Goal: Task Accomplishment & Management: Manage account settings

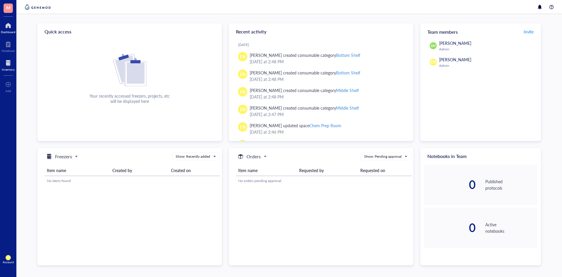
click at [2, 64] on div at bounding box center [8, 62] width 13 height 9
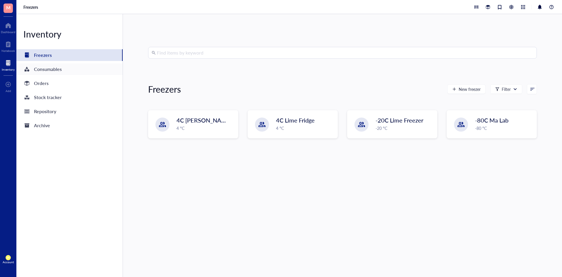
click at [82, 69] on div "Consumables" at bounding box center [69, 69] width 106 height 12
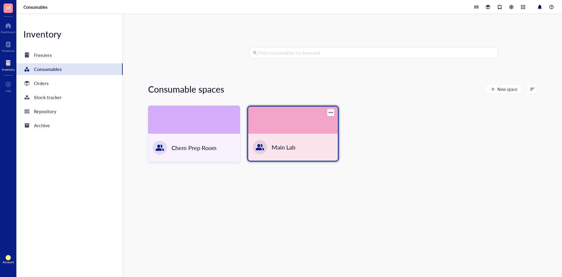
click at [267, 125] on div at bounding box center [293, 120] width 90 height 27
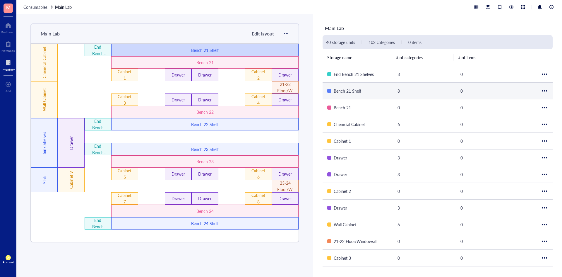
click at [184, 49] on div "Bench 21 Shelf" at bounding box center [205, 50] width 112 height 6
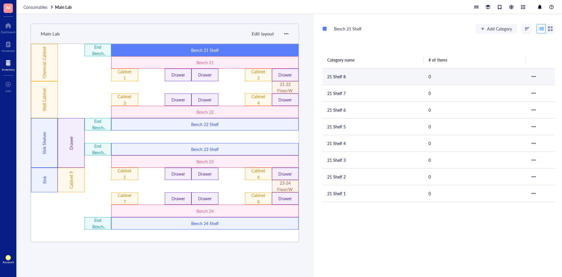
click at [356, 75] on td "21 Shelf 8" at bounding box center [372, 76] width 101 height 17
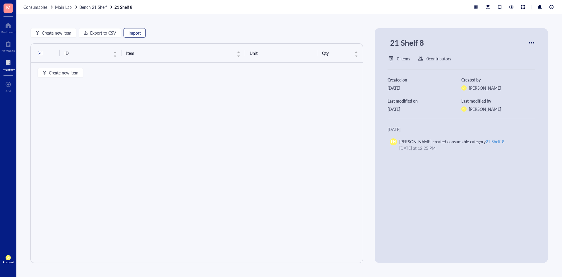
click at [144, 33] on button "Import" at bounding box center [134, 32] width 22 height 9
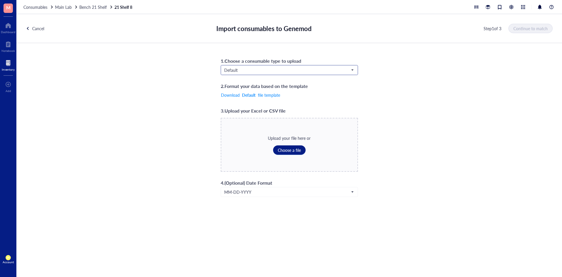
click at [331, 70] on span "Default" at bounding box center [288, 69] width 129 height 5
click at [417, 76] on div "1 . Choose a consumable type to upload Default Default 2 . Format your data bas…" at bounding box center [288, 126] width 545 height 167
click at [282, 151] on span "Choose a file" at bounding box center [289, 149] width 23 height 5
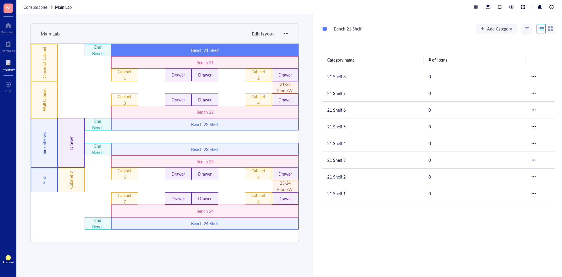
click at [383, 231] on div "Bench 21 Shelf Add Category Category name # of Items 21 Shelf 8 0 21 Shelf 7 0 …" at bounding box center [437, 145] width 249 height 262
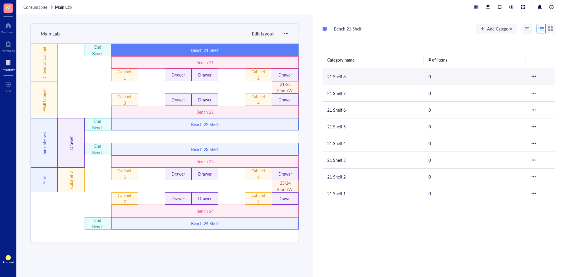
click at [363, 78] on td "21 Shelf 8" at bounding box center [372, 76] width 101 height 17
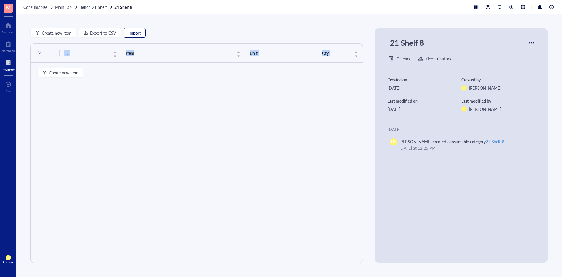
click at [133, 32] on span "Import" at bounding box center [134, 32] width 12 height 5
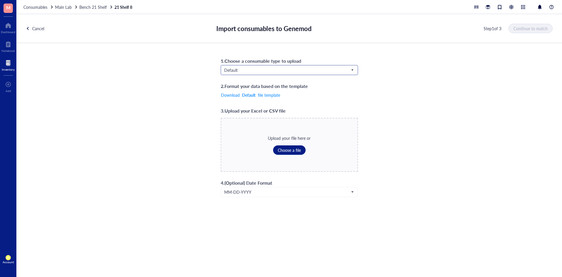
click at [246, 71] on span "Default" at bounding box center [288, 69] width 129 height 5
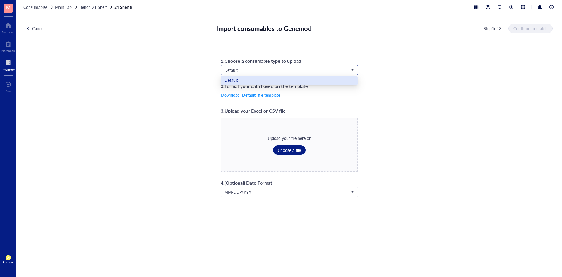
click at [244, 78] on div "Default" at bounding box center [289, 80] width 130 height 6
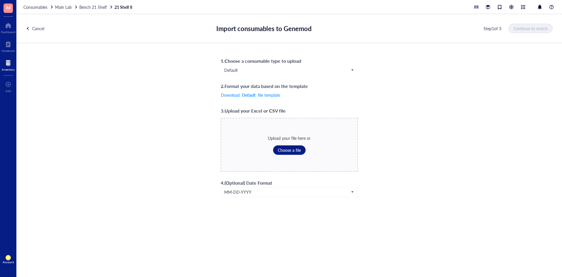
click at [396, 143] on div "1 . Choose a consumable type to upload Default Default Default 2 . Format your …" at bounding box center [288, 126] width 545 height 167
click at [429, 247] on div "Cancel Import consumables to Genemod Step 1 of 3 Continue to match 1 . Choose a…" at bounding box center [288, 145] width 545 height 262
click at [421, 205] on div "1 . Choose a consumable type to upload Default Default 2 . Format your data bas…" at bounding box center [288, 126] width 545 height 167
click at [305, 147] on div "Upload your file here or Choose a file" at bounding box center [289, 145] width 137 height 54
click at [287, 151] on span "Choose a file" at bounding box center [289, 149] width 23 height 5
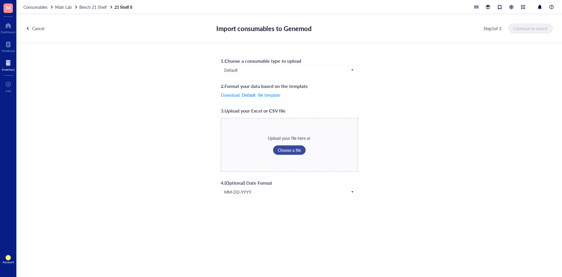
click at [283, 152] on span "Choose a file" at bounding box center [289, 149] width 23 height 5
click at [536, 30] on span "Continue to match" at bounding box center [531, 28] width 34 height 5
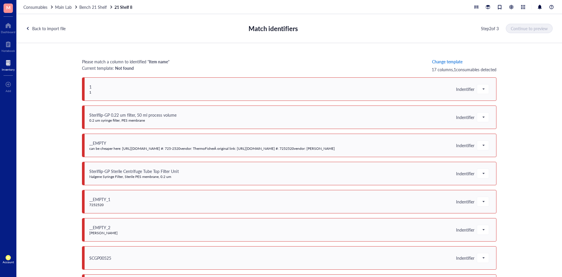
click at [437, 59] on span "Change template" at bounding box center [447, 61] width 30 height 5
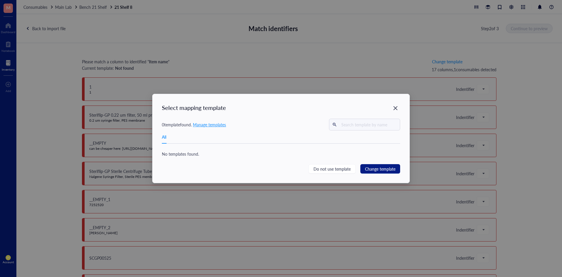
click at [216, 123] on span "Manage templates" at bounding box center [209, 124] width 33 height 6
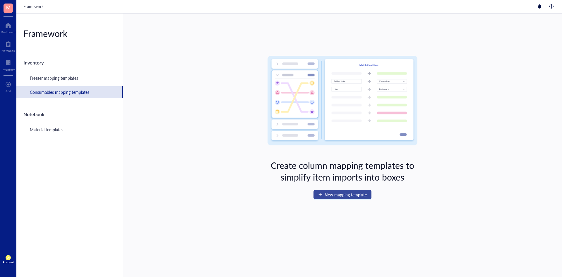
click at [321, 197] on button "New mapping template" at bounding box center [342, 194] width 58 height 9
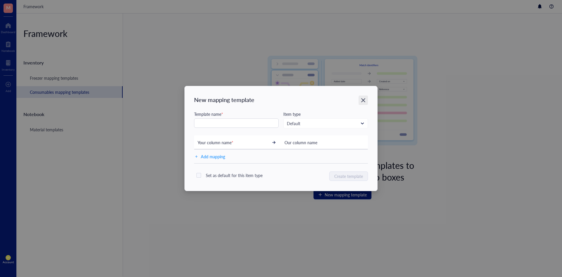
click at [360, 100] on div "Close" at bounding box center [362, 99] width 9 height 9
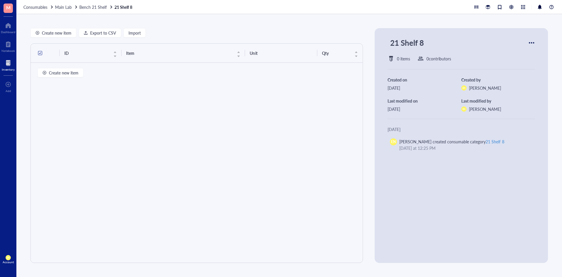
click at [5, 61] on div at bounding box center [8, 62] width 13 height 9
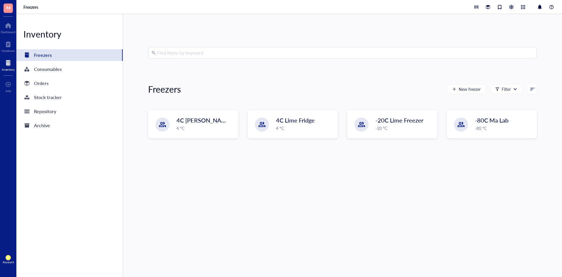
click at [512, 8] on div at bounding box center [511, 7] width 6 height 6
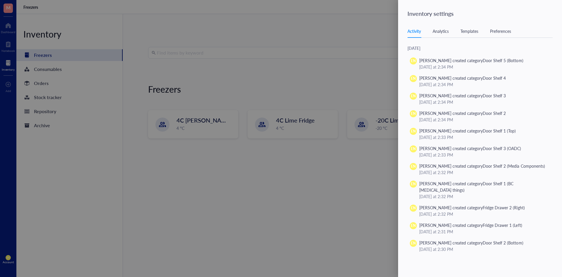
click at [468, 32] on div "Templates" at bounding box center [469, 31] width 18 height 6
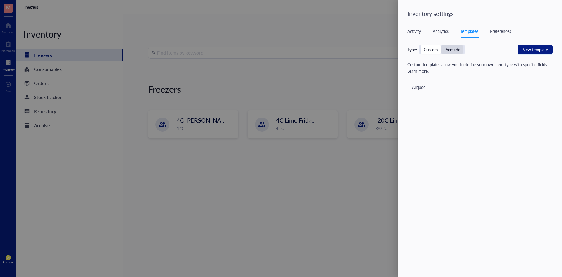
click at [455, 48] on div "Premade" at bounding box center [452, 49] width 16 height 5
click at [441, 45] on input "Premade" at bounding box center [441, 45] width 0 height 0
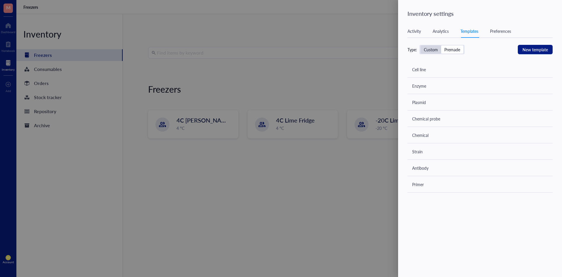
click at [432, 47] on div "Custom" at bounding box center [431, 49] width 14 height 5
click at [420, 45] on input "Custom" at bounding box center [420, 45] width 0 height 0
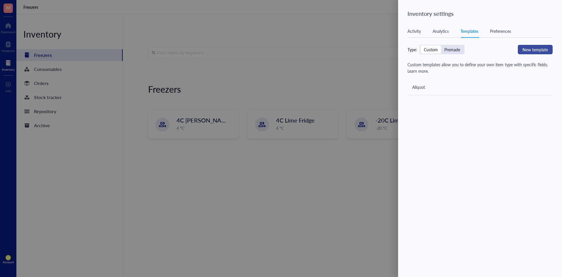
click at [537, 49] on span "New template" at bounding box center [534, 49] width 25 height 6
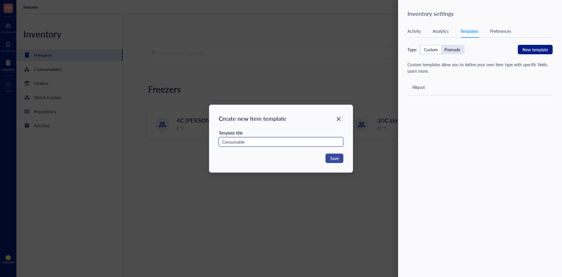
type input "Consumable"
click at [334, 159] on span "Save" at bounding box center [334, 158] width 8 height 6
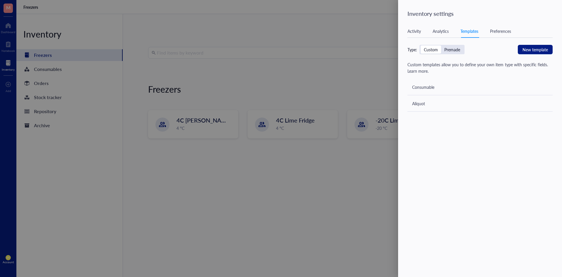
click at [429, 85] on div "Consumable" at bounding box center [423, 87] width 22 height 6
click at [436, 83] on div "Consumable" at bounding box center [479, 87] width 145 height 16
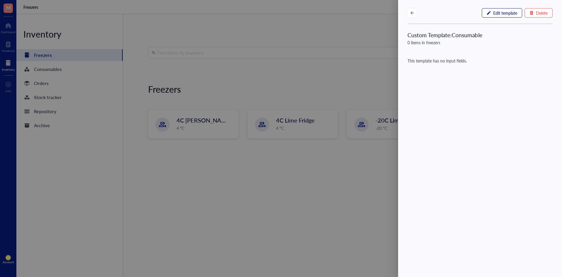
click at [502, 13] on span "Edit template" at bounding box center [505, 13] width 24 height 5
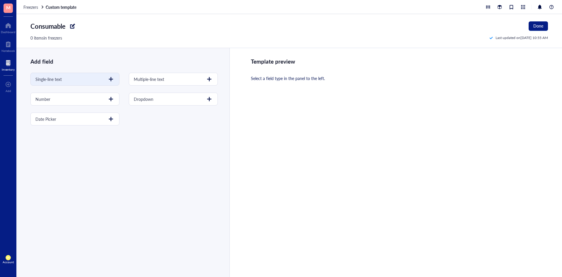
click at [108, 80] on div at bounding box center [110, 78] width 9 height 9
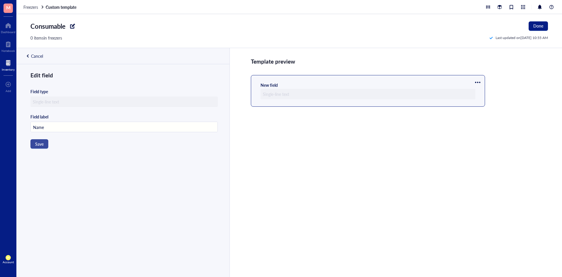
type input "Name"
click at [44, 145] on button "Save" at bounding box center [39, 143] width 18 height 9
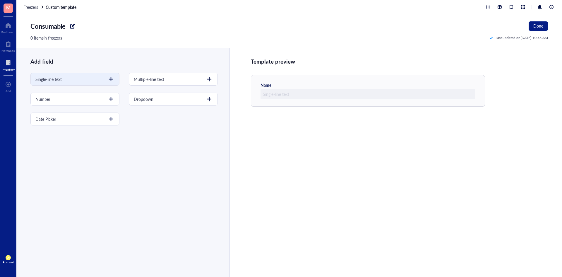
click at [109, 80] on div at bounding box center [110, 78] width 9 height 9
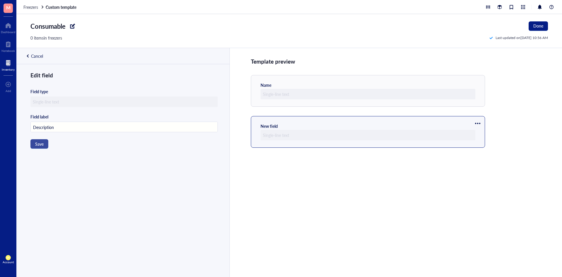
type input "Description"
click at [45, 143] on button "Save" at bounding box center [39, 143] width 18 height 9
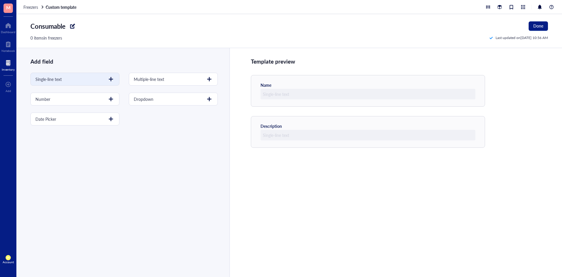
click at [110, 78] on div at bounding box center [110, 78] width 9 height 9
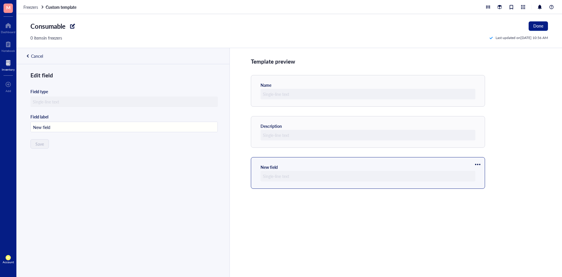
click at [42, 56] on div "Cancel" at bounding box center [37, 55] width 12 height 5
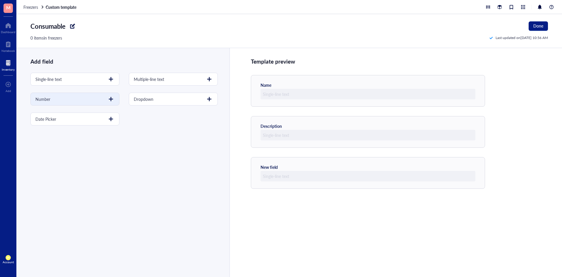
click at [103, 102] on div "Number" at bounding box center [74, 98] width 89 height 13
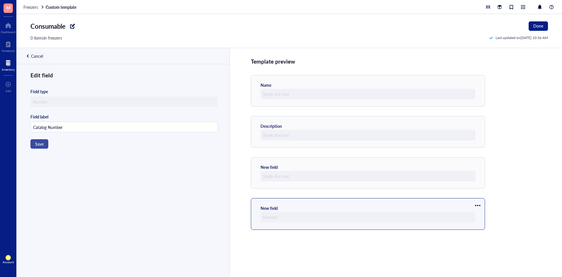
type input "Catalog Number"
click at [43, 141] on span "Save" at bounding box center [39, 143] width 8 height 5
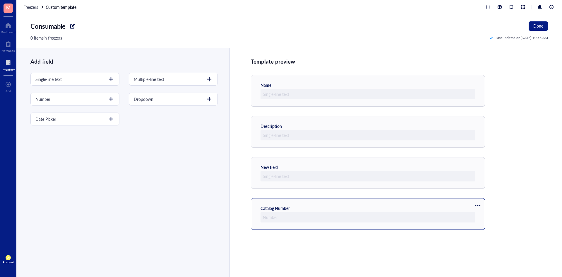
click at [422, 203] on div "Catalog Number" at bounding box center [368, 214] width 234 height 32
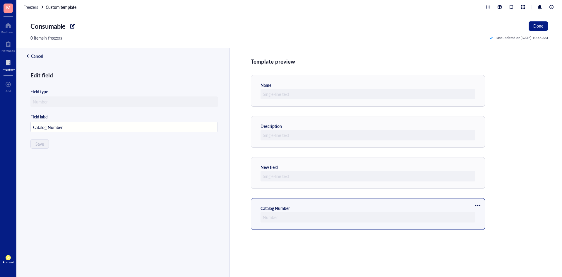
click at [475, 203] on div at bounding box center [477, 204] width 9 height 9
click at [475, 204] on div at bounding box center [477, 204] width 9 height 9
click at [478, 203] on div at bounding box center [477, 204] width 9 height 9
click at [484, 224] on span "Delete" at bounding box center [494, 224] width 33 height 6
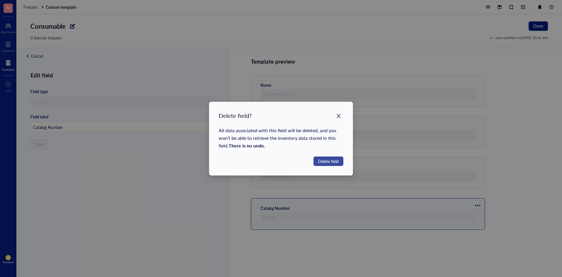
click at [328, 162] on span "Delete field" at bounding box center [328, 161] width 20 height 6
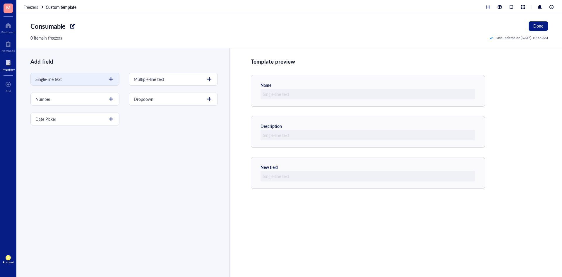
click at [98, 82] on div "Single-line text" at bounding box center [74, 79] width 89 height 13
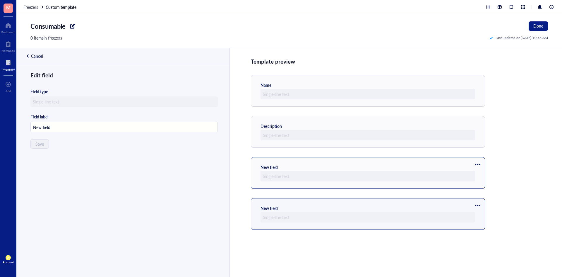
click at [299, 166] on div "New field" at bounding box center [367, 172] width 215 height 17
click at [478, 163] on div at bounding box center [477, 163] width 9 height 9
click at [63, 129] on input "New field" at bounding box center [124, 127] width 187 height 11
drag, startPoint x: 63, startPoint y: 129, endPoint x: 25, endPoint y: 127, distance: 38.1
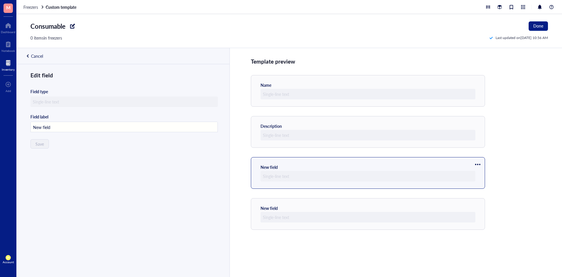
click at [25, 127] on div "Edit field Field type Field label New field Save" at bounding box center [122, 180] width 212 height 219
type input "Catalog Name"
click at [35, 146] on button "Save" at bounding box center [39, 143] width 18 height 9
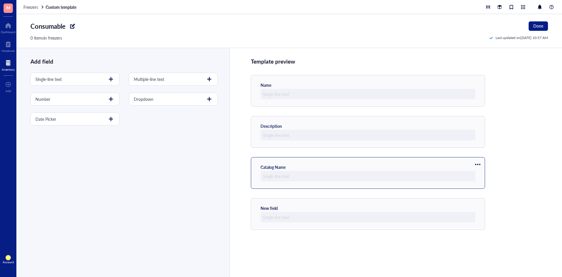
click at [311, 171] on div at bounding box center [367, 176] width 215 height 11
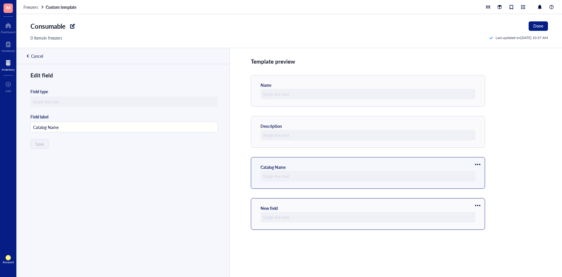
click at [286, 206] on div "New field" at bounding box center [367, 213] width 215 height 17
type input "New field"
click at [481, 205] on div at bounding box center [477, 204] width 9 height 9
click at [484, 221] on li "Delete" at bounding box center [495, 224] width 41 height 9
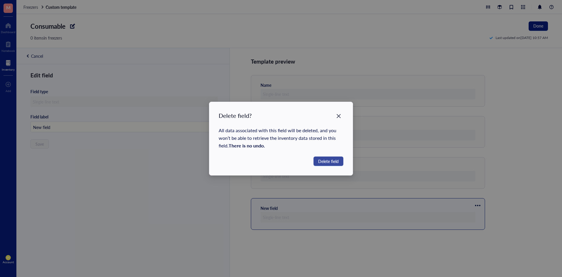
click at [332, 161] on span "Delete field" at bounding box center [328, 161] width 20 height 6
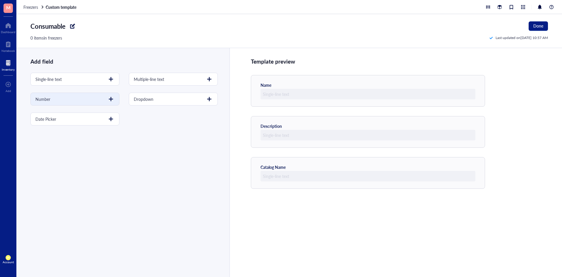
click at [87, 100] on div "Number" at bounding box center [74, 98] width 89 height 13
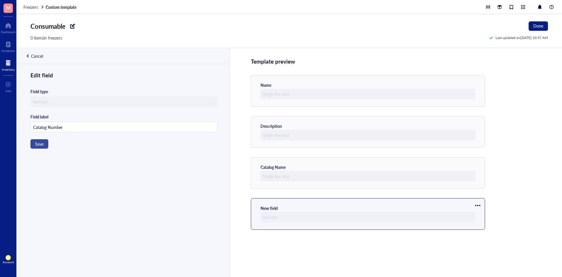
type input "Catalog Number"
click at [41, 142] on span "Save" at bounding box center [39, 143] width 8 height 5
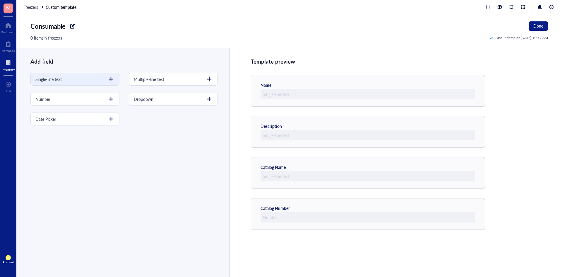
click at [70, 80] on div "Single-line text" at bounding box center [74, 79] width 89 height 13
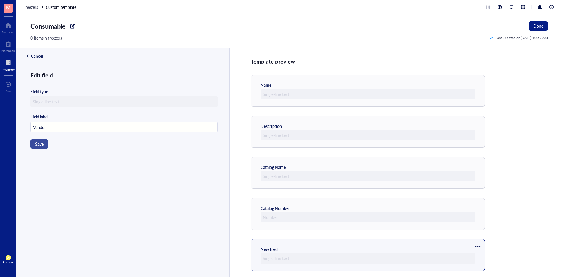
type input "Vendor"
click at [40, 145] on span "Save" at bounding box center [39, 143] width 8 height 5
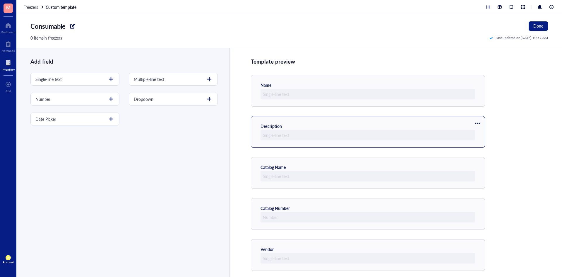
scroll to position [3, 0]
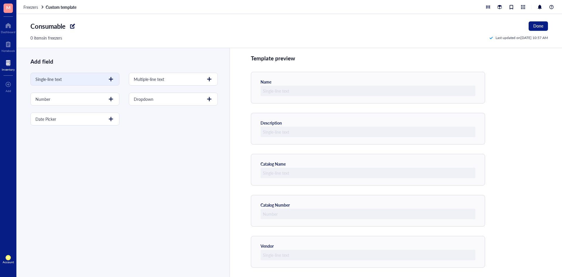
click at [96, 80] on div "Single-line text" at bounding box center [74, 79] width 89 height 13
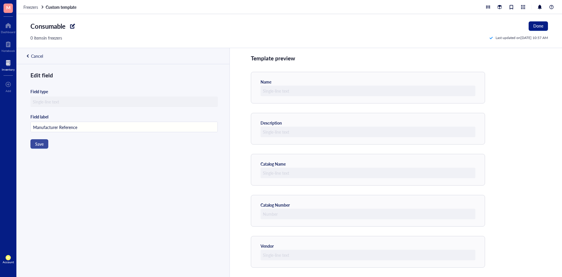
type input "Manufacturer Reference"
click at [44, 146] on button "Save" at bounding box center [39, 143] width 18 height 9
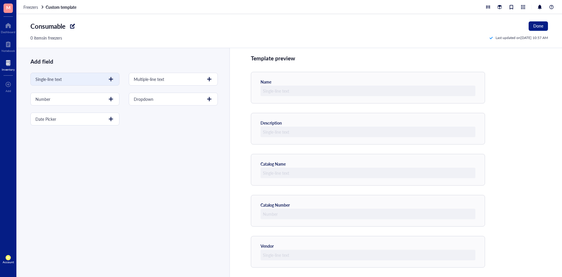
click at [109, 79] on div at bounding box center [110, 78] width 9 height 9
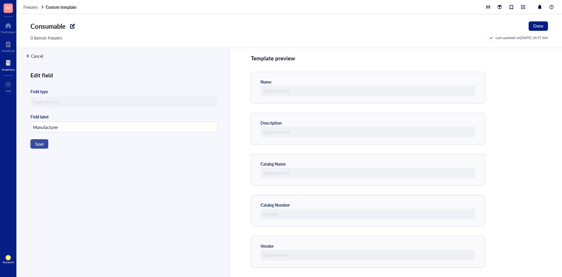
type input "Manufacturer"
click at [40, 144] on span "Save" at bounding box center [39, 143] width 8 height 5
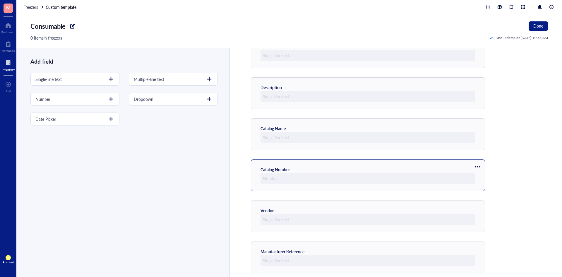
scroll to position [0, 0]
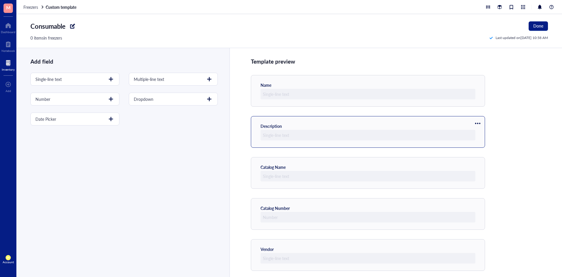
click at [481, 121] on div at bounding box center [477, 123] width 9 height 9
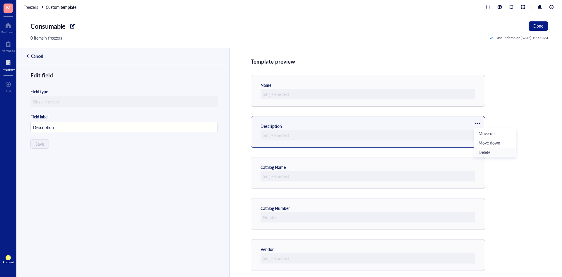
click at [484, 150] on span "Delete" at bounding box center [494, 152] width 33 height 6
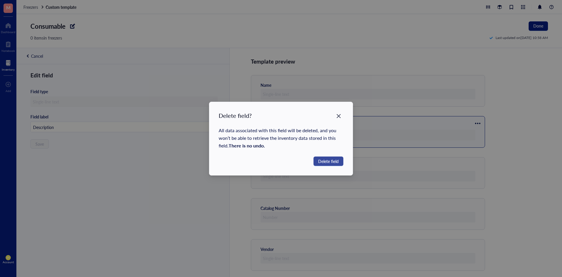
click at [329, 163] on span "Delete field" at bounding box center [328, 161] width 20 height 6
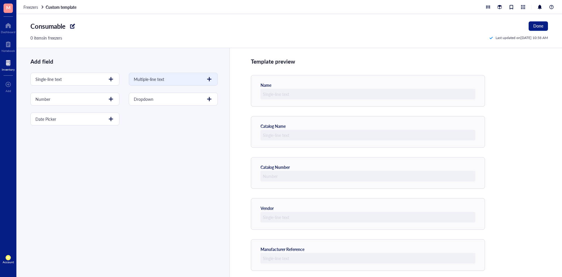
click at [205, 77] on div at bounding box center [209, 78] width 9 height 9
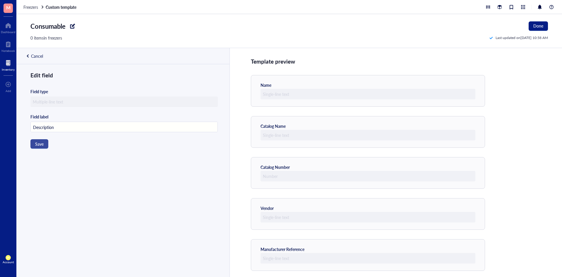
type input "Description"
click at [47, 140] on button "Save" at bounding box center [39, 143] width 18 height 9
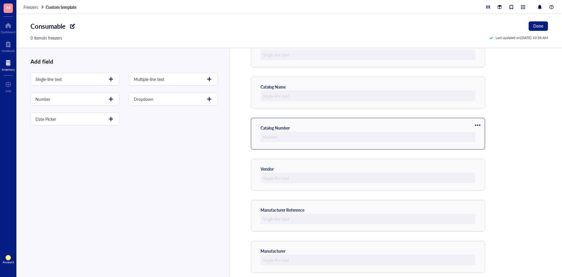
scroll to position [92, 0]
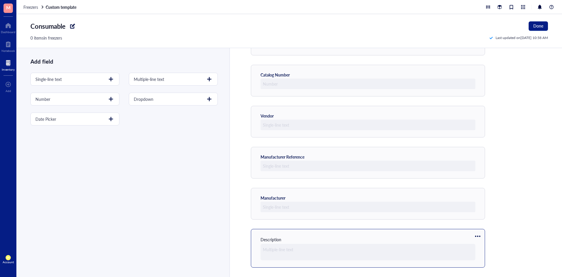
click at [481, 238] on div at bounding box center [477, 235] width 9 height 9
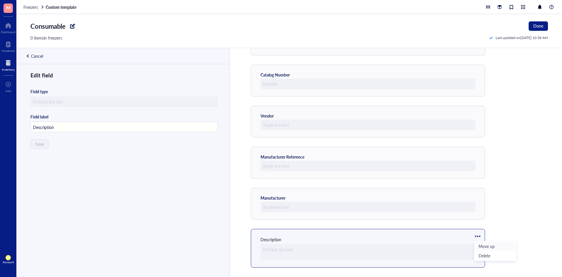
click at [484, 246] on span "Move up" at bounding box center [494, 246] width 33 height 6
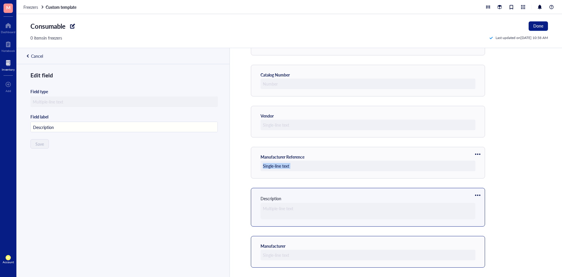
drag, startPoint x: 454, startPoint y: 238, endPoint x: 428, endPoint y: 141, distance: 100.3
click at [478, 197] on div at bounding box center [477, 194] width 9 height 9
click at [481, 206] on span "Move up" at bounding box center [494, 205] width 33 height 6
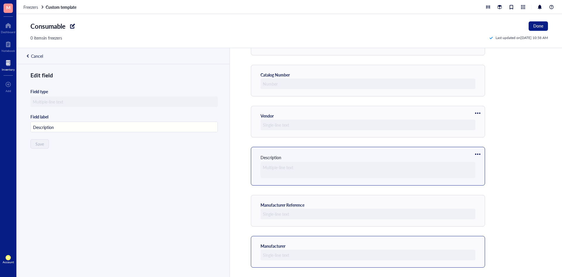
drag, startPoint x: 440, startPoint y: 155, endPoint x: 432, endPoint y: 104, distance: 51.6
click at [432, 104] on div "Template preview Name Catalog Name Catalog Number Vendor Description Manufactur…" at bounding box center [395, 162] width 332 height 229
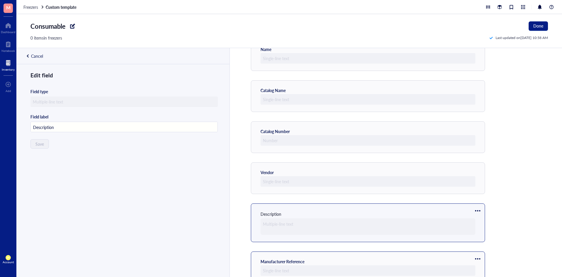
scroll to position [34, 0]
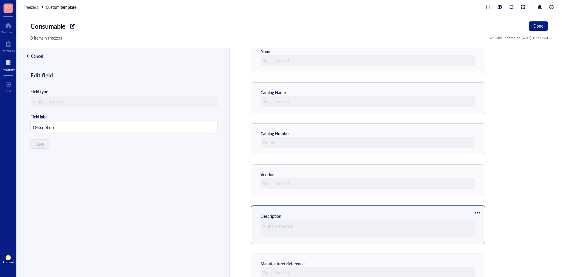
click at [475, 211] on div at bounding box center [477, 212] width 9 height 9
click at [480, 223] on span "Move up" at bounding box center [494, 222] width 33 height 6
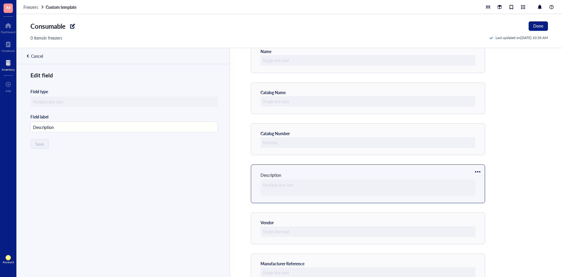
click at [476, 168] on div at bounding box center [477, 171] width 9 height 9
click at [482, 180] on span "Move up" at bounding box center [494, 181] width 33 height 6
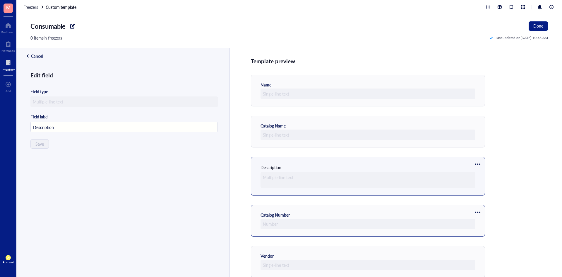
scroll to position [0, 0]
click at [478, 166] on div at bounding box center [477, 163] width 9 height 9
click at [480, 174] on span "Move up" at bounding box center [494, 174] width 33 height 6
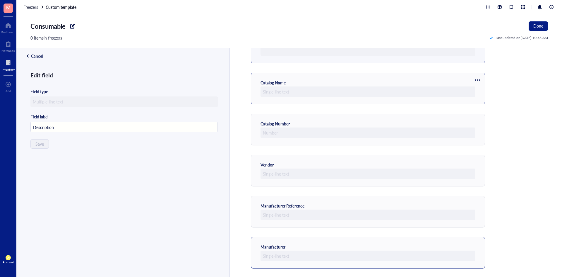
scroll to position [92, 0]
click at [32, 52] on div "Cancel" at bounding box center [29, 56] width 27 height 16
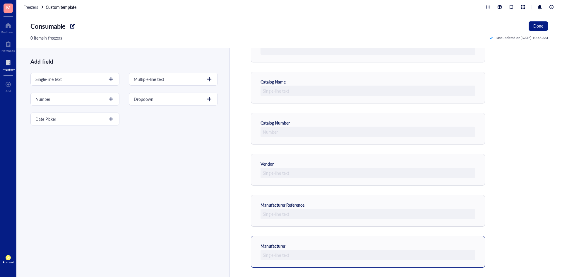
click at [32, 56] on div "Add field Single-line text Multiple-line text Number Dropdown Date Picker" at bounding box center [122, 86] width 212 height 77
click at [103, 78] on div "Single-line text" at bounding box center [74, 79] width 89 height 13
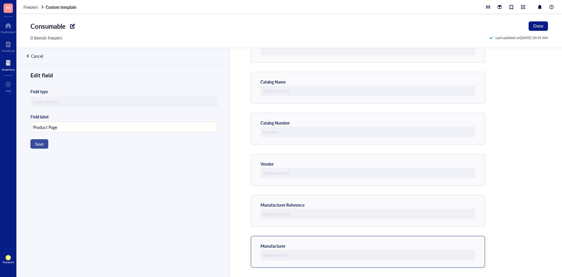
type input "Product Page"
click at [43, 145] on span "Save" at bounding box center [39, 143] width 8 height 5
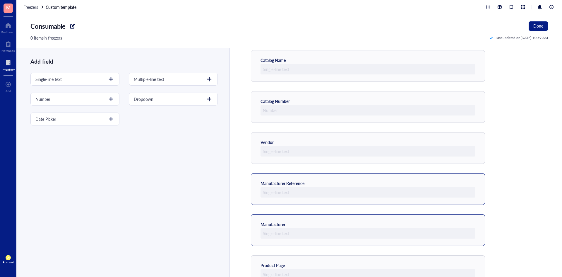
scroll to position [133, 0]
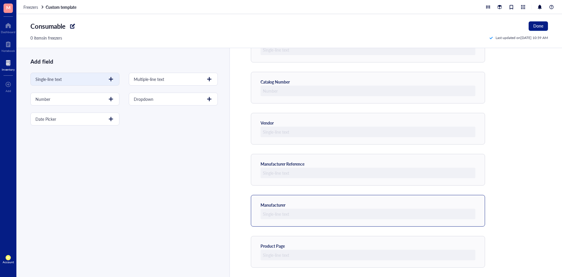
click at [85, 82] on div "Single-line text" at bounding box center [74, 79] width 89 height 13
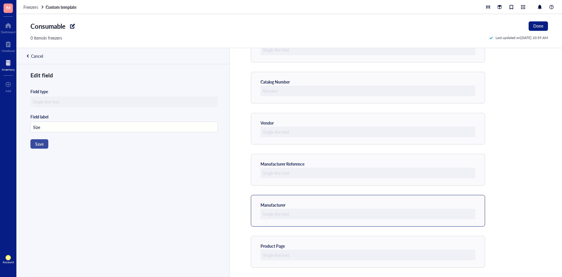
type input "Size"
click at [39, 145] on span "Save" at bounding box center [39, 143] width 8 height 5
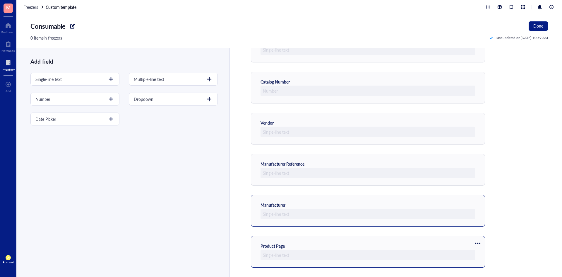
scroll to position [174, 0]
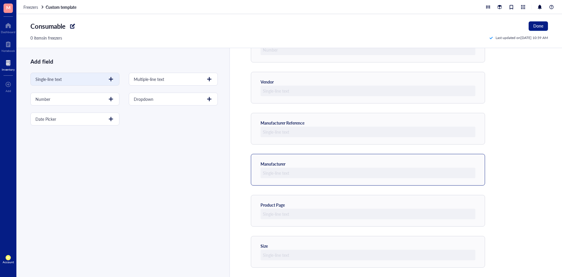
click at [106, 78] on div at bounding box center [110, 78] width 9 height 9
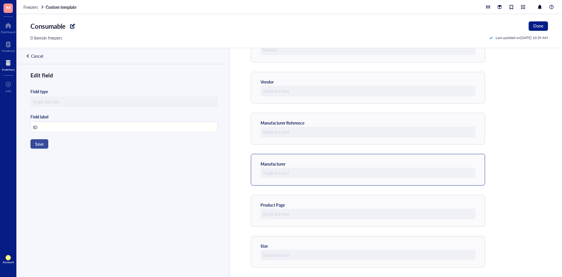
type input "ID"
click at [34, 145] on button "Save" at bounding box center [39, 143] width 18 height 9
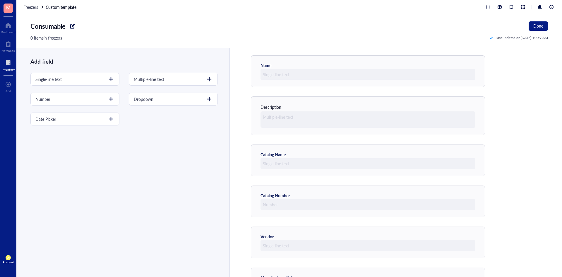
scroll to position [0, 0]
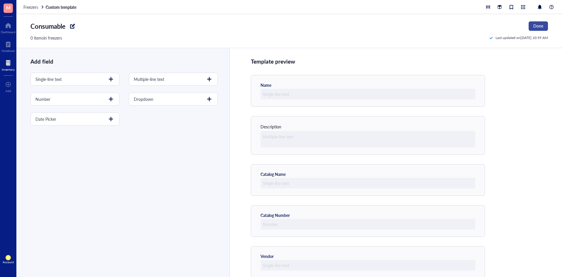
click at [538, 23] on span "Done" at bounding box center [538, 25] width 10 height 5
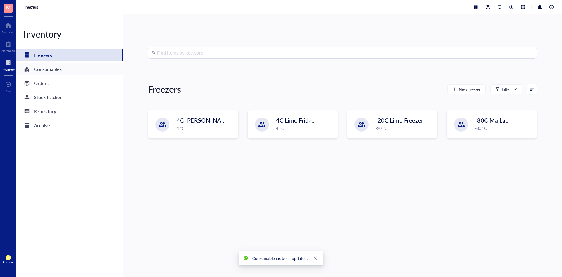
click at [46, 72] on div "Consumables" at bounding box center [48, 69] width 28 height 8
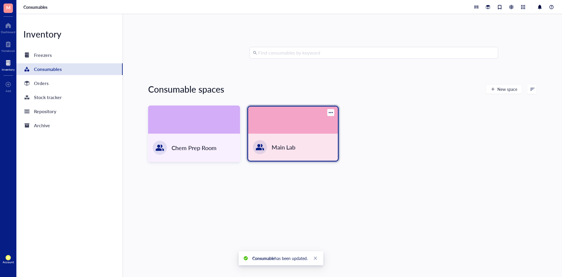
click at [272, 153] on div "Main Lab" at bounding box center [293, 146] width 90 height 27
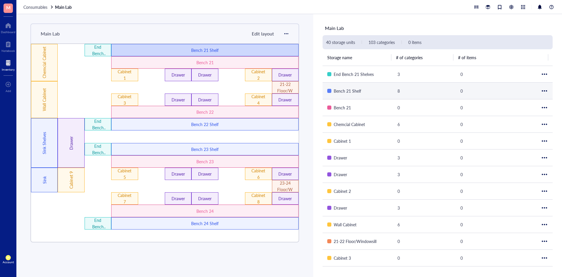
click at [201, 52] on div "Bench 21 Shelf" at bounding box center [205, 50] width 112 height 6
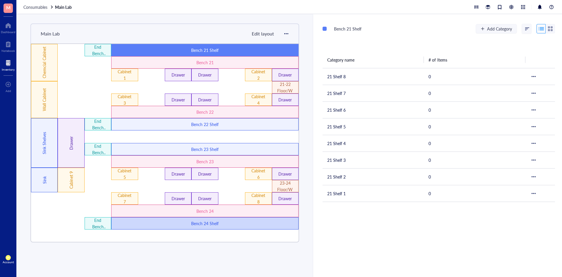
click at [222, 222] on div "Bench 24 Shelf" at bounding box center [205, 223] width 112 height 6
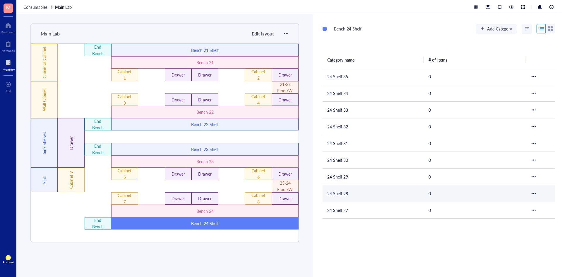
click at [358, 190] on td "24 Shelf 28" at bounding box center [372, 193] width 101 height 17
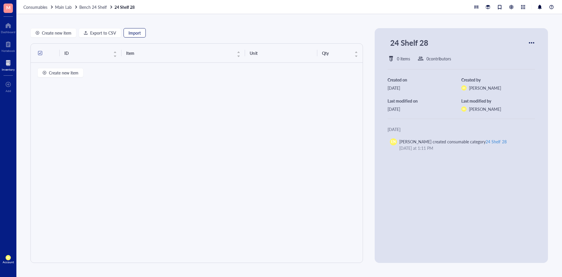
click at [138, 30] on span "Import" at bounding box center [134, 32] width 12 height 5
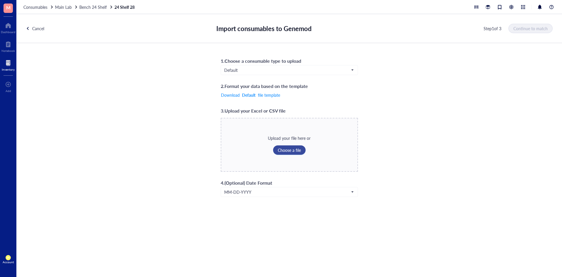
click at [282, 150] on span "Choose a file" at bounding box center [289, 149] width 23 height 5
click at [519, 28] on span "Continue to match" at bounding box center [531, 28] width 34 height 5
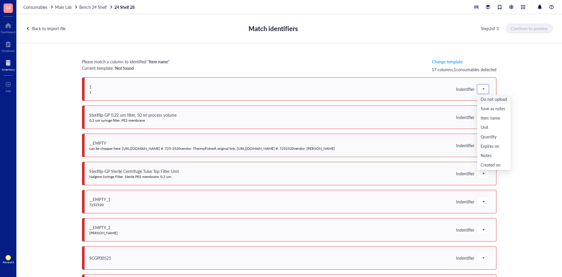
click at [482, 89] on span at bounding box center [482, 89] width 5 height 9
click at [526, 90] on div "Please match a column to identified " Item name " Current template: Not found C…" at bounding box center [288, 163] width 545 height 241
click at [483, 116] on span at bounding box center [482, 117] width 5 height 9
click at [485, 145] on div "Item name" at bounding box center [493, 146] width 26 height 6
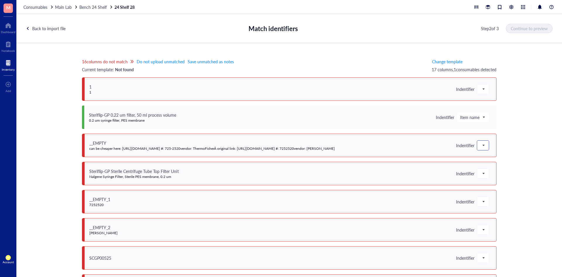
click at [483, 148] on span at bounding box center [482, 145] width 5 height 9
click at [481, 116] on span "Item name" at bounding box center [472, 116] width 25 height 5
click at [522, 129] on div "16 columns do not match Do not upload unmatched Save unmatched as notes Current…" at bounding box center [288, 163] width 545 height 241
click at [485, 143] on div at bounding box center [483, 144] width 12 height 9
drag, startPoint x: 517, startPoint y: 131, endPoint x: 511, endPoint y: 138, distance: 9.5
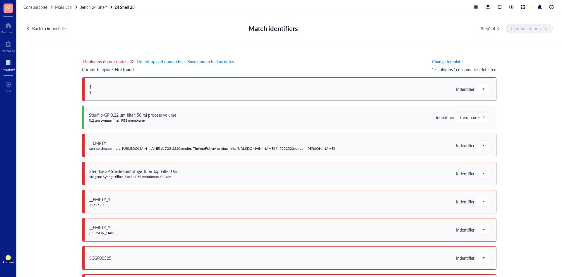
click at [517, 131] on div "16 columns do not match Do not upload unmatched Save unmatched as notes Current…" at bounding box center [288, 163] width 545 height 241
click at [485, 175] on div at bounding box center [483, 173] width 12 height 9
click at [493, 199] on div "Item name" at bounding box center [493, 202] width 26 height 6
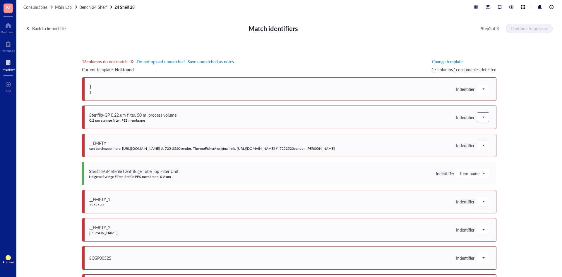
click at [480, 117] on span at bounding box center [482, 117] width 5 height 9
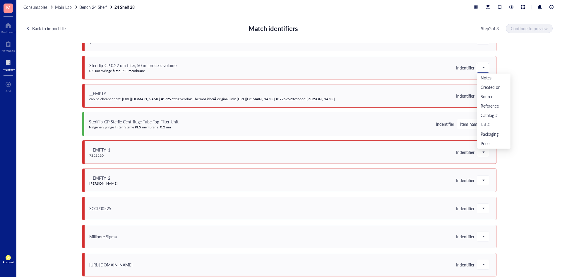
scroll to position [59, 0]
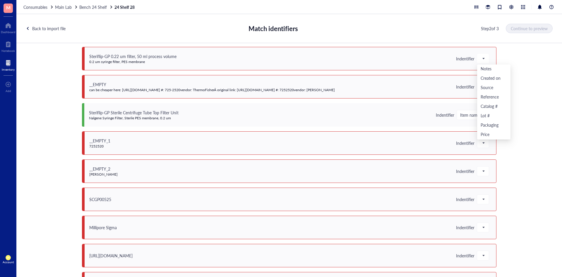
click at [522, 133] on div "16 columns do not match Do not upload unmatched Save unmatched as notes Current…" at bounding box center [288, 163] width 545 height 241
click at [484, 142] on div at bounding box center [483, 142] width 12 height 9
click at [515, 140] on div "16 columns do not match Do not upload unmatched Save unmatched as notes Current…" at bounding box center [288, 163] width 545 height 241
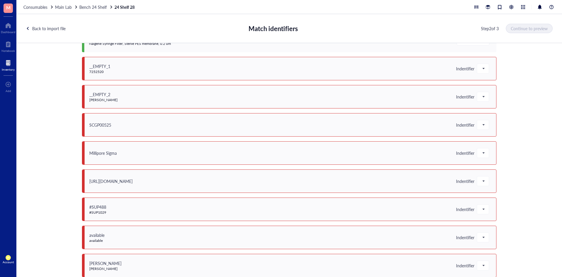
scroll to position [146, 0]
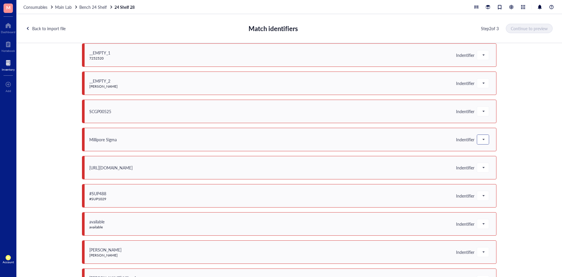
click at [485, 137] on div at bounding box center [483, 139] width 12 height 9
click at [518, 168] on div "16 columns do not match Do not upload unmatched Save unmatched as notes Current…" at bounding box center [288, 163] width 545 height 241
click at [483, 137] on span at bounding box center [482, 138] width 5 height 9
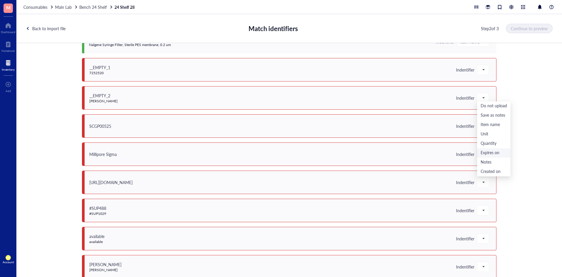
scroll to position [146, 0]
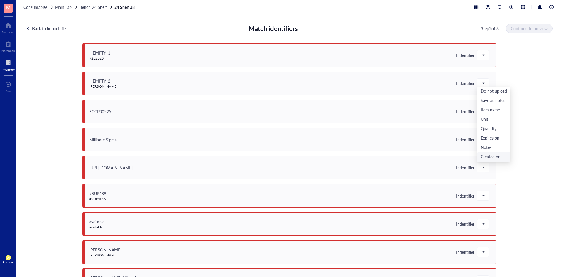
click at [505, 174] on div "16 columns do not match Do not upload unmatched Save unmatched as notes Current…" at bounding box center [288, 163] width 545 height 241
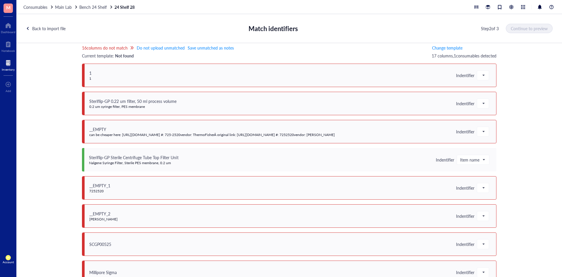
scroll to position [0, 0]
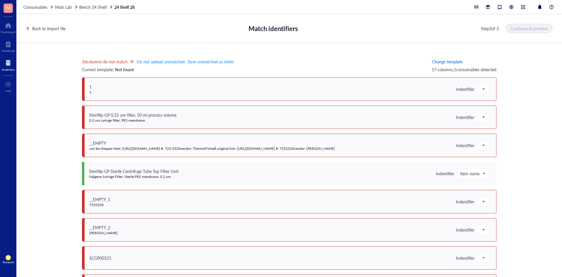
click at [447, 64] on span "Change template" at bounding box center [447, 61] width 30 height 5
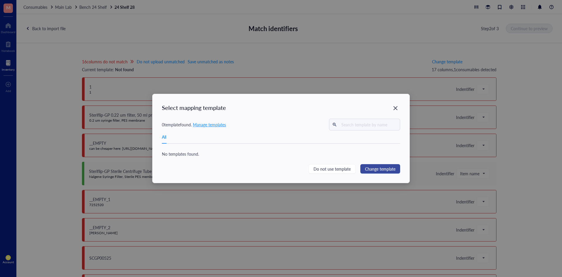
click at [376, 166] on span "Change template" at bounding box center [380, 168] width 30 height 6
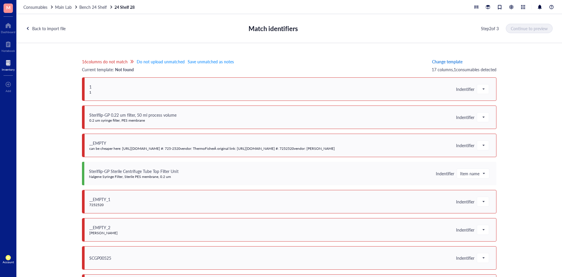
click at [441, 59] on span "Change template" at bounding box center [447, 61] width 30 height 5
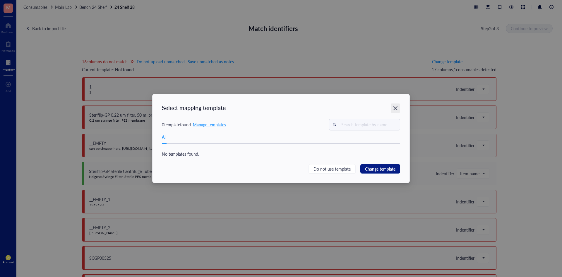
click at [397, 107] on icon "Close" at bounding box center [396, 108] width 6 height 6
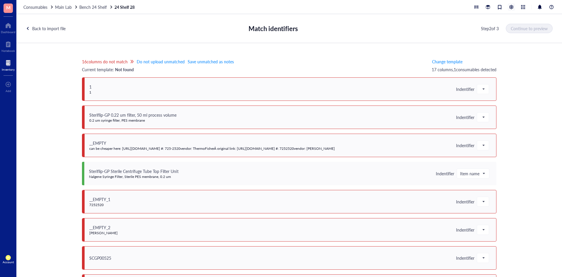
click at [511, 5] on div at bounding box center [511, 7] width 6 height 6
click at [45, 7] on span "Consumables" at bounding box center [35, 7] width 24 height 6
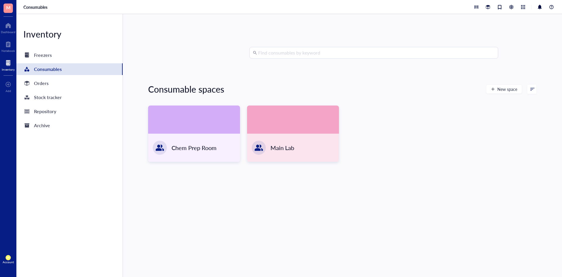
click at [506, 8] on div at bounding box center [514, 7] width 82 height 7
click at [509, 6] on div at bounding box center [511, 7] width 6 height 6
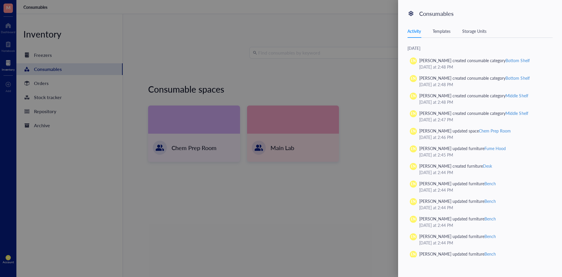
click at [444, 29] on div "Templates" at bounding box center [441, 31] width 18 height 6
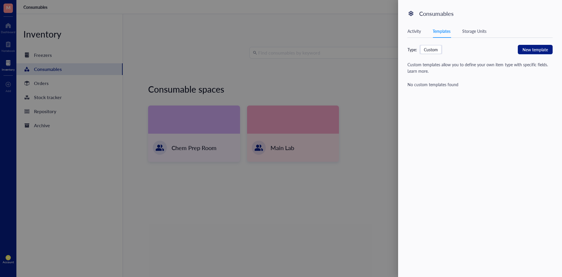
click at [428, 43] on div "Activity Templates Storage Units August 25, 2025 EN Elizabeth Nilles created co…" at bounding box center [483, 141] width 152 height 232
click at [426, 49] on div "Custom" at bounding box center [431, 49] width 14 height 5
click at [420, 45] on input "Custom" at bounding box center [420, 45] width 0 height 0
click at [428, 49] on div "Custom" at bounding box center [431, 49] width 14 height 5
click at [420, 45] on input "Custom" at bounding box center [420, 45] width 0 height 0
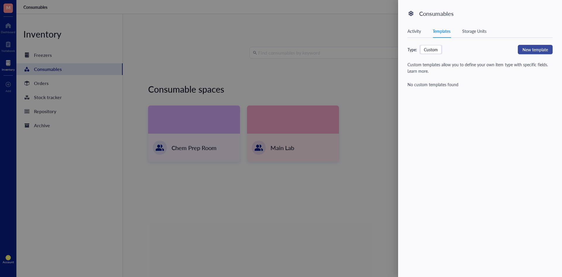
click at [534, 47] on span "New template" at bounding box center [534, 49] width 25 height 6
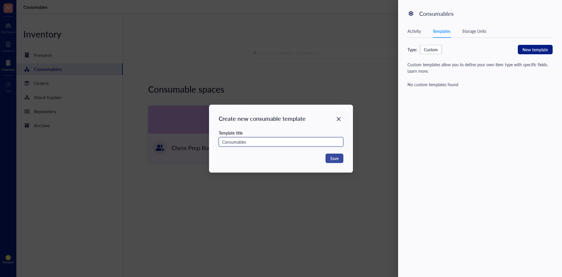
type input "Consumables"
click at [333, 159] on span "Save" at bounding box center [334, 158] width 8 height 6
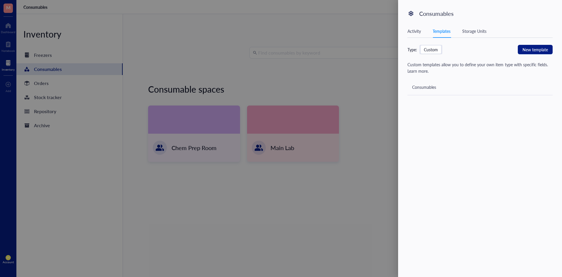
click at [445, 88] on div "Consumables" at bounding box center [479, 87] width 145 height 16
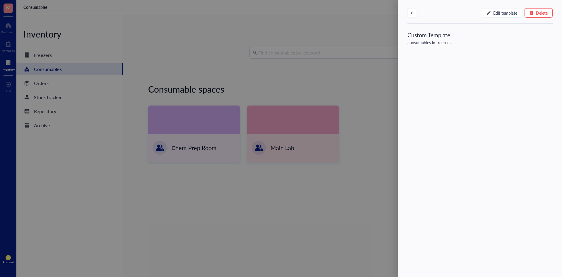
click at [445, 88] on div at bounding box center [281, 138] width 562 height 277
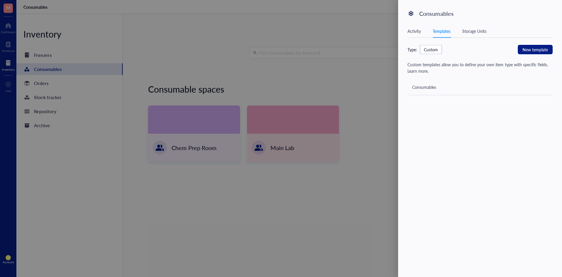
click at [445, 88] on div "Consumables" at bounding box center [479, 87] width 145 height 16
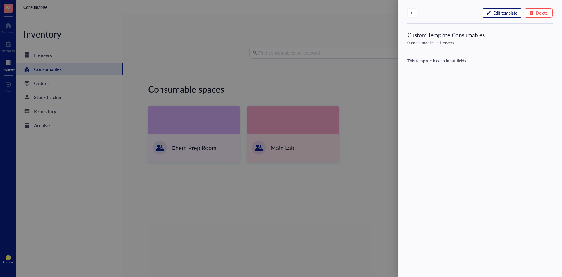
click at [496, 11] on span "Edit template" at bounding box center [505, 13] width 24 height 5
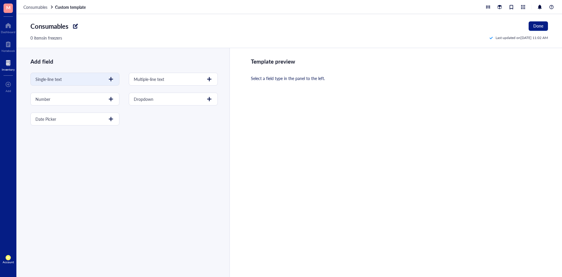
click at [104, 85] on div "Single-line text" at bounding box center [74, 79] width 89 height 13
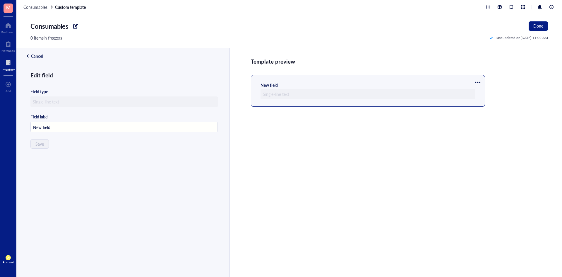
click at [287, 93] on div at bounding box center [367, 94] width 215 height 11
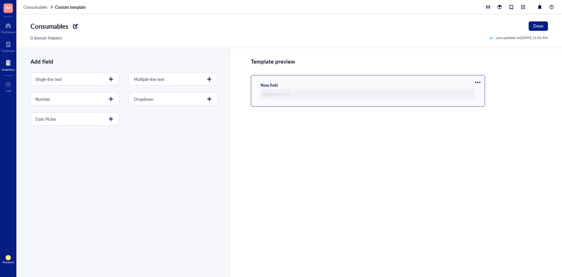
click at [294, 90] on div at bounding box center [367, 94] width 215 height 11
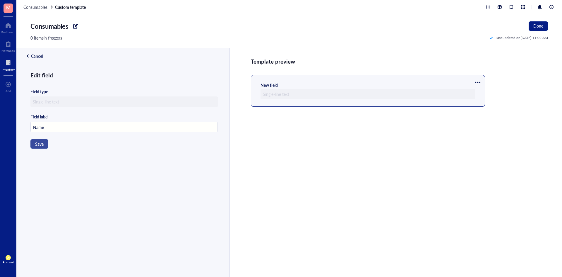
type input "Name"
click at [35, 145] on button "Save" at bounding box center [39, 143] width 18 height 9
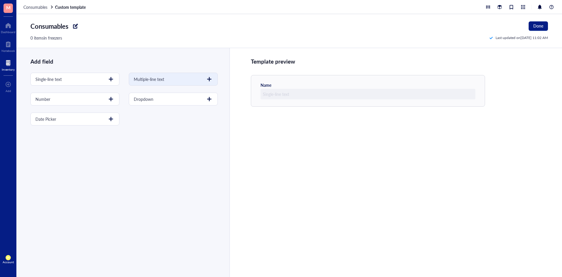
click at [162, 80] on div "Multiple-line text" at bounding box center [149, 79] width 30 height 6
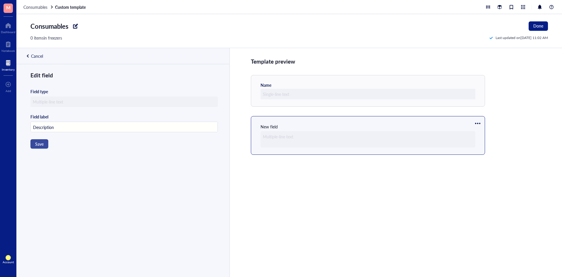
type input "Description"
click at [46, 142] on button "Save" at bounding box center [39, 143] width 18 height 9
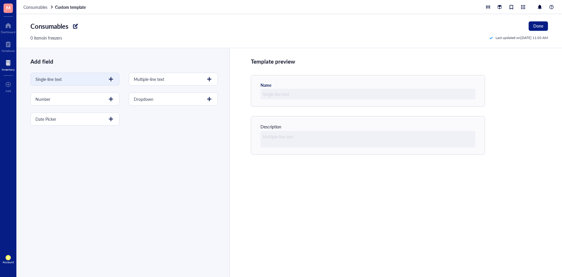
click at [102, 78] on div "Single-line text" at bounding box center [74, 79] width 89 height 13
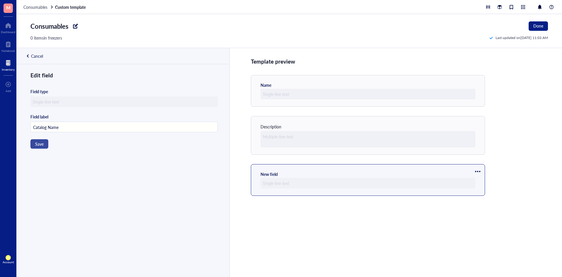
type input "Catalog Name"
click at [44, 147] on button "Save" at bounding box center [39, 143] width 18 height 9
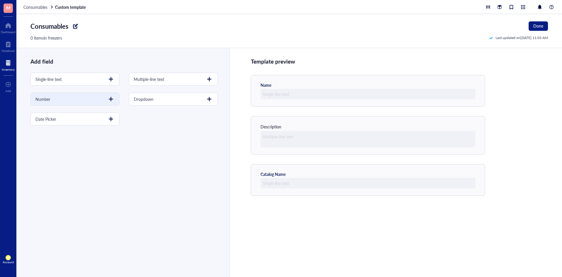
click at [106, 99] on div at bounding box center [110, 98] width 9 height 9
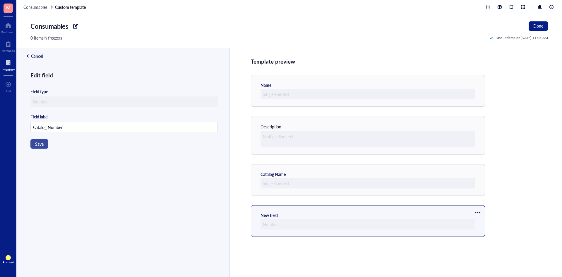
type input "Catalog Number"
click at [38, 145] on span "Save" at bounding box center [39, 143] width 8 height 5
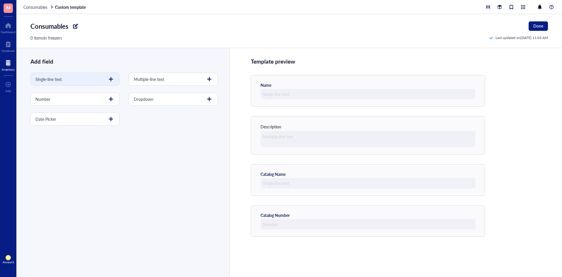
click at [84, 80] on div "Single-line text" at bounding box center [74, 79] width 89 height 13
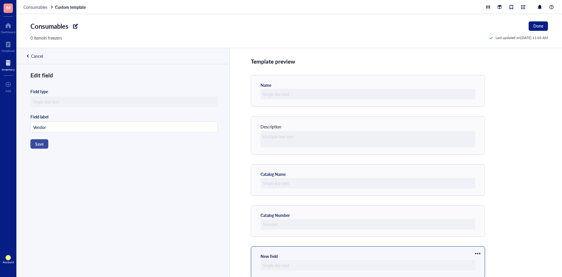
type input "Vendor"
click at [42, 146] on span "Save" at bounding box center [39, 143] width 8 height 5
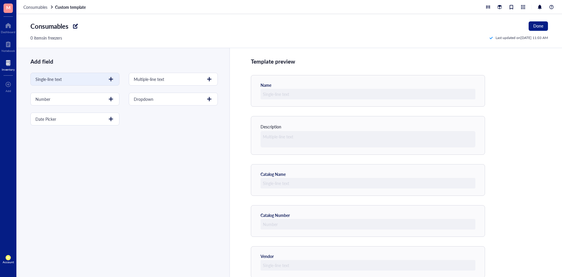
click at [89, 82] on div "Single-line text" at bounding box center [74, 79] width 89 height 13
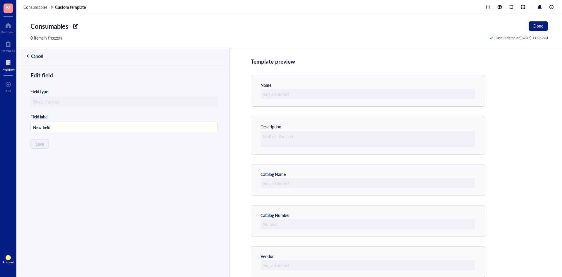
click at [38, 59] on div "Cancel" at bounding box center [37, 55] width 12 height 5
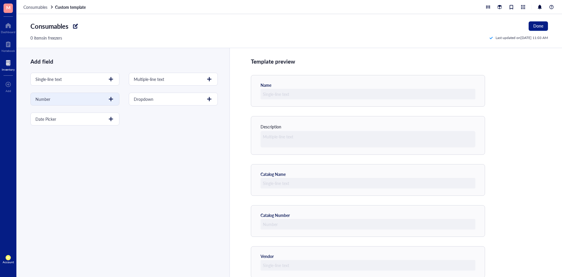
click at [111, 98] on div at bounding box center [110, 98] width 9 height 9
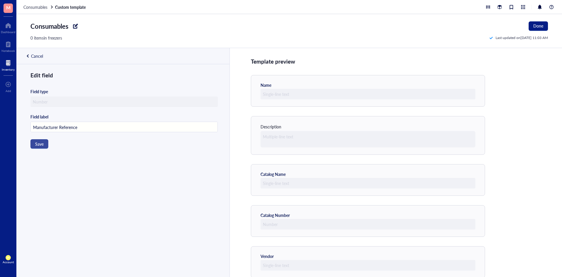
type input "Manufacturer Reference"
click at [40, 140] on button "Save" at bounding box center [39, 143] width 18 height 9
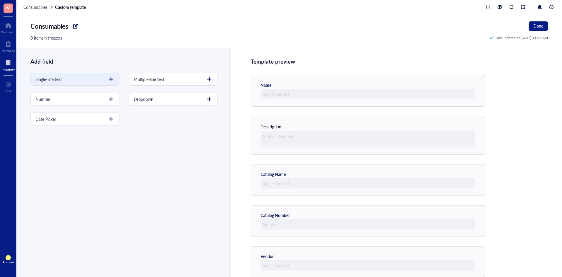
click at [100, 83] on div "Single-line text" at bounding box center [74, 79] width 89 height 13
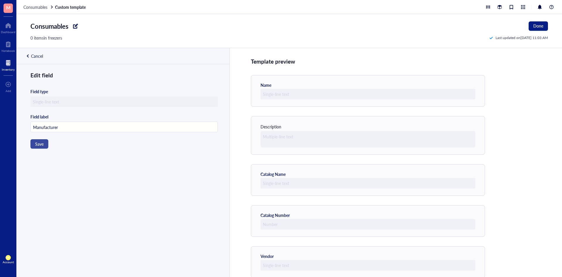
type input "Manufacturer"
click at [40, 146] on span "Save" at bounding box center [39, 143] width 8 height 5
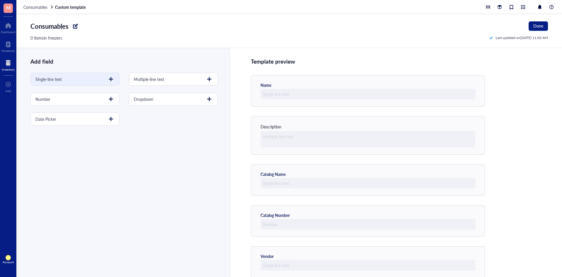
click at [102, 77] on div "Single-line text" at bounding box center [74, 79] width 89 height 13
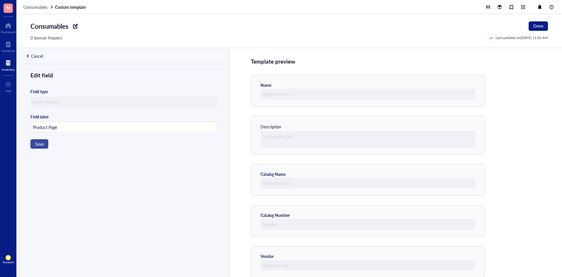
type input "Product Page"
click at [45, 146] on button "Save" at bounding box center [39, 143] width 18 height 9
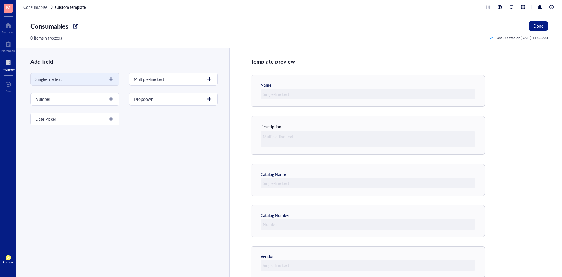
click at [102, 81] on div "Single-line text" at bounding box center [74, 79] width 89 height 13
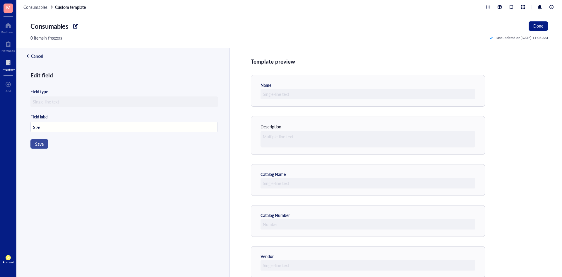
type input "Size"
click at [40, 140] on button "Save" at bounding box center [39, 143] width 18 height 9
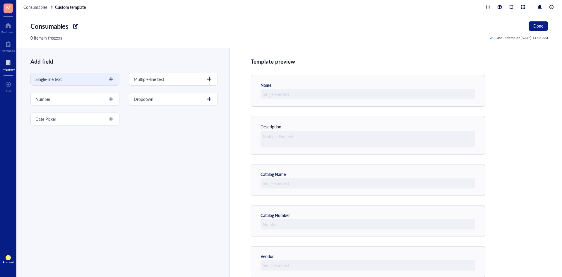
click at [113, 78] on div at bounding box center [110, 78] width 9 height 9
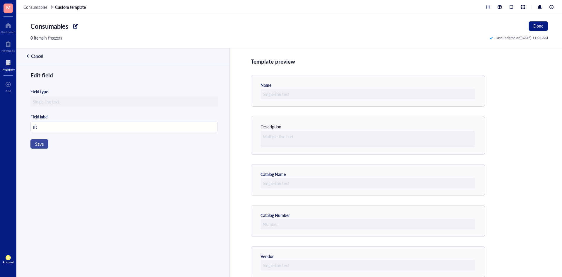
type input "ID"
click at [42, 145] on span "Save" at bounding box center [39, 143] width 8 height 5
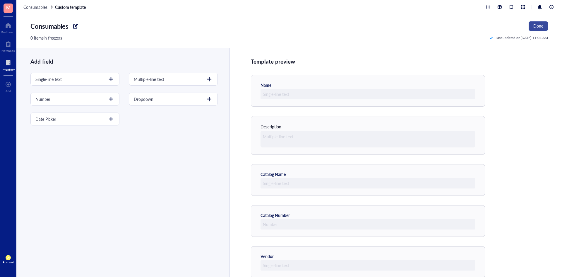
click at [535, 27] on span "Done" at bounding box center [538, 25] width 10 height 5
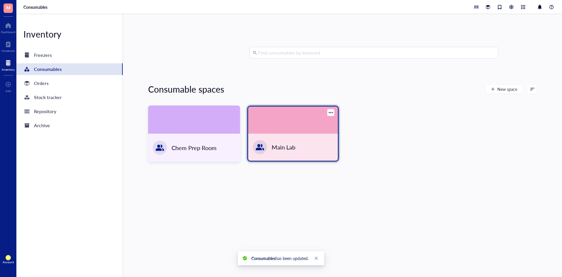
click at [276, 145] on div "Main Lab" at bounding box center [284, 147] width 24 height 8
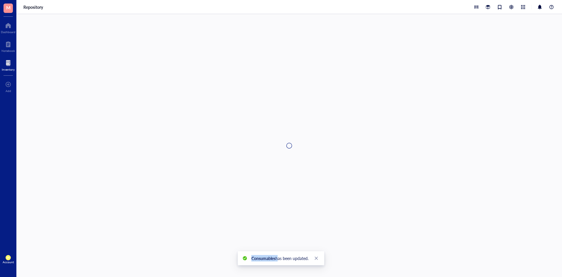
click at [276, 145] on div at bounding box center [288, 145] width 545 height 262
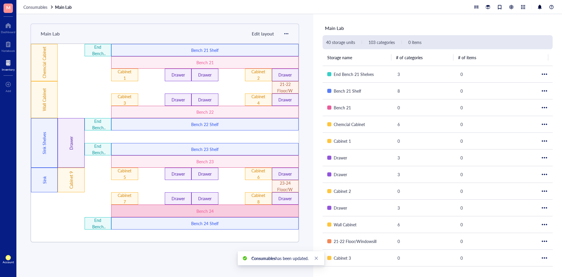
click at [225, 213] on div "Bench 24" at bounding box center [205, 210] width 112 height 6
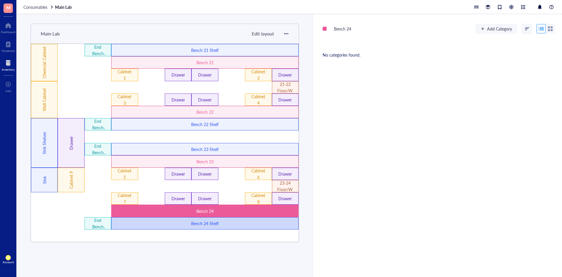
click at [219, 221] on div "Bench 24 Shelf" at bounding box center [205, 223] width 112 height 6
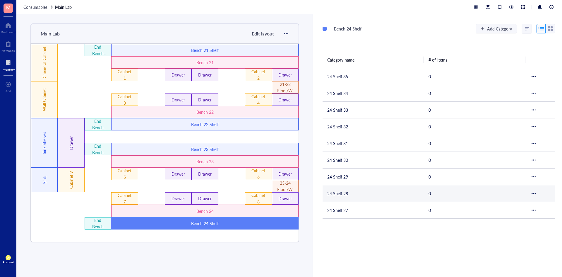
click at [351, 195] on td "24 Shelf 28" at bounding box center [372, 193] width 101 height 17
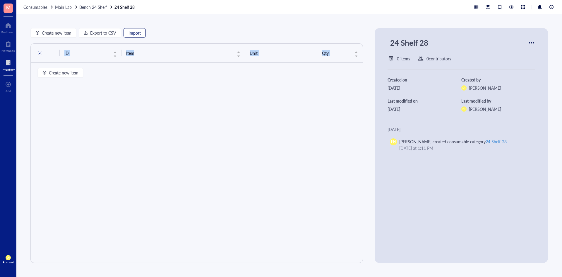
click at [142, 29] on button "Import" at bounding box center [134, 32] width 22 height 9
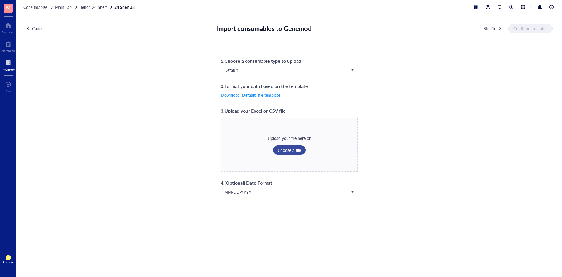
click at [288, 152] on span "Choose a file" at bounding box center [289, 149] width 23 height 5
click at [521, 28] on span "Continue to match" at bounding box center [531, 28] width 34 height 5
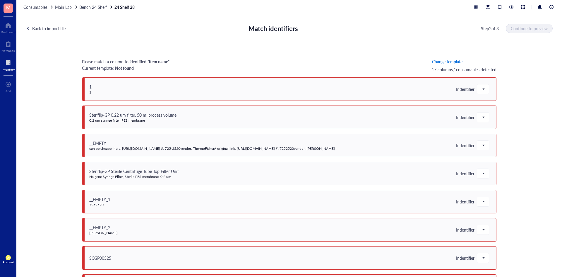
click at [448, 64] on span "Change template" at bounding box center [447, 61] width 30 height 5
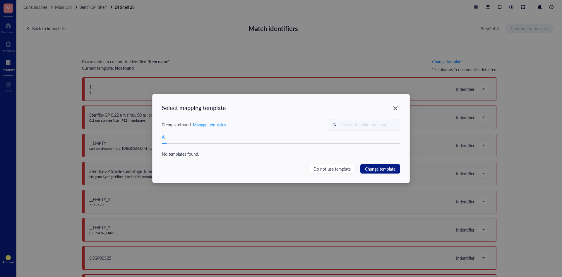
click at [215, 124] on span "Manage templates" at bounding box center [209, 124] width 33 height 6
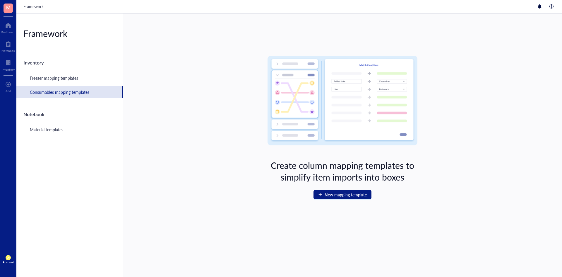
click at [7, 10] on span "M" at bounding box center [8, 7] width 4 height 7
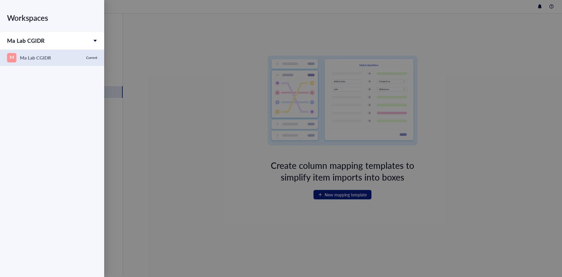
click at [30, 55] on div "Ma Lab CGIDR" at bounding box center [35, 58] width 31 height 8
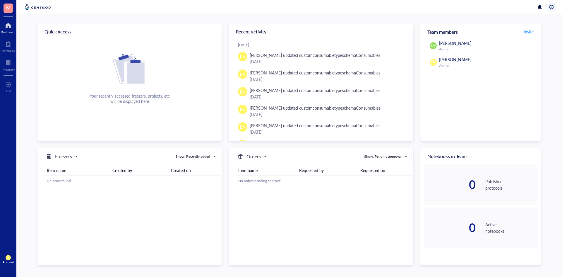
click at [551, 9] on div at bounding box center [551, 7] width 7 height 7
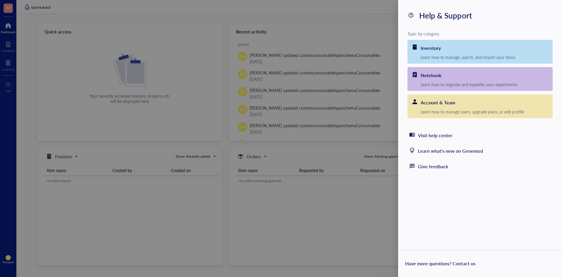
click at [386, 25] on div at bounding box center [281, 138] width 562 height 277
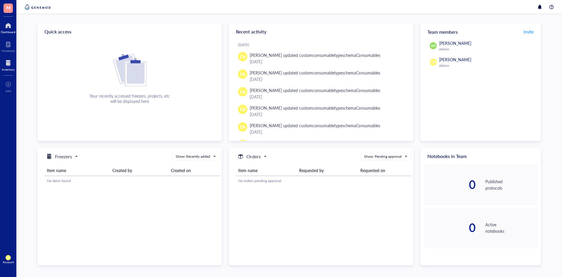
click at [6, 61] on div at bounding box center [8, 62] width 13 height 9
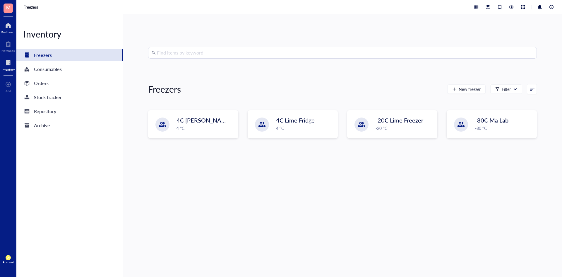
click at [7, 28] on div at bounding box center [8, 25] width 15 height 9
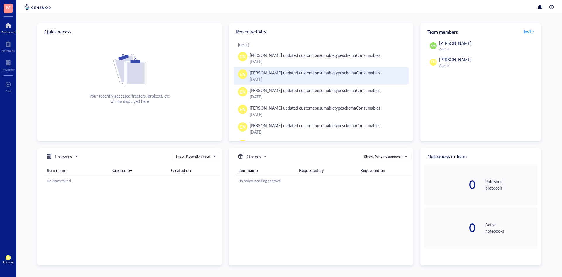
click at [238, 72] on div "EN" at bounding box center [242, 73] width 9 height 9
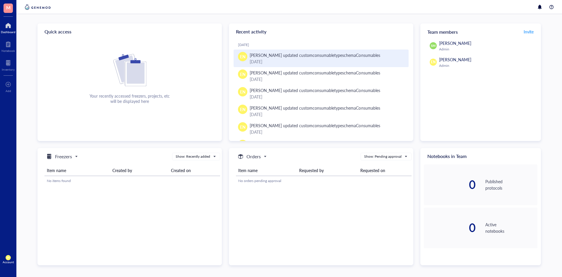
click at [317, 57] on div "Elizabeth Nilles updated customconsumabletypeschema Consumables" at bounding box center [315, 55] width 131 height 6
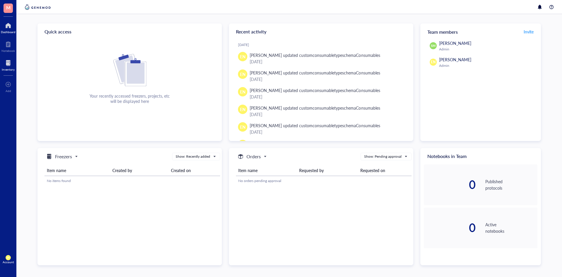
click at [9, 64] on div at bounding box center [8, 62] width 13 height 9
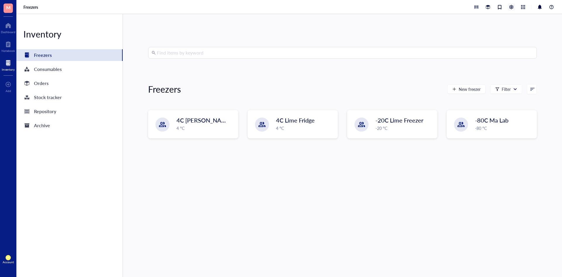
click at [508, 6] on div at bounding box center [511, 7] width 6 height 6
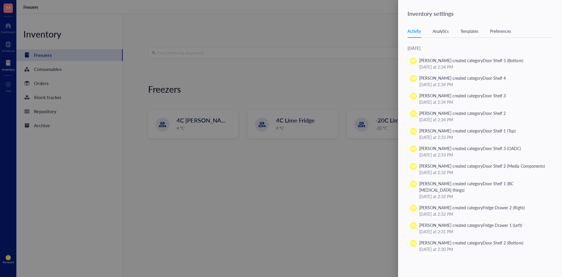
click at [475, 31] on div "Templates" at bounding box center [469, 31] width 18 height 6
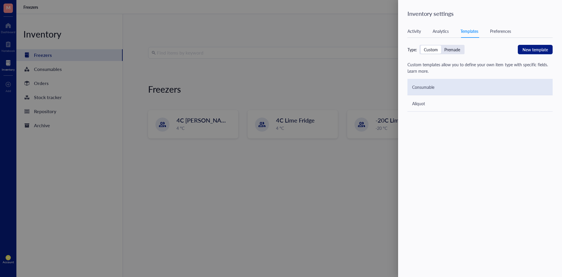
click at [434, 88] on div "Consumable" at bounding box center [479, 87] width 145 height 16
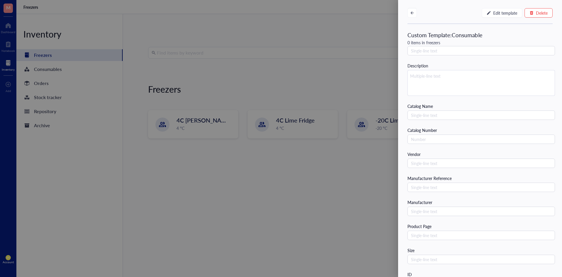
scroll to position [22, 0]
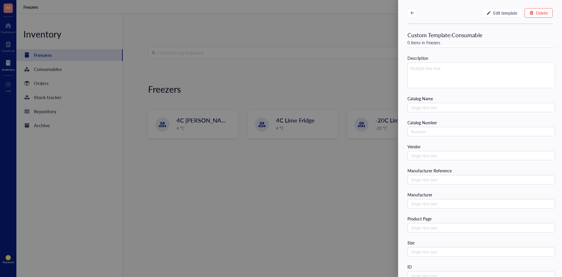
click at [377, 192] on div at bounding box center [281, 138] width 562 height 277
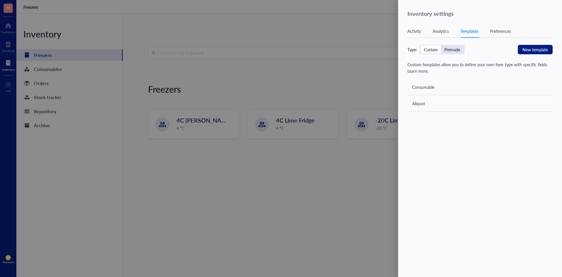
click at [379, 145] on div at bounding box center [281, 138] width 562 height 277
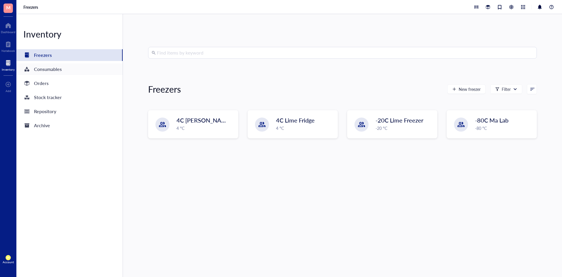
click at [63, 69] on div "Consumables" at bounding box center [69, 69] width 106 height 12
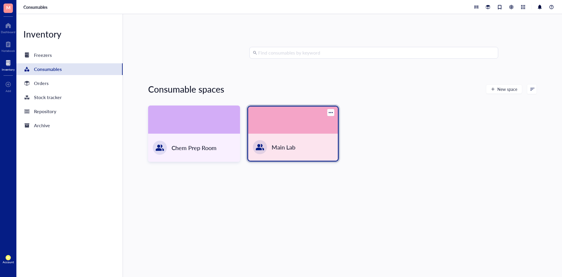
click at [277, 142] on div "Main Lab" at bounding box center [293, 146] width 90 height 27
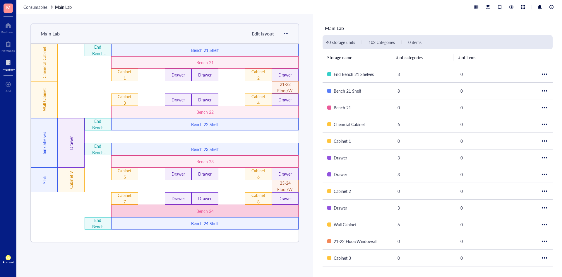
click at [213, 211] on div "Bench 24" at bounding box center [205, 210] width 112 height 6
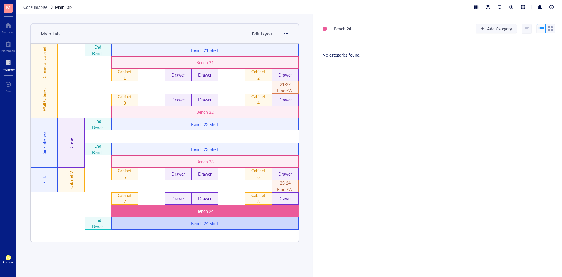
click at [215, 221] on div "Bench 24 Shelf" at bounding box center [205, 223] width 112 height 6
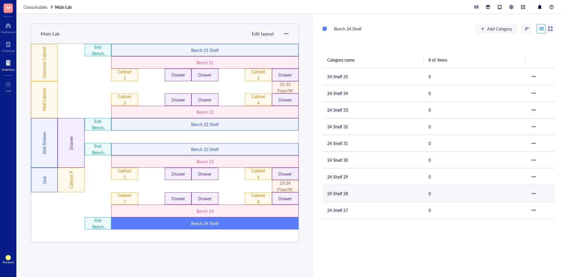
click at [342, 196] on td "24 Shelf 28" at bounding box center [372, 193] width 101 height 17
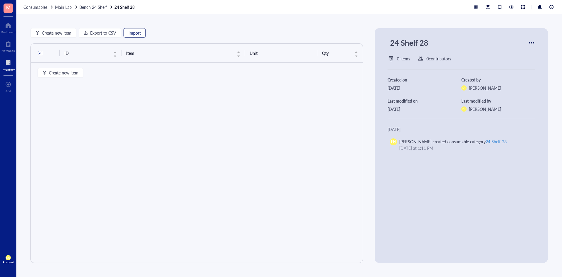
click at [129, 33] on span "Import" at bounding box center [134, 32] width 12 height 5
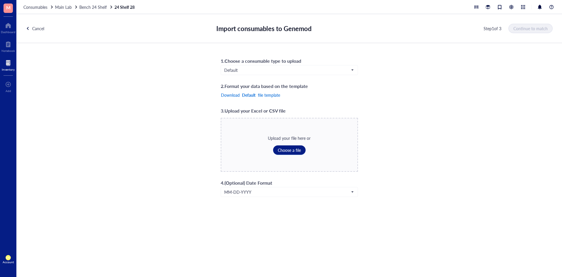
click at [276, 95] on span "file template" at bounding box center [269, 94] width 22 height 5
click at [280, 151] on span "Choose a file" at bounding box center [289, 149] width 23 height 5
click at [522, 26] on span "Continue to match" at bounding box center [531, 28] width 34 height 5
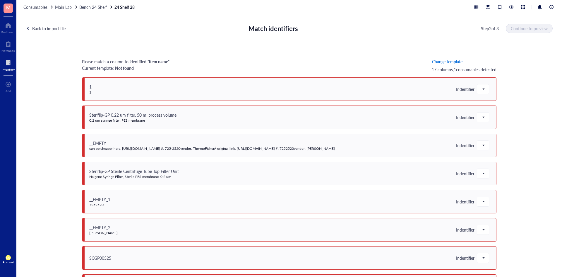
click at [454, 60] on span "Change template" at bounding box center [447, 61] width 30 height 5
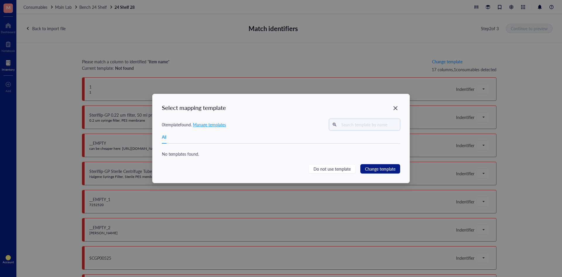
click at [365, 124] on input "text" at bounding box center [368, 124] width 58 height 9
type input "Consumables"
click at [367, 170] on span "Change template" at bounding box center [380, 168] width 30 height 6
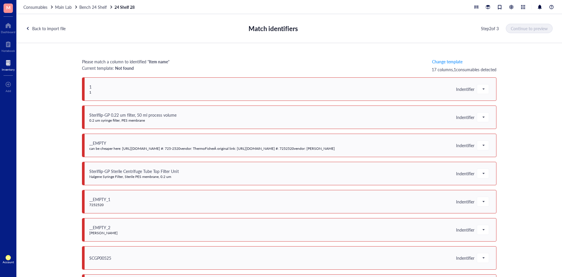
click at [472, 88] on span "Indentifier" at bounding box center [472, 89] width 33 height 10
click at [480, 90] on span at bounding box center [482, 89] width 5 height 9
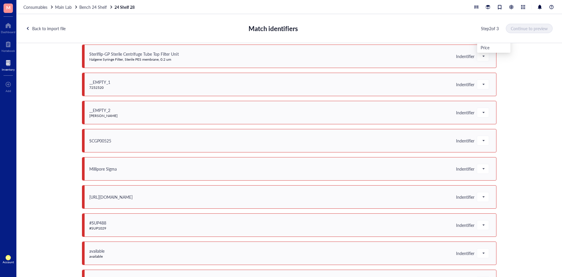
click at [541, 153] on div "Please match a column to identified " Item name " Current template: Not found C…" at bounding box center [288, 163] width 545 height 241
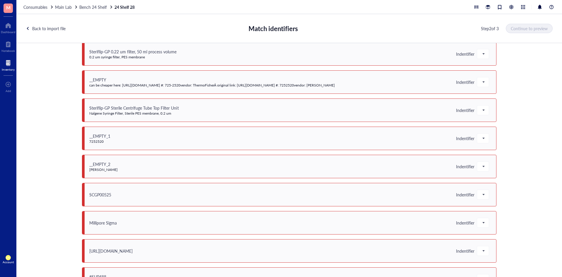
scroll to position [0, 0]
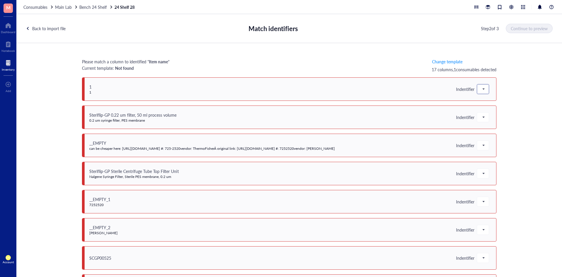
click at [480, 88] on span at bounding box center [482, 89] width 5 height 9
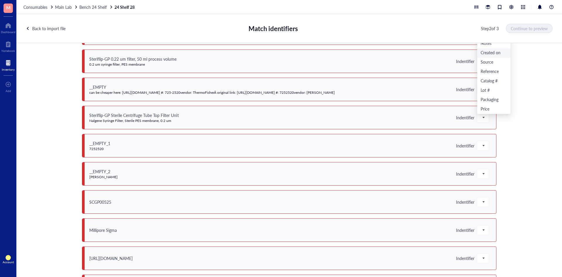
scroll to position [59, 0]
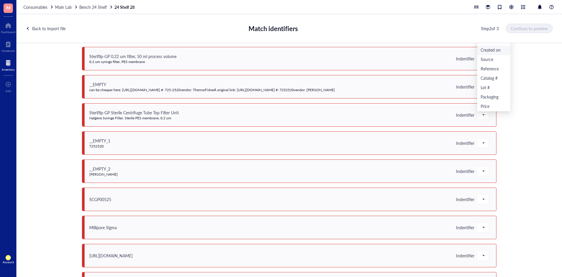
click at [533, 196] on div "Please match a column to identified " Item name " Current template: Not found C…" at bounding box center [288, 163] width 545 height 241
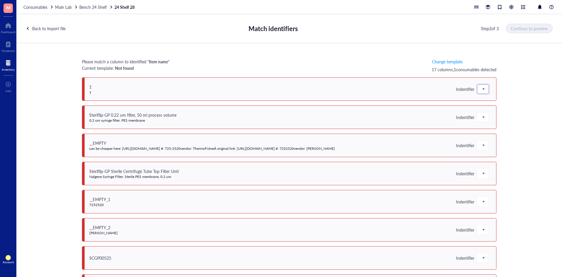
click at [482, 87] on span at bounding box center [482, 89] width 5 height 9
click at [511, 78] on div "Please match a column to identified " Item name " Current template: Not found C…" at bounding box center [288, 163] width 545 height 241
click at [485, 88] on div at bounding box center [483, 88] width 12 height 9
click at [493, 97] on div "Do not upload" at bounding box center [493, 99] width 26 height 6
click at [482, 113] on span at bounding box center [482, 117] width 5 height 9
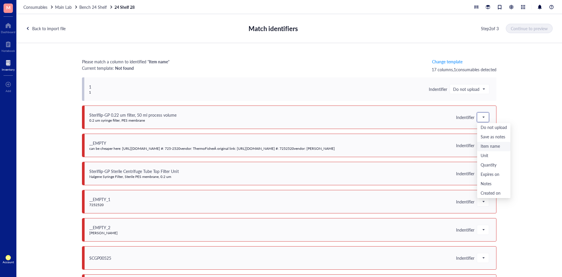
click at [489, 147] on div "Item name" at bounding box center [493, 146] width 26 height 6
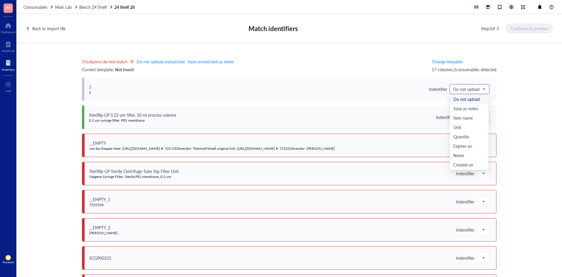
click at [478, 87] on span "Do not upload" at bounding box center [469, 88] width 32 height 5
click at [468, 136] on div "Quantity" at bounding box center [469, 137] width 32 height 6
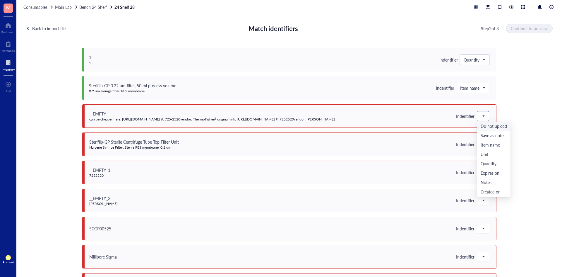
click at [484, 115] on div at bounding box center [483, 115] width 12 height 9
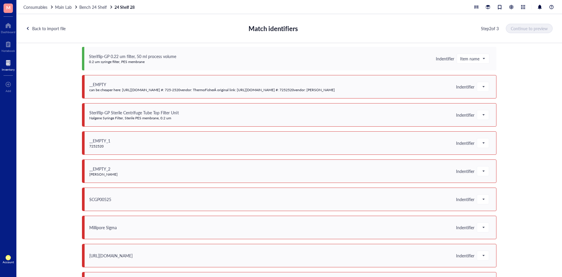
click at [517, 135] on div "15 columns do not match Do not upload unmatched Save unmatched as notes Current…" at bounding box center [288, 163] width 545 height 241
click at [484, 140] on div at bounding box center [483, 142] width 12 height 9
click at [486, 152] on div "Do not upload" at bounding box center [493, 153] width 26 height 6
click at [482, 143] on span "Do not upload" at bounding box center [469, 142] width 32 height 5
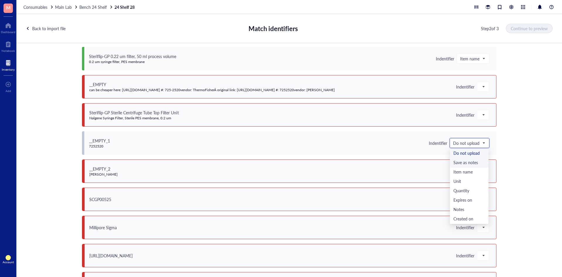
click at [475, 161] on div "Save as notes" at bounding box center [469, 162] width 32 height 6
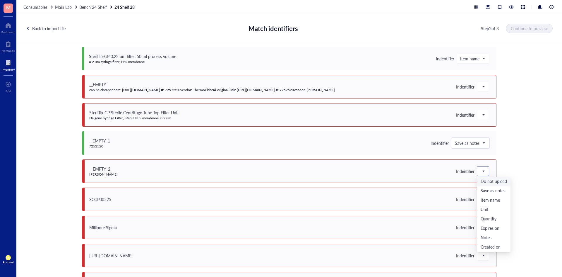
click at [482, 169] on span at bounding box center [482, 170] width 5 height 9
click at [488, 188] on div "Save as notes" at bounding box center [493, 191] width 26 height 6
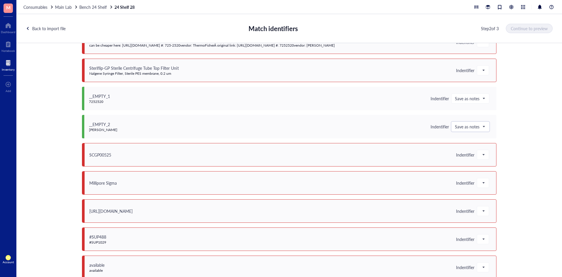
scroll to position [117, 0]
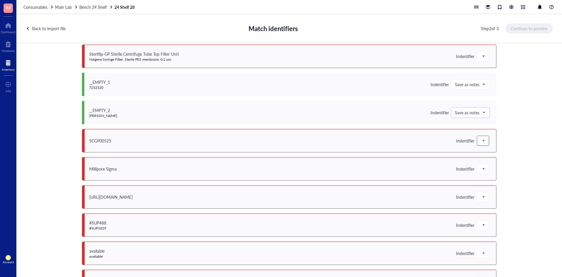
click at [483, 143] on div at bounding box center [483, 140] width 12 height 9
click at [491, 186] on div "Catalog #" at bounding box center [493, 188] width 26 height 6
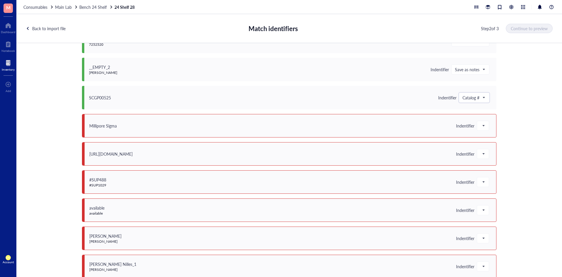
scroll to position [176, 0]
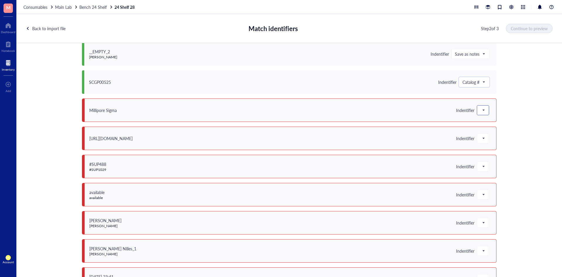
click at [483, 113] on span at bounding box center [482, 110] width 5 height 9
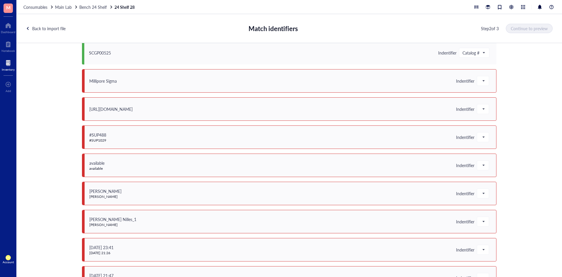
click at [519, 152] on div "12 columns do not match Do not upload unmatched Save unmatched as notes Current…" at bounding box center [288, 163] width 545 height 241
click at [484, 107] on div at bounding box center [483, 108] width 12 height 9
click at [490, 128] on div "Save as notes" at bounding box center [493, 129] width 26 height 6
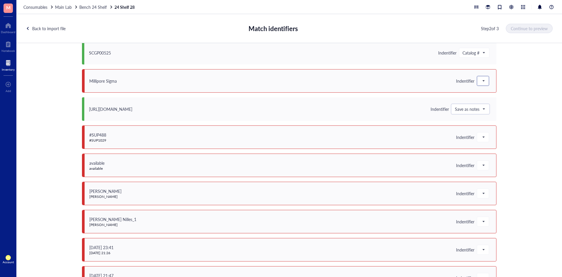
click at [480, 83] on span at bounding box center [482, 80] width 5 height 9
click at [493, 144] on div "Notes" at bounding box center [493, 147] width 33 height 9
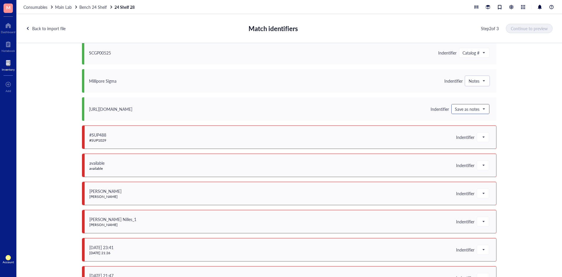
click at [481, 109] on span "Save as notes" at bounding box center [470, 108] width 30 height 5
click at [465, 173] on div "Notes" at bounding box center [470, 175] width 30 height 6
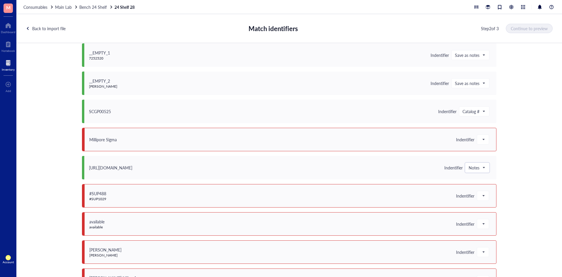
scroll to position [205, 0]
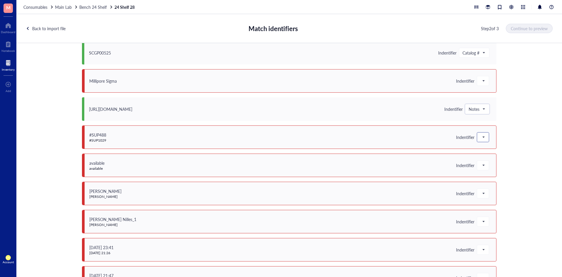
click at [480, 138] on span at bounding box center [482, 137] width 5 height 9
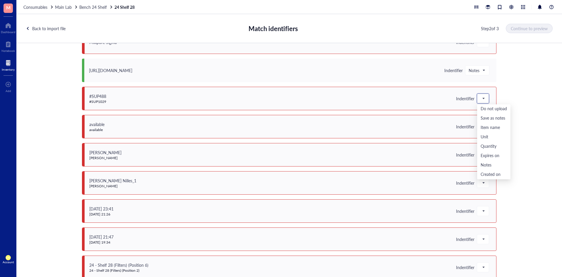
scroll to position [234, 0]
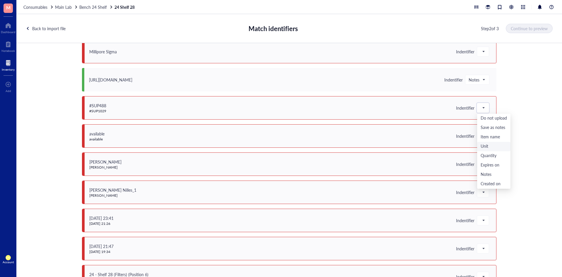
click at [524, 139] on div "11 columns do not match Do not upload unmatched Save unmatched as notes Current…" at bounding box center [288, 163] width 545 height 241
click at [483, 139] on div at bounding box center [483, 135] width 12 height 9
click at [523, 133] on div "11 columns do not match Do not upload unmatched Save unmatched as notes Current…" at bounding box center [288, 163] width 545 height 241
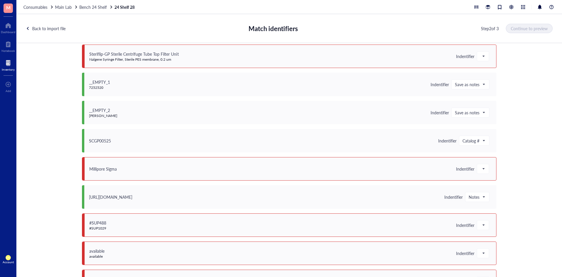
scroll to position [0, 0]
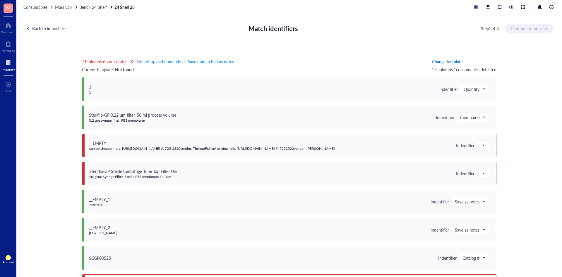
click at [452, 60] on span "Change template" at bounding box center [447, 61] width 30 height 5
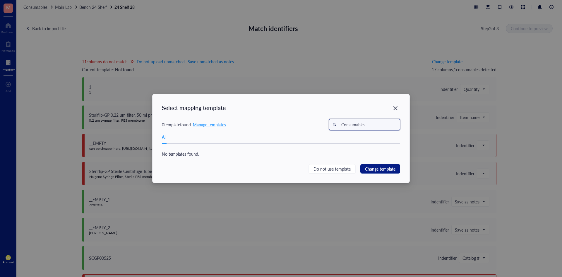
drag, startPoint x: 372, startPoint y: 125, endPoint x: 322, endPoint y: 127, distance: 50.4
click at [322, 127] on div "0 template found. Manage templates Consumables" at bounding box center [281, 125] width 238 height 12
drag, startPoint x: 261, startPoint y: 94, endPoint x: 341, endPoint y: 144, distance: 93.6
click at [265, 99] on div "Select mapping template 0 template found. Manage templates All No templates fou…" at bounding box center [280, 138] width 257 height 89
click at [371, 169] on span "Change template" at bounding box center [380, 168] width 30 height 6
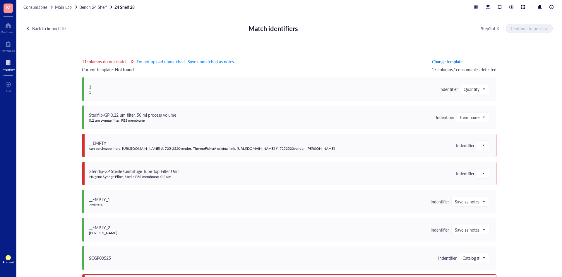
click at [442, 58] on button "Change template" at bounding box center [447, 61] width 31 height 9
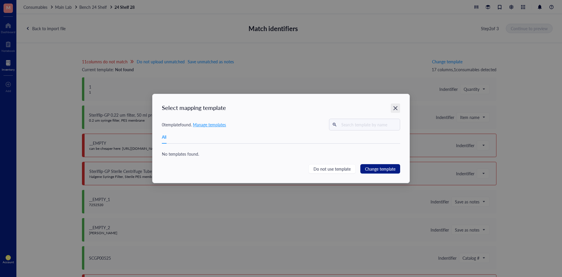
click at [393, 107] on icon "Close" at bounding box center [396, 108] width 6 height 6
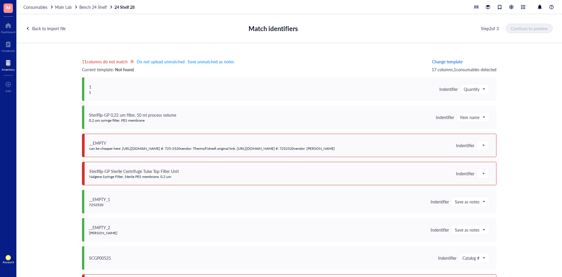
click at [432, 64] on span "Change template" at bounding box center [447, 61] width 30 height 5
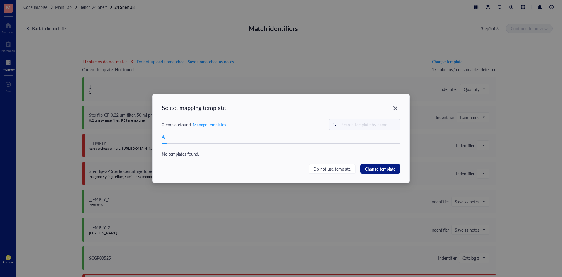
click at [222, 125] on span "Manage templates" at bounding box center [209, 124] width 33 height 6
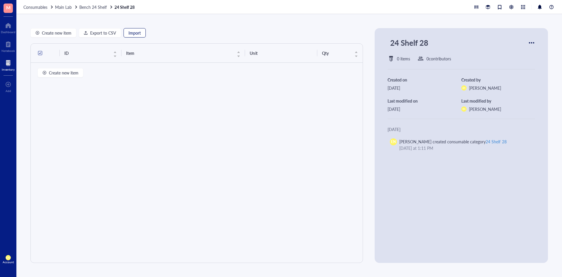
click at [141, 35] on button "Import" at bounding box center [134, 32] width 22 height 9
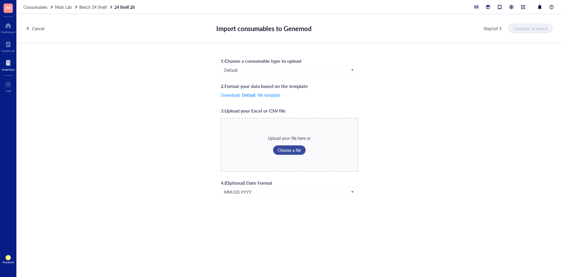
click at [289, 146] on button "Choose a file" at bounding box center [289, 149] width 32 height 9
click at [538, 27] on span "Continue to match" at bounding box center [531, 28] width 34 height 5
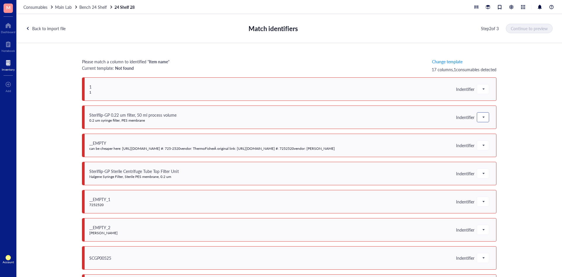
click at [481, 115] on span at bounding box center [482, 117] width 5 height 9
click at [487, 148] on div "Item name" at bounding box center [493, 146] width 26 height 6
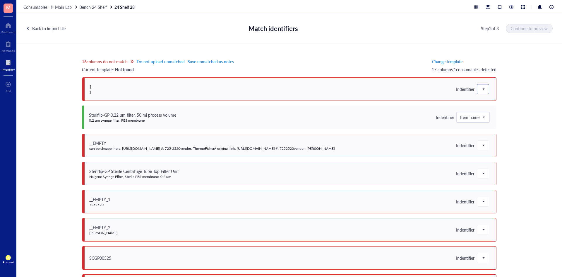
click at [482, 87] on span at bounding box center [482, 89] width 5 height 9
click at [485, 138] on div "Quantity" at bounding box center [493, 137] width 26 height 6
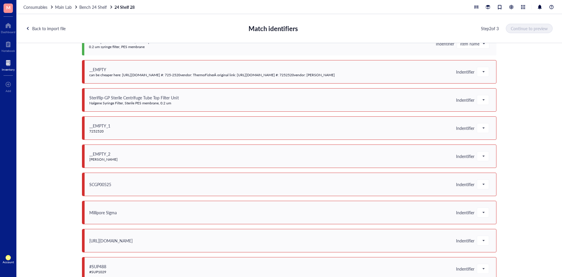
scroll to position [88, 0]
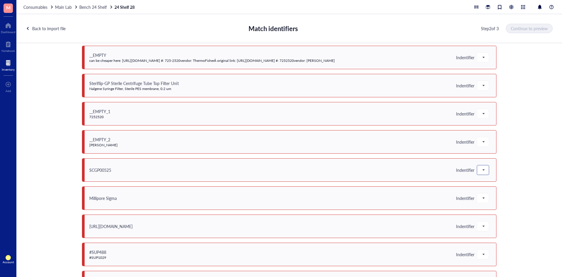
click at [480, 169] on span at bounding box center [482, 169] width 5 height 9
click at [496, 214] on div "Catalog #" at bounding box center [493, 217] width 33 height 9
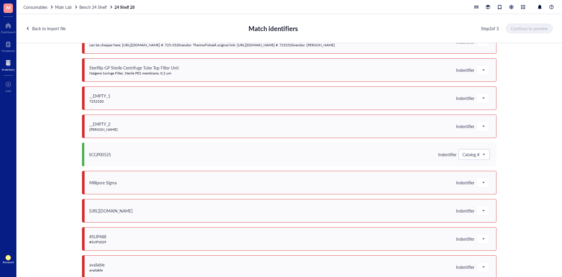
scroll to position [117, 0]
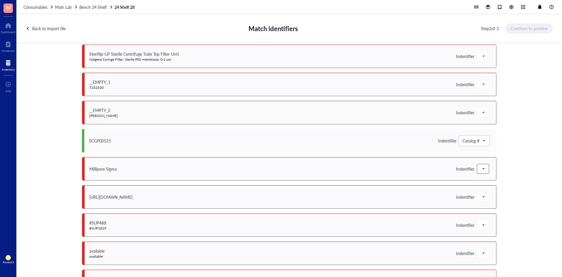
click at [480, 171] on span at bounding box center [482, 168] width 5 height 9
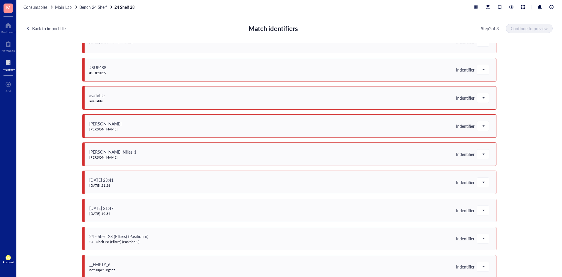
scroll to position [279, 0]
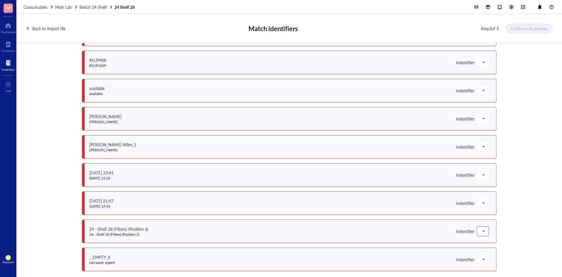
click at [477, 233] on div at bounding box center [483, 230] width 12 height 9
click at [526, 189] on div "14 columns do not match Do not upload unmatched Save unmatched as notes Current…" at bounding box center [288, 163] width 545 height 241
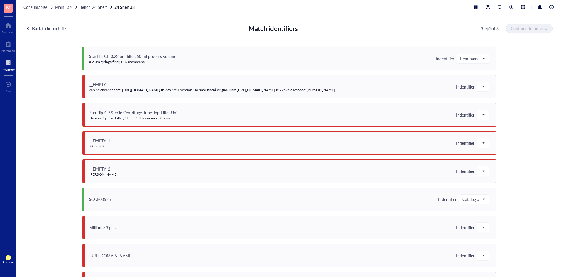
scroll to position [0, 0]
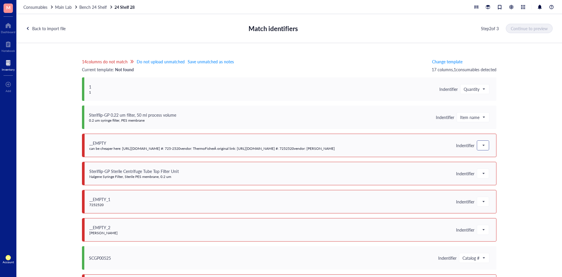
click at [480, 146] on span at bounding box center [482, 145] width 5 height 9
click at [480, 159] on div "Do not upload" at bounding box center [493, 155] width 26 height 6
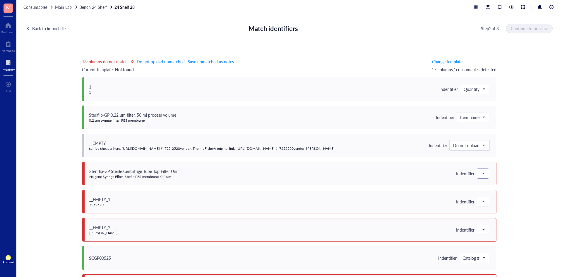
click at [484, 170] on div at bounding box center [483, 173] width 12 height 9
click at [484, 184] on div "Do not upload" at bounding box center [493, 184] width 26 height 6
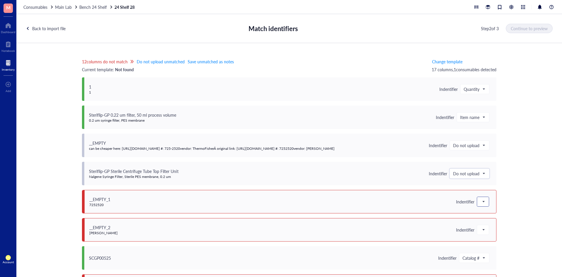
click at [480, 200] on span at bounding box center [482, 201] width 5 height 9
click at [484, 125] on div "Do not upload" at bounding box center [493, 125] width 26 height 6
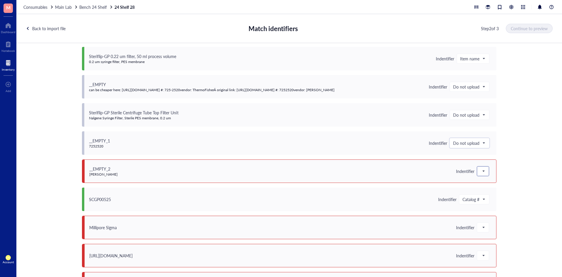
click at [480, 173] on span at bounding box center [482, 170] width 5 height 9
click at [484, 180] on div "Do not upload" at bounding box center [493, 181] width 26 height 6
click at [481, 233] on div "Millipore Sigma Indentifier Do not upload Save as notes Item name Unit Quantity…" at bounding box center [289, 226] width 414 height 23
click at [480, 227] on span at bounding box center [482, 227] width 5 height 9
click at [485, 150] on div "Do not upload" at bounding box center [493, 151] width 26 height 6
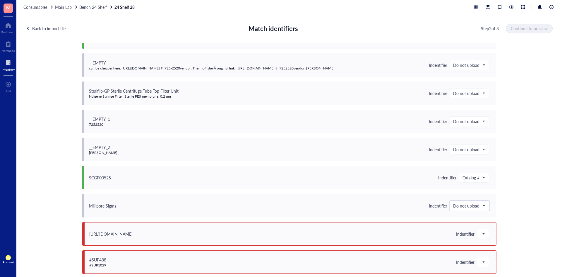
scroll to position [117, 0]
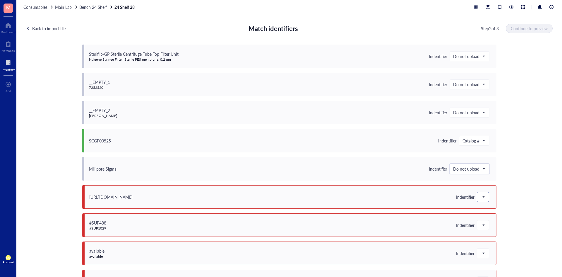
click at [482, 200] on span at bounding box center [482, 196] width 5 height 9
click at [484, 121] on div "Do not upload" at bounding box center [493, 120] width 26 height 6
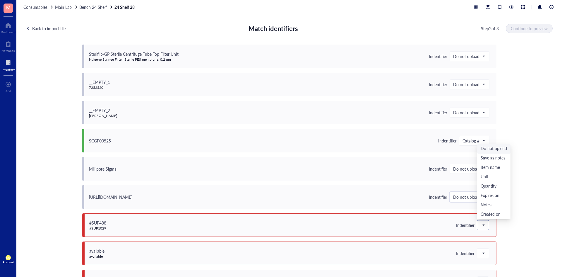
click at [477, 228] on div at bounding box center [483, 224] width 12 height 9
click at [484, 147] on div "Do not upload" at bounding box center [493, 148] width 26 height 6
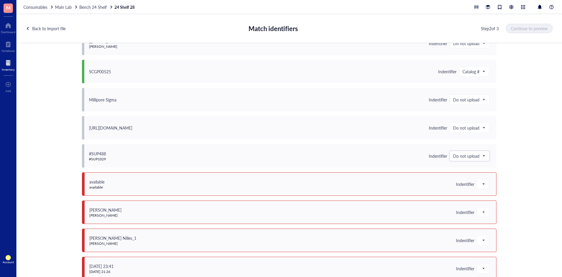
scroll to position [205, 0]
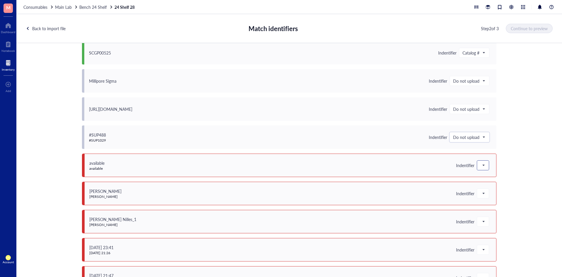
click at [481, 164] on span at bounding box center [482, 165] width 5 height 9
click at [484, 173] on div "Do not upload" at bounding box center [493, 175] width 26 height 6
click at [483, 192] on span at bounding box center [482, 193] width 5 height 9
click at [481, 207] on div "Do not upload" at bounding box center [493, 203] width 33 height 9
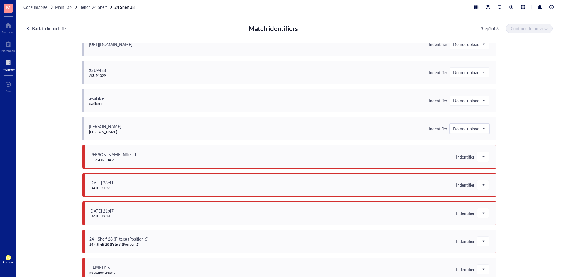
scroll to position [279, 0]
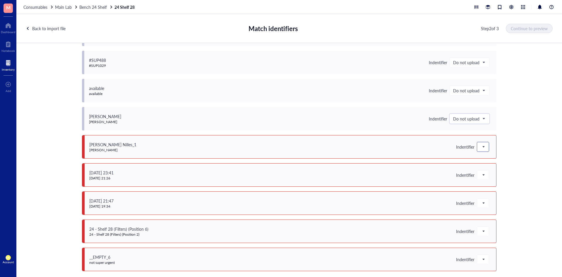
click at [481, 148] on span at bounding box center [482, 146] width 5 height 9
click at [484, 154] on div "Do not upload" at bounding box center [493, 157] width 26 height 6
click at [483, 173] on span at bounding box center [482, 174] width 5 height 9
click at [485, 182] on div "Do not upload" at bounding box center [493, 185] width 26 height 6
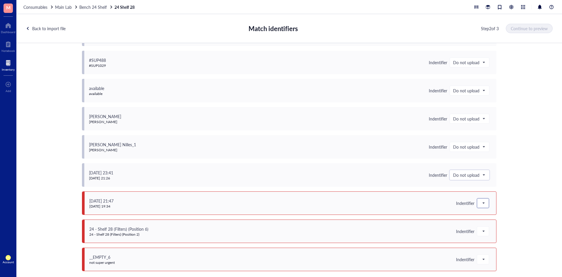
click at [482, 200] on span at bounding box center [482, 202] width 5 height 9
click at [492, 127] on div "Do not upload" at bounding box center [493, 126] width 26 height 6
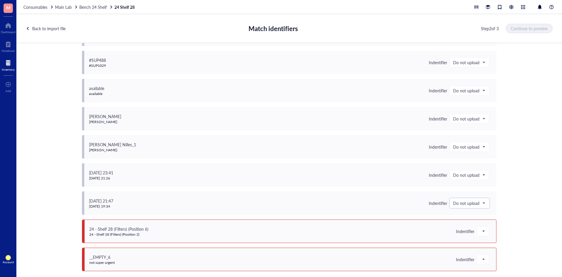
drag, startPoint x: 476, startPoint y: 233, endPoint x: 471, endPoint y: 234, distance: 4.8
click at [477, 234] on div at bounding box center [483, 230] width 12 height 9
click at [496, 150] on div "Do not upload" at bounding box center [493, 154] width 33 height 9
click at [480, 260] on span at bounding box center [482, 259] width 5 height 9
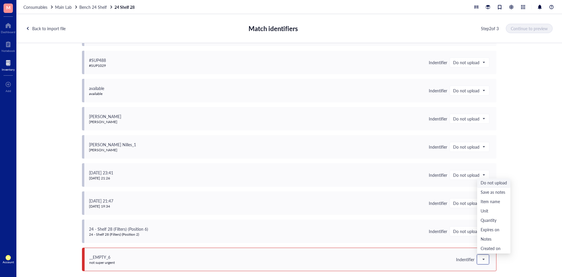
click at [486, 182] on div "Do not upload" at bounding box center [493, 183] width 26 height 6
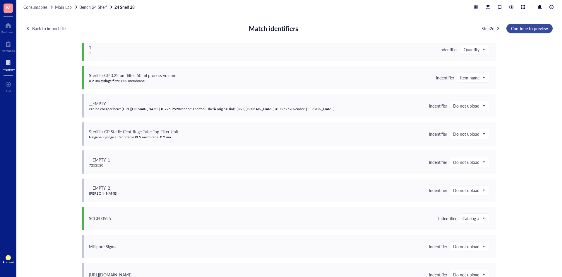
scroll to position [16, 0]
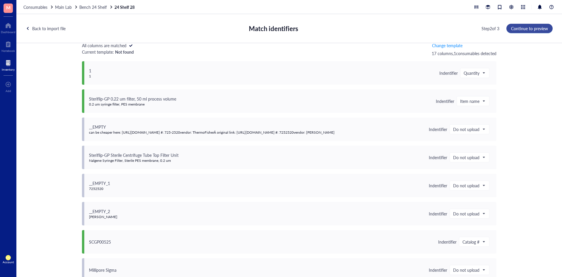
click at [522, 28] on span "Continue to preview" at bounding box center [529, 28] width 37 height 5
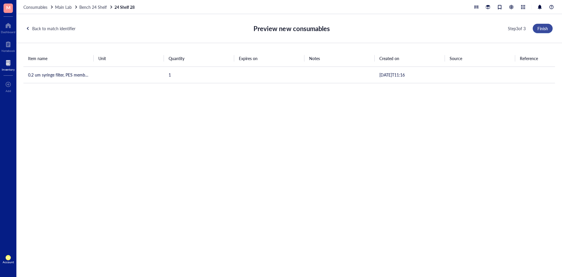
click at [545, 27] on span "Finish" at bounding box center [542, 28] width 11 height 5
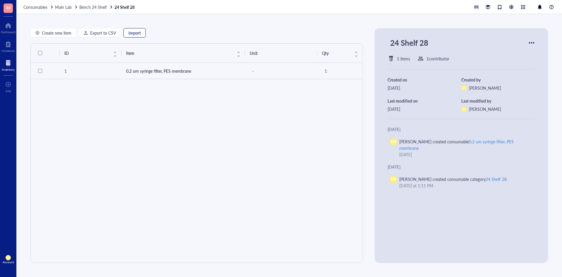
click at [140, 30] on span "Import" at bounding box center [134, 32] width 12 height 5
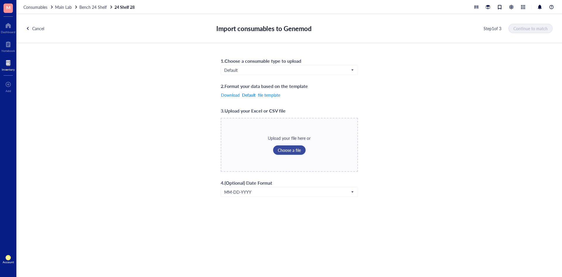
click at [291, 149] on span "Choose a file" at bounding box center [289, 149] width 23 height 5
click at [532, 27] on span "Continue to match" at bounding box center [531, 28] width 34 height 5
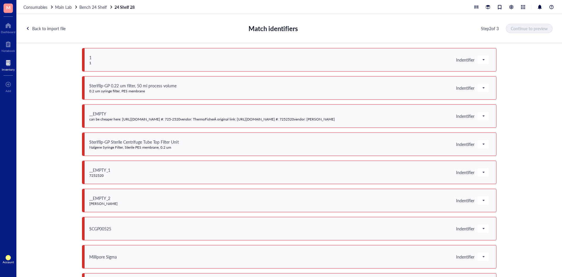
scroll to position [0, 0]
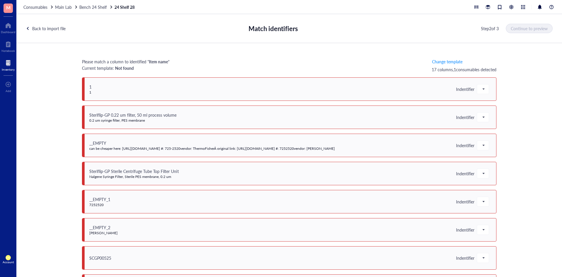
click at [47, 26] on div "Back to import file" at bounding box center [48, 28] width 33 height 6
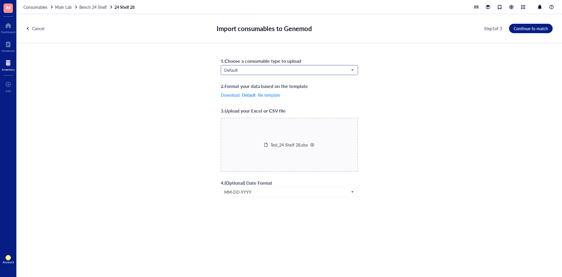
click at [281, 69] on span "Default" at bounding box center [288, 69] width 129 height 5
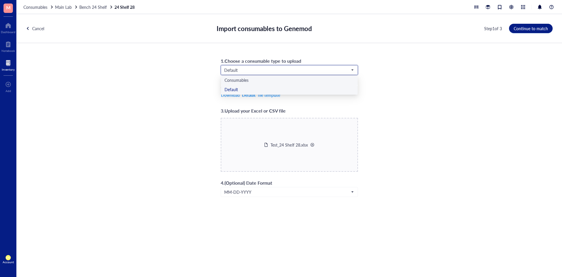
click at [309, 79] on div "Consumables" at bounding box center [289, 80] width 130 height 6
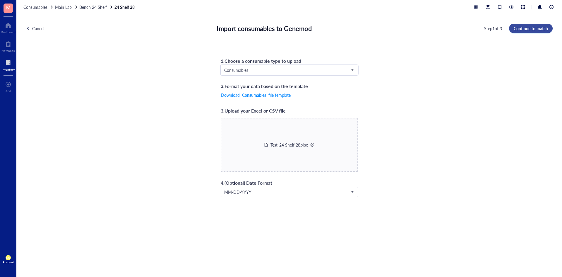
click at [529, 25] on button "Continue to match" at bounding box center [531, 28] width 44 height 9
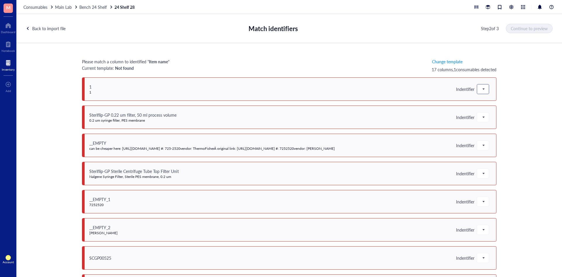
click at [480, 89] on span at bounding box center [482, 89] width 5 height 9
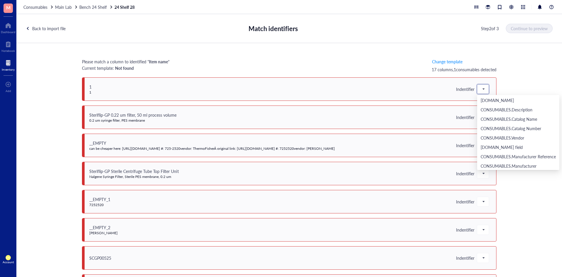
scroll to position [101, 0]
click at [516, 73] on div "Please match a column to identified " Item name " Current template: Not found C…" at bounding box center [288, 163] width 545 height 241
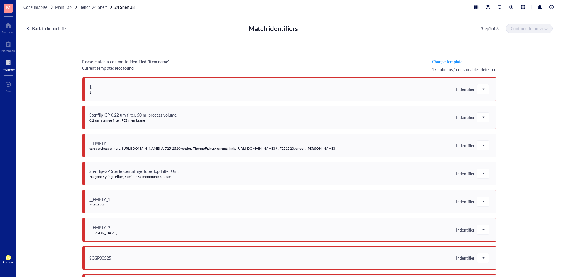
click at [53, 26] on div "Back to import file" at bounding box center [48, 28] width 33 height 6
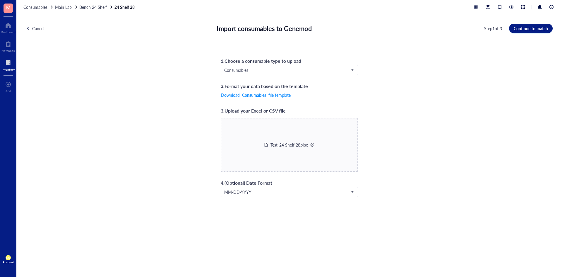
click at [313, 144] on div at bounding box center [312, 145] width 4 height 4
click at [296, 151] on span "Choose a file" at bounding box center [289, 149] width 23 height 5
click at [302, 149] on button "Choose a file" at bounding box center [289, 149] width 32 height 9
click at [529, 28] on span "Continue to match" at bounding box center [531, 28] width 34 height 5
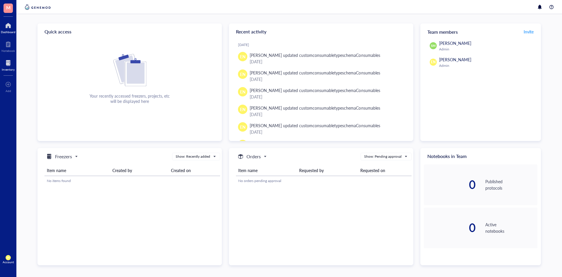
click at [13, 64] on div at bounding box center [8, 62] width 13 height 9
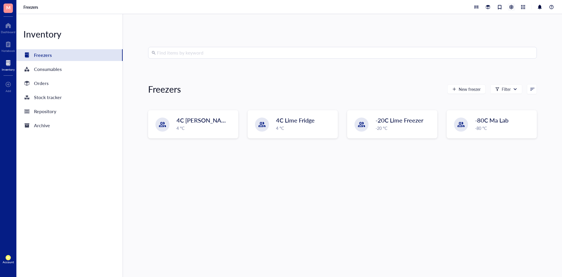
click at [513, 7] on div at bounding box center [511, 7] width 6 height 6
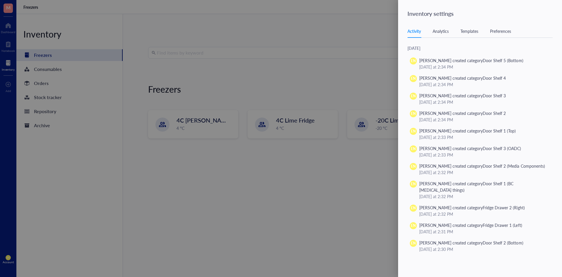
click at [471, 31] on div "Templates" at bounding box center [469, 31] width 18 height 6
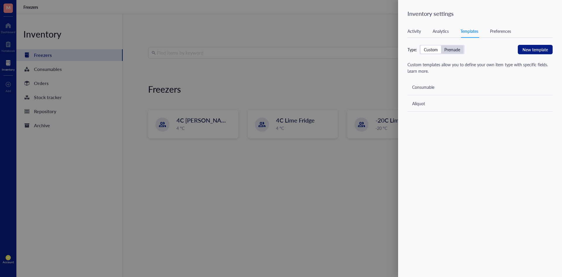
click at [453, 48] on div "Premade" at bounding box center [452, 49] width 16 height 5
click at [441, 45] on input "Premade" at bounding box center [441, 45] width 0 height 0
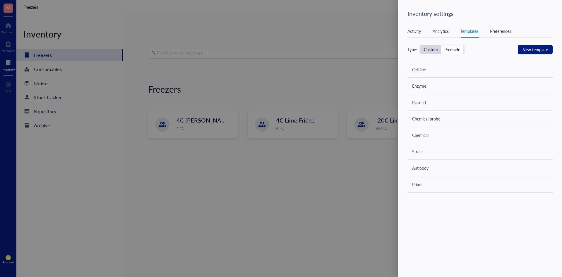
click at [429, 52] on div "Custom" at bounding box center [431, 49] width 14 height 5
click at [420, 45] on input "Custom" at bounding box center [420, 45] width 0 height 0
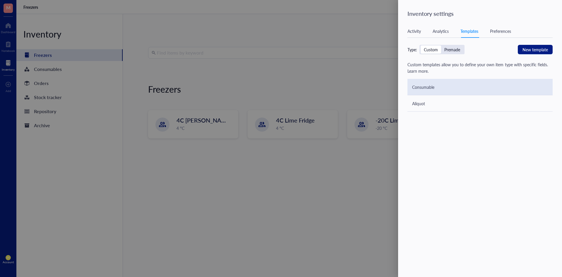
click at [437, 84] on div "Consumable" at bounding box center [479, 87] width 145 height 16
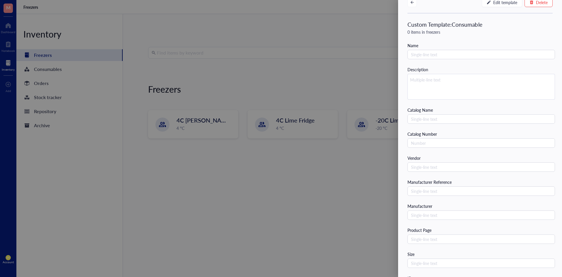
click at [358, 97] on div at bounding box center [281, 138] width 562 height 277
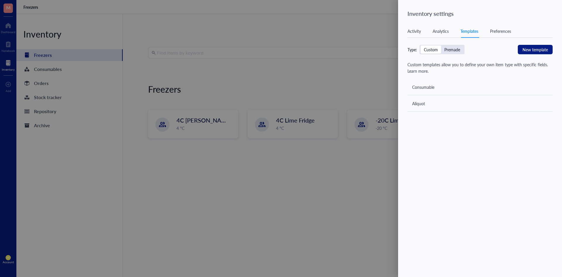
click at [361, 77] on div at bounding box center [281, 138] width 562 height 277
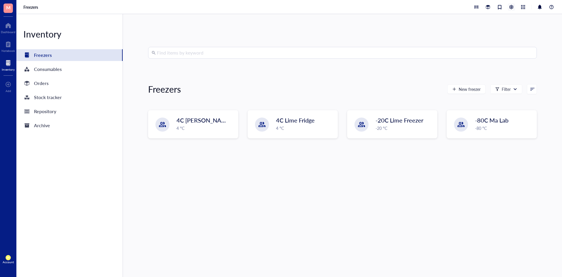
click at [509, 9] on div at bounding box center [511, 7] width 6 height 6
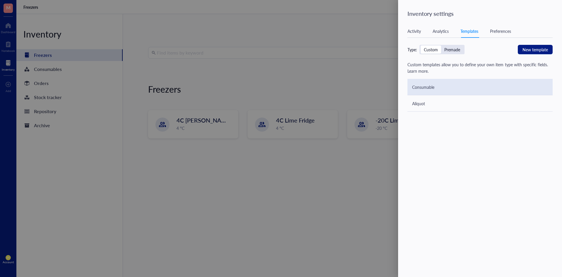
click at [441, 87] on div "Consumable" at bounding box center [479, 87] width 145 height 16
click at [438, 83] on div "Consumable" at bounding box center [479, 87] width 145 height 16
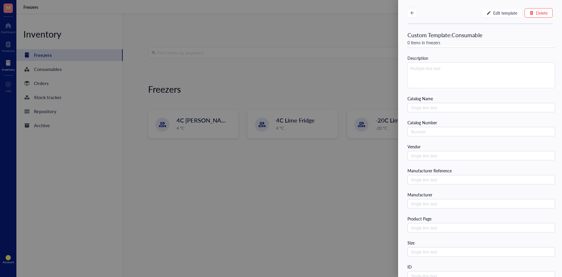
scroll to position [11, 0]
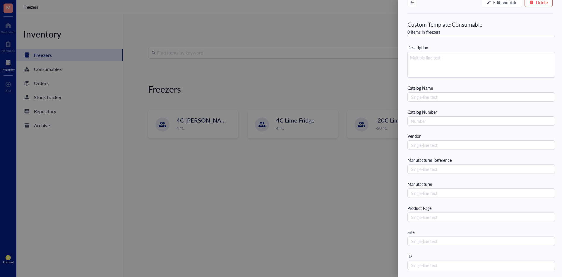
drag, startPoint x: 362, startPoint y: 167, endPoint x: 354, endPoint y: 175, distance: 11.2
click at [362, 167] on div at bounding box center [281, 138] width 562 height 277
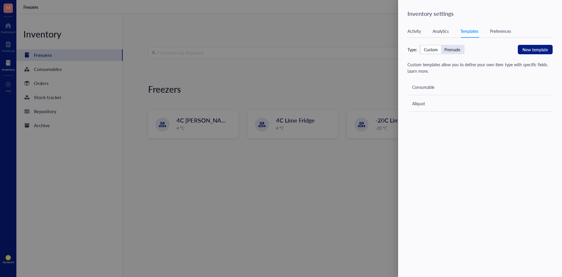
scroll to position [0, 0]
click at [344, 152] on div at bounding box center [281, 138] width 562 height 277
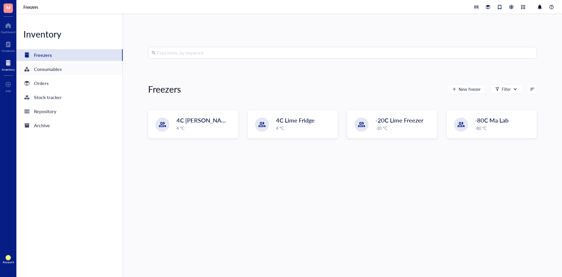
click at [43, 71] on div "Consumables" at bounding box center [48, 69] width 28 height 8
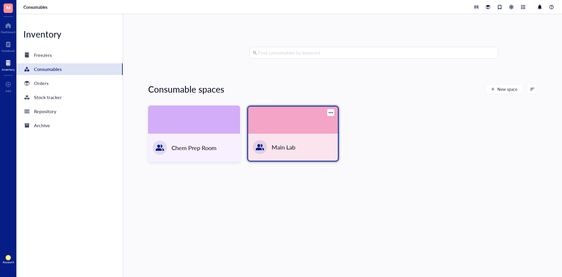
click at [308, 154] on div "Main Lab" at bounding box center [293, 146] width 90 height 27
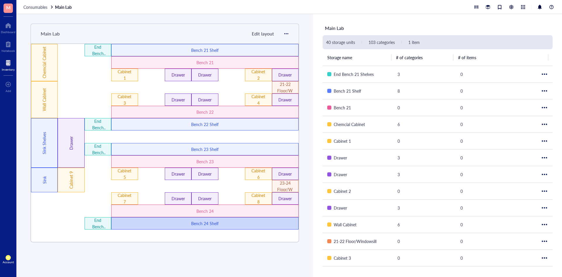
click at [246, 223] on div "Bench 24 Shelf" at bounding box center [205, 223] width 112 height 6
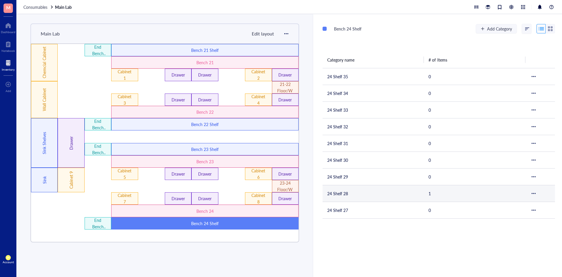
click at [354, 195] on td "24 Shelf 28" at bounding box center [372, 193] width 101 height 17
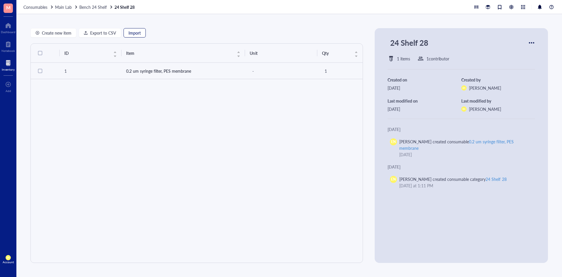
click at [131, 31] on span "Import" at bounding box center [134, 32] width 12 height 5
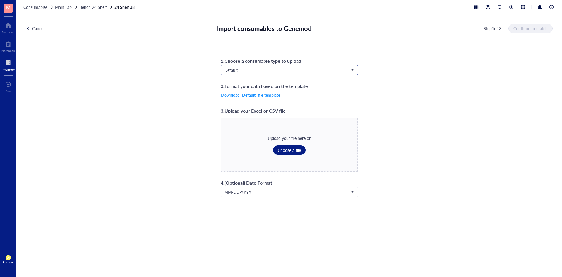
click at [271, 73] on input "search" at bounding box center [286, 70] width 125 height 9
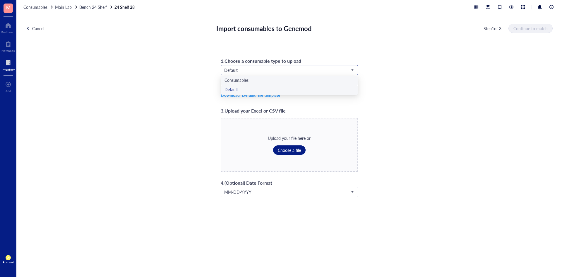
click at [269, 83] on div "Consumables" at bounding box center [289, 80] width 130 height 6
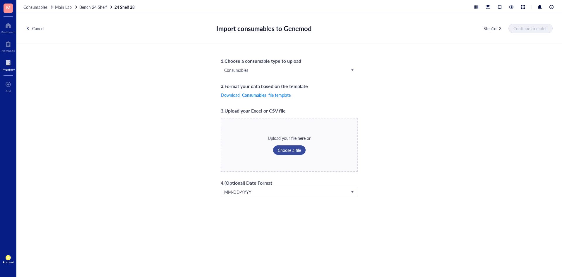
click at [295, 150] on span "Choose a file" at bounding box center [289, 149] width 23 height 5
click at [297, 153] on button "Choose a file" at bounding box center [289, 149] width 32 height 9
click at [527, 26] on span "Continue to match" at bounding box center [531, 28] width 34 height 5
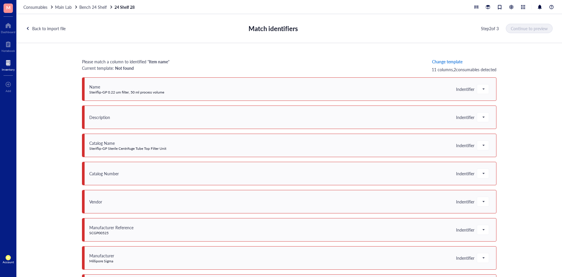
click at [456, 59] on span "Change template" at bounding box center [447, 61] width 30 height 5
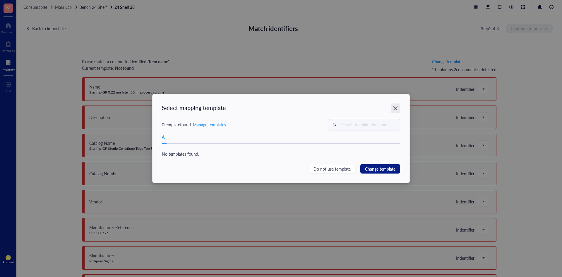
click at [394, 108] on icon "Close" at bounding box center [396, 108] width 6 height 6
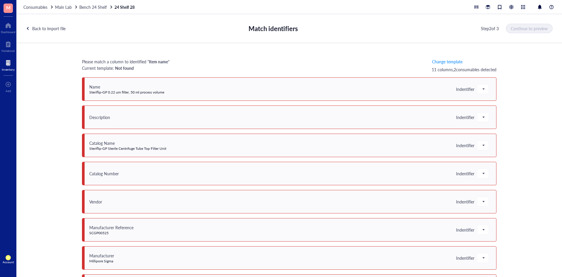
click at [40, 30] on div "Back to import file" at bounding box center [48, 28] width 33 height 6
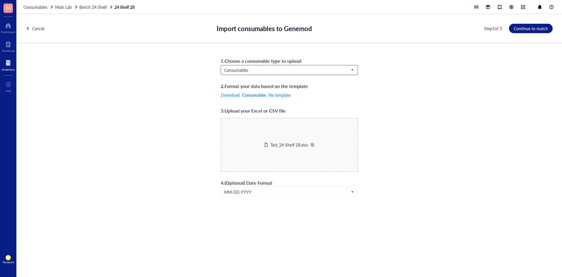
click at [259, 70] on span "Consumables" at bounding box center [288, 69] width 129 height 5
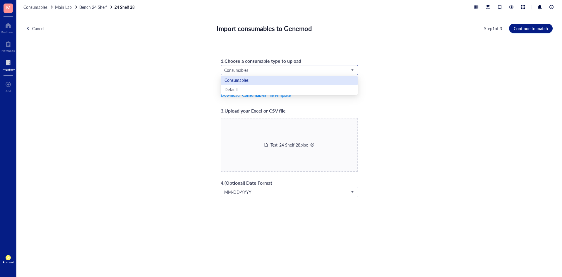
click at [259, 84] on div "Consumables" at bounding box center [289, 80] width 137 height 9
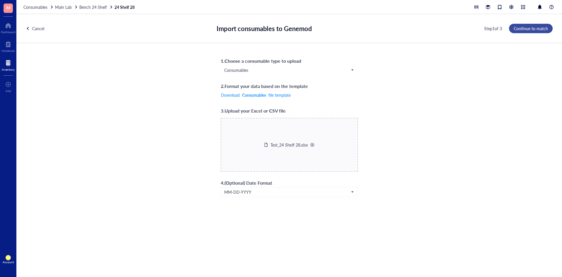
click at [535, 26] on span "Continue to match" at bounding box center [531, 28] width 34 height 5
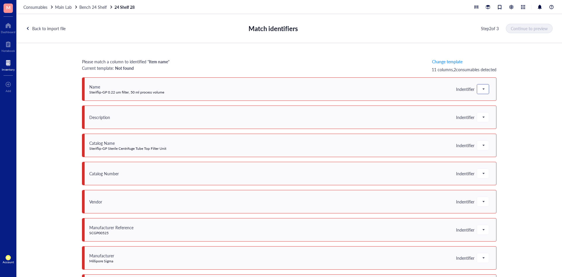
click at [480, 85] on span at bounding box center [482, 89] width 5 height 9
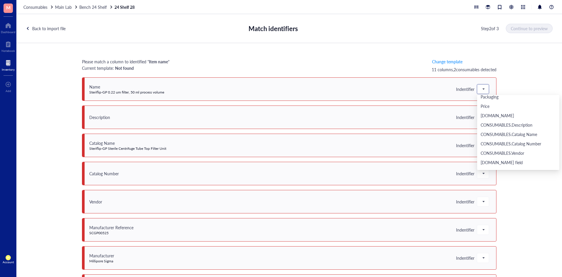
scroll to position [101, 0]
click at [504, 127] on div "[DOMAIN_NAME]" at bounding box center [517, 130] width 75 height 6
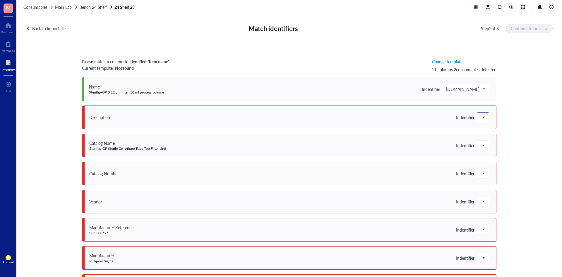
click at [483, 117] on span at bounding box center [482, 117] width 5 height 9
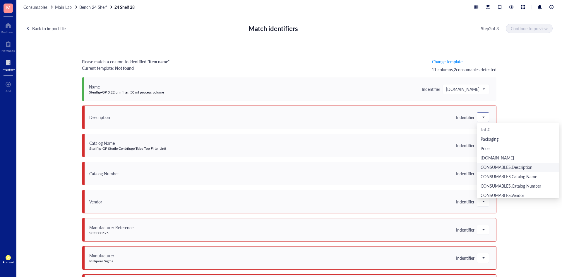
click at [494, 169] on div "CONSUMABLES.Description" at bounding box center [517, 167] width 75 height 6
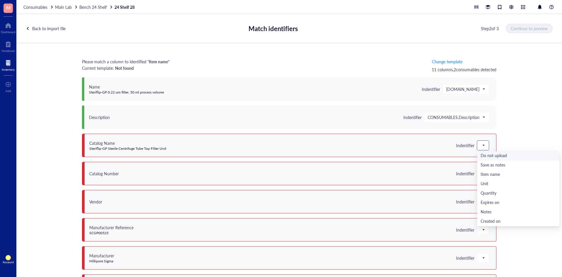
click at [483, 145] on span at bounding box center [482, 145] width 5 height 9
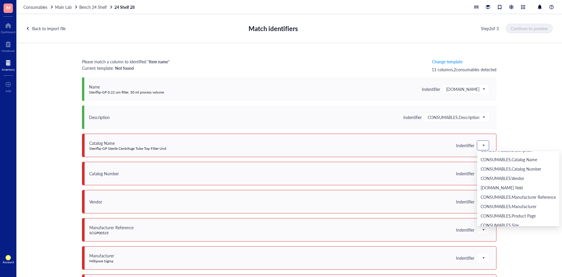
scroll to position [146, 0]
click at [507, 159] on div "CONSUMABLES.Catalog Name" at bounding box center [517, 159] width 75 height 6
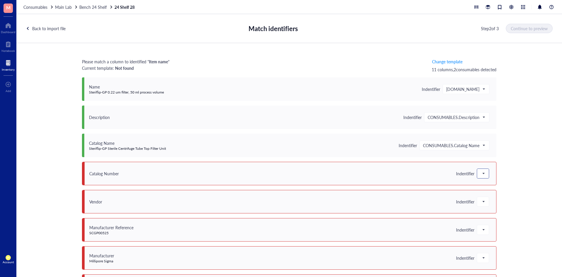
click at [487, 175] on div at bounding box center [483, 173] width 12 height 10
click at [480, 173] on span at bounding box center [482, 173] width 5 height 9
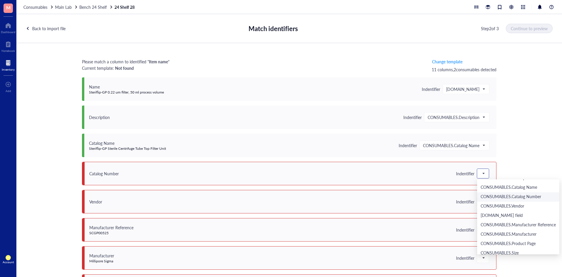
click at [489, 196] on div "CONSUMABLES.Catalog Number" at bounding box center [517, 196] width 75 height 6
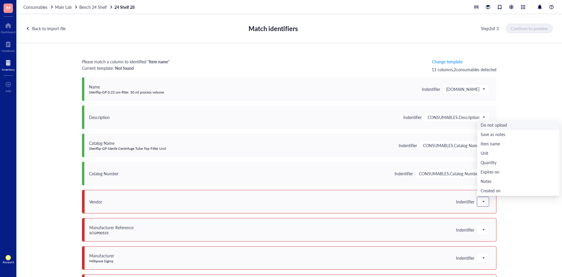
click at [482, 202] on span at bounding box center [482, 201] width 5 height 9
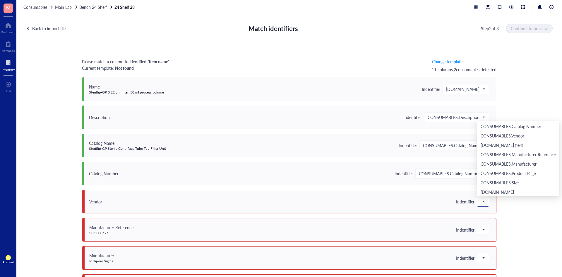
scroll to position [159, 0]
click at [507, 130] on div "CONSUMABLES.Catalog Number" at bounding box center [518, 125] width 82 height 9
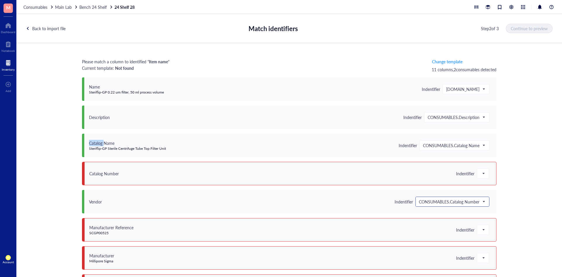
click at [507, 130] on div "Please match a column to identified " Item name " Current template: Not found C…" at bounding box center [288, 163] width 545 height 241
click at [504, 162] on div "Please match a column to identified " Item name " Current template: Not found C…" at bounding box center [288, 163] width 545 height 241
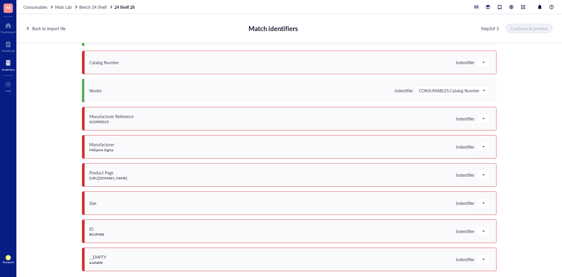
click at [480, 141] on div "Manufacturer Millipore Sigma Indentifier" at bounding box center [289, 146] width 414 height 23
click at [480, 147] on span at bounding box center [482, 146] width 5 height 9
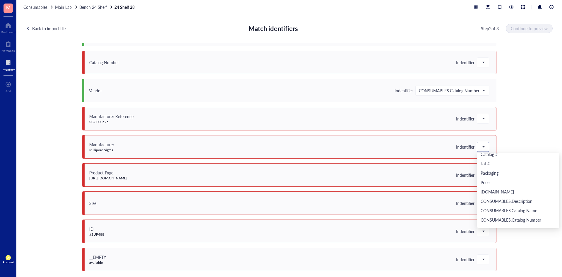
scroll to position [130, 0]
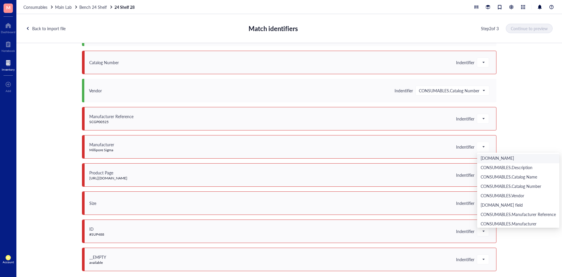
click at [524, 134] on div "Please match a column to identified " Item name " Current template: Not found C…" at bounding box center [288, 163] width 545 height 241
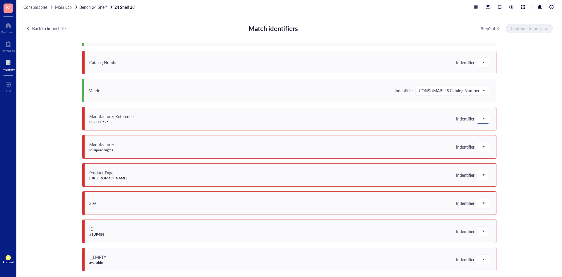
click at [483, 118] on span at bounding box center [482, 118] width 5 height 9
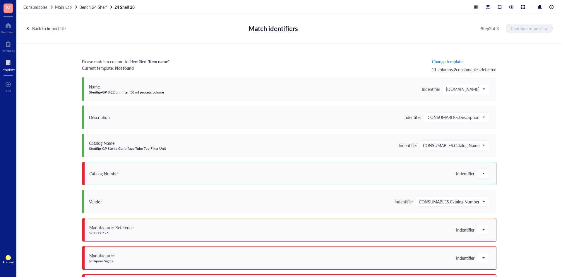
click at [50, 25] on div "Back to import file" at bounding box center [46, 28] width 40 height 10
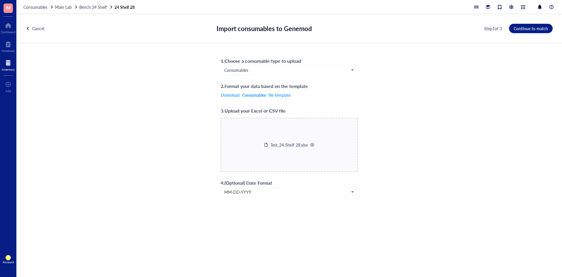
click at [312, 143] on div at bounding box center [312, 145] width 4 height 4
click at [286, 147] on span "Choose a file" at bounding box center [289, 149] width 23 height 5
click at [518, 28] on span "Continue to match" at bounding box center [531, 28] width 34 height 5
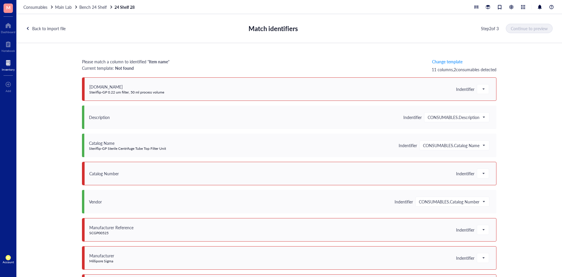
click at [39, 27] on div "Back to import file" at bounding box center [48, 28] width 33 height 6
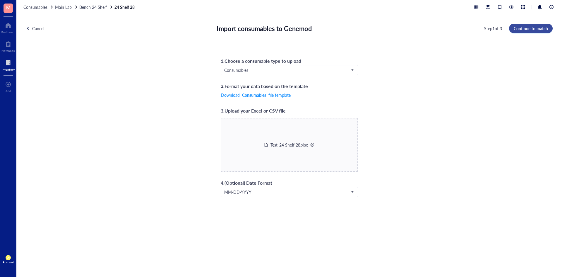
click at [521, 29] on span "Continue to match" at bounding box center [531, 28] width 34 height 5
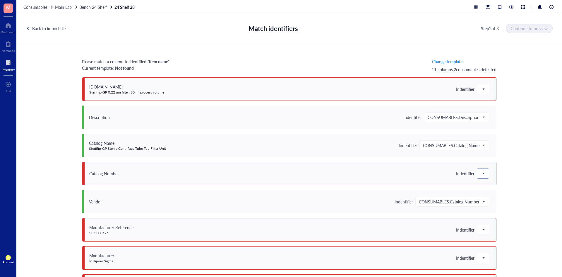
click at [483, 176] on div at bounding box center [483, 173] width 12 height 9
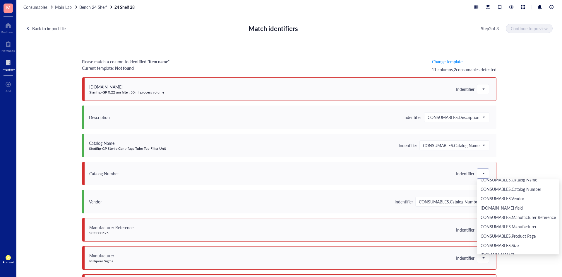
scroll to position [159, 0]
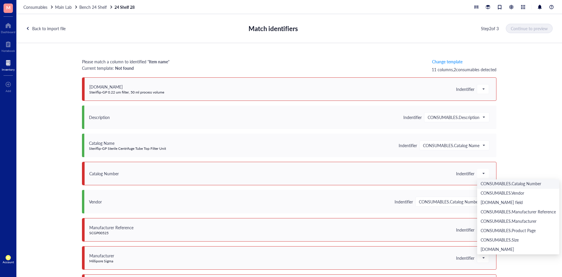
click at [523, 157] on div "Please match a column to identified " Item name " Current template: Not found C…" at bounding box center [288, 163] width 545 height 241
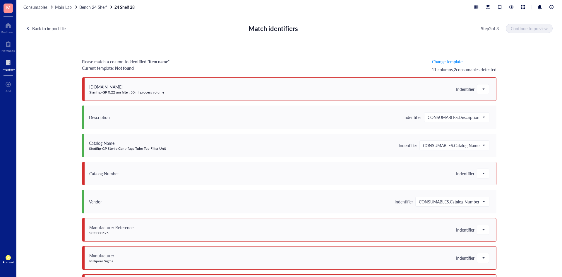
scroll to position [111, 0]
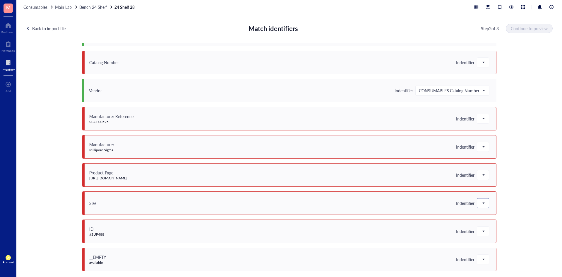
click at [483, 207] on div at bounding box center [483, 202] width 12 height 9
click at [514, 107] on div "Please match a column to identified " Item name " Current template: Not found C…" at bounding box center [288, 163] width 545 height 241
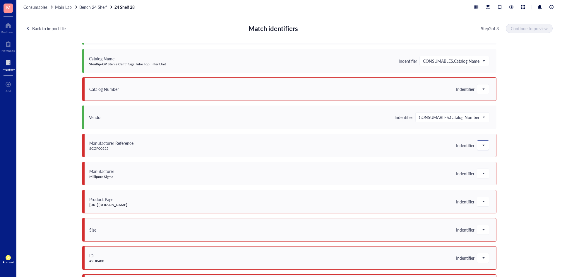
scroll to position [52, 0]
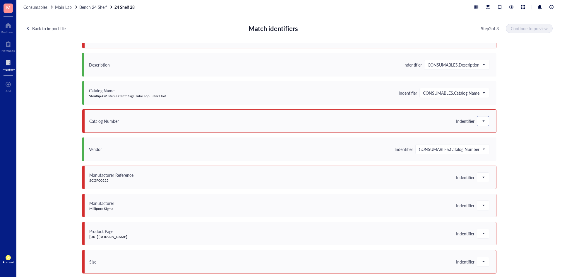
click at [481, 117] on span at bounding box center [482, 120] width 5 height 9
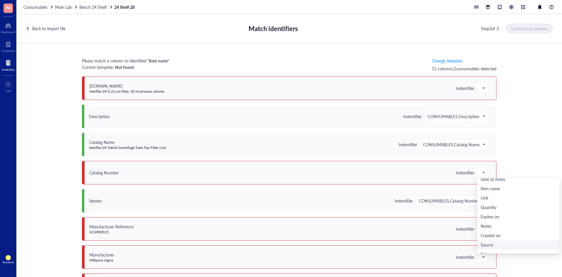
scroll to position [0, 0]
click at [515, 146] on div "Please match a column to identified " Item name " Current template: Not found C…" at bounding box center [288, 163] width 545 height 241
click at [480, 90] on span at bounding box center [482, 89] width 5 height 9
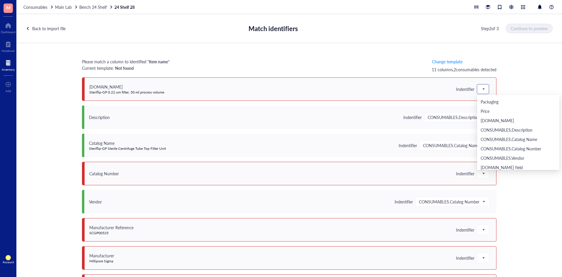
scroll to position [130, 0]
click at [519, 104] on div "[DOMAIN_NAME]" at bounding box center [518, 100] width 82 height 9
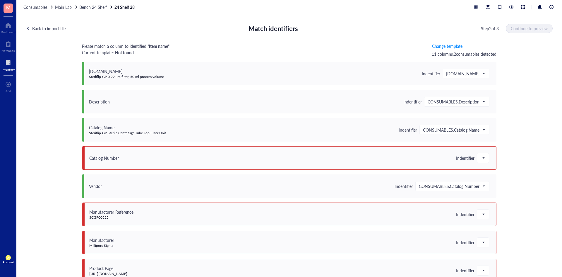
scroll to position [29, 0]
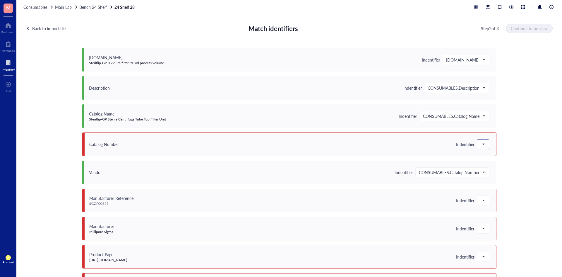
click at [481, 146] on span at bounding box center [482, 144] width 5 height 9
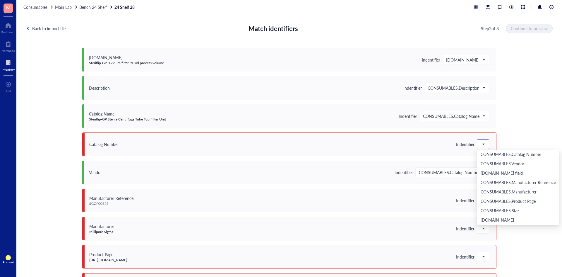
scroll to position [130, 0]
click at [511, 181] on div "CONSUMABLES.Catalog Number" at bounding box center [517, 184] width 75 height 6
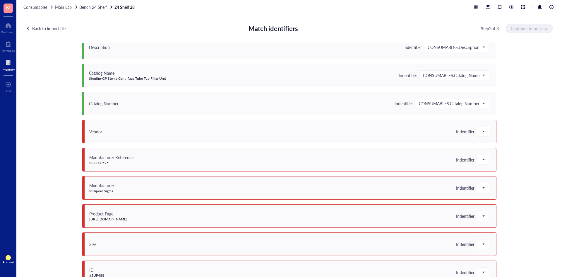
scroll to position [88, 0]
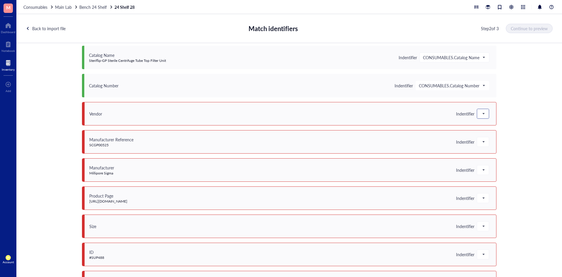
click at [485, 118] on div at bounding box center [483, 114] width 12 height 10
click at [477, 113] on div at bounding box center [483, 113] width 12 height 9
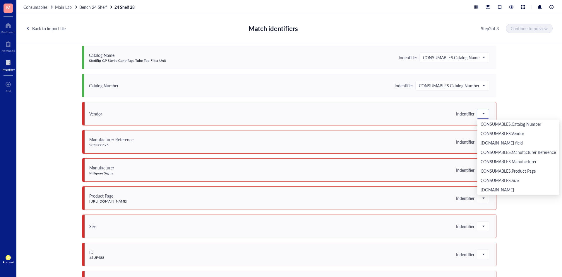
scroll to position [159, 0]
click at [501, 135] on div "CONSUMABLES.Vendor" at bounding box center [517, 133] width 75 height 6
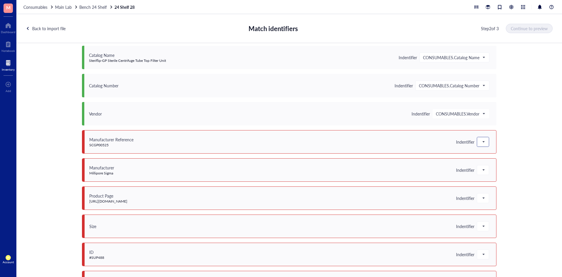
click at [483, 141] on span at bounding box center [482, 141] width 5 height 9
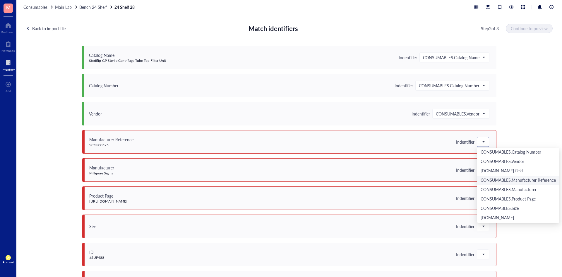
click at [519, 181] on div "CONSUMABLES.Manufacturer Reference" at bounding box center [517, 180] width 75 height 6
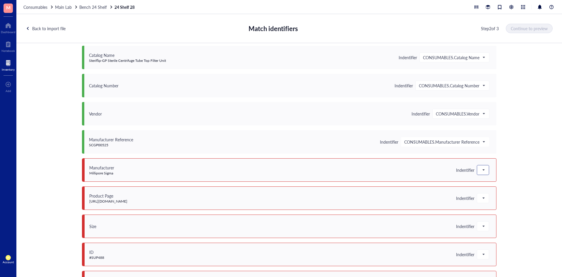
click at [483, 172] on span at bounding box center [482, 169] width 5 height 9
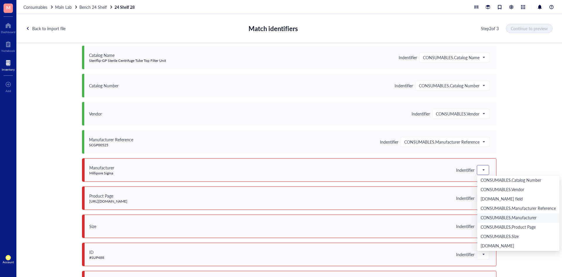
click at [508, 216] on div "CONSUMABLES.Manufacturer" at bounding box center [517, 217] width 75 height 6
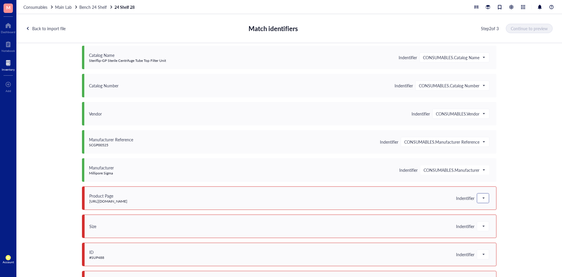
click at [486, 196] on div at bounding box center [483, 197] width 12 height 9
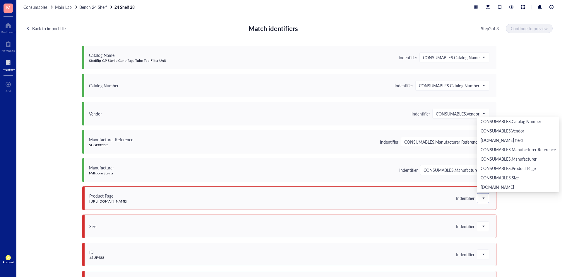
scroll to position [111, 0]
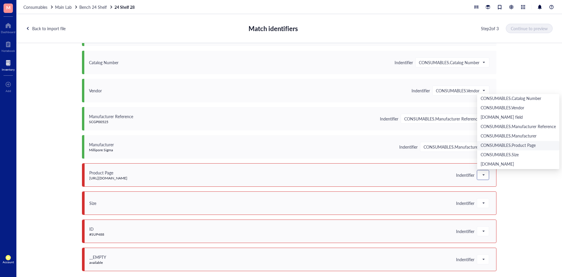
click at [511, 142] on div "CONSUMABLES.Product Page" at bounding box center [518, 145] width 82 height 9
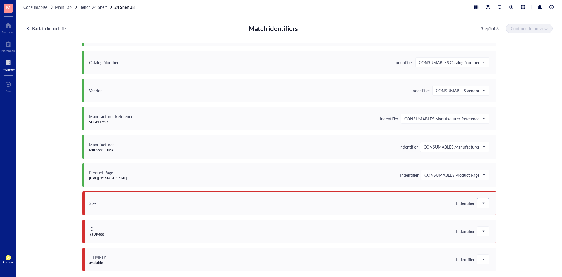
click at [484, 204] on div at bounding box center [483, 202] width 12 height 9
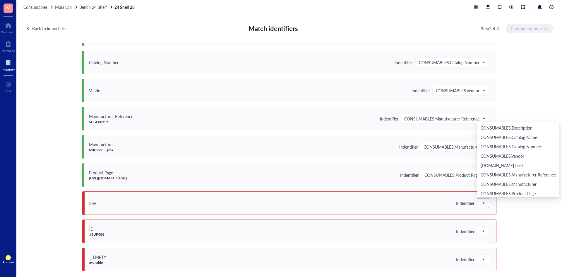
scroll to position [159, 0]
click at [503, 181] on div "CONSUMABLES.Size" at bounding box center [517, 183] width 75 height 6
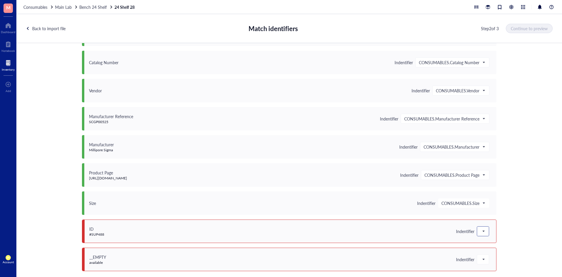
click at [480, 234] on span at bounding box center [482, 230] width 5 height 9
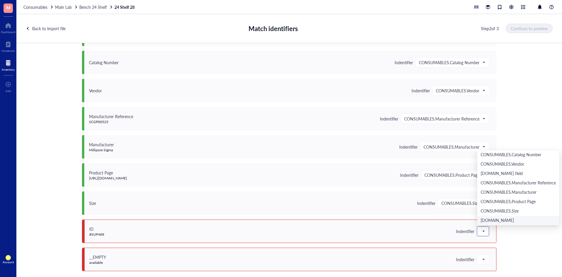
click at [498, 217] on div "[DOMAIN_NAME]" at bounding box center [517, 220] width 75 height 6
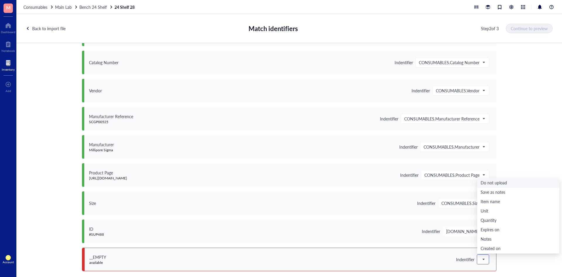
click at [480, 258] on span at bounding box center [482, 259] width 5 height 9
click at [502, 183] on div "Do not upload" at bounding box center [517, 183] width 75 height 6
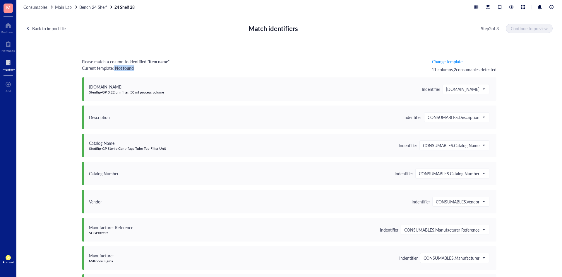
drag, startPoint x: 114, startPoint y: 70, endPoint x: 135, endPoint y: 69, distance: 22.0
click at [135, 69] on div "Current template: Not found" at bounding box center [125, 68] width 87 height 6
click at [157, 68] on div "Current template: Not found" at bounding box center [125, 68] width 87 height 6
click at [480, 89] on span "[DOMAIN_NAME]" at bounding box center [465, 88] width 39 height 5
click at [469, 116] on div "Item name" at bounding box center [483, 118] width 75 height 6
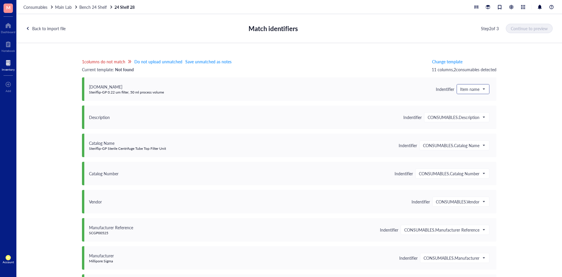
click at [481, 90] on span "Item name" at bounding box center [472, 88] width 25 height 5
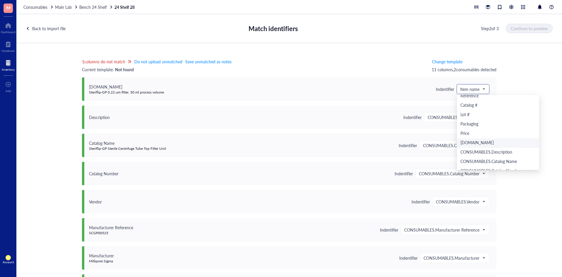
click at [483, 139] on div "[DOMAIN_NAME]" at bounding box center [498, 142] width 82 height 9
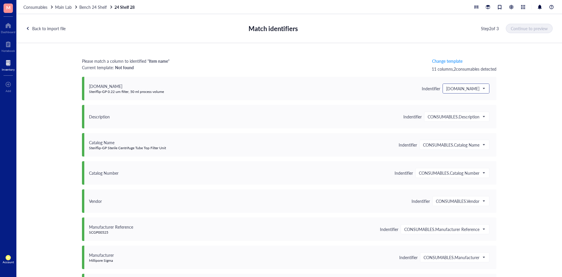
scroll to position [0, 0]
click at [475, 91] on span "[DOMAIN_NAME]" at bounding box center [465, 88] width 39 height 5
click at [472, 116] on div "Item name" at bounding box center [483, 118] width 75 height 6
click at [203, 61] on span "Save unmatched as notes" at bounding box center [208, 61] width 46 height 5
click at [519, 30] on span "Continue to preview" at bounding box center [529, 28] width 37 height 5
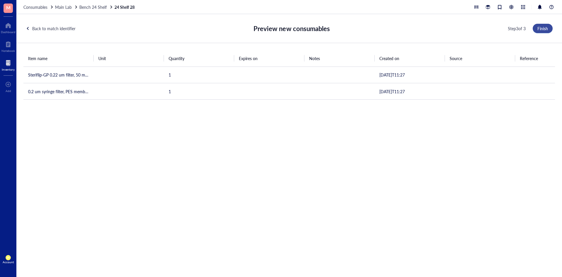
click at [537, 31] on button "Finish" at bounding box center [543, 28] width 20 height 9
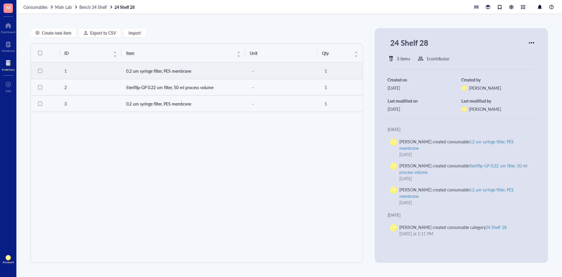
click at [185, 73] on td "0.2 um syringe filter, PES membrane" at bounding box center [183, 71] width 124 height 16
click at [31, 10] on div "Consumables Main Lab Bench 24 Shelf 24 Shelf 28" at bounding box center [288, 7] width 545 height 14
click at [33, 6] on span "Consumables" at bounding box center [35, 7] width 24 height 6
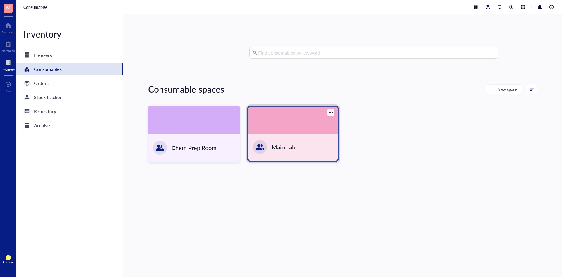
click at [303, 148] on div "Main Lab" at bounding box center [293, 146] width 90 height 27
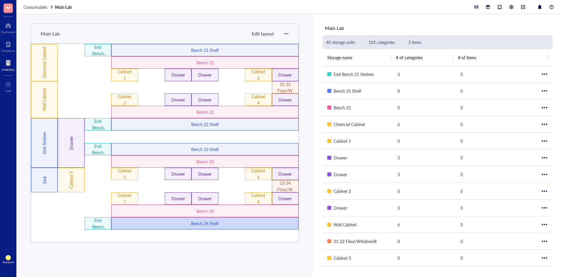
click at [219, 223] on div "Bench 24 Shelf" at bounding box center [205, 223] width 112 height 6
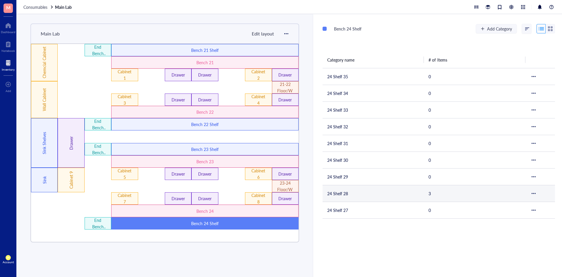
click at [349, 190] on td "24 Shelf 28" at bounding box center [372, 193] width 101 height 17
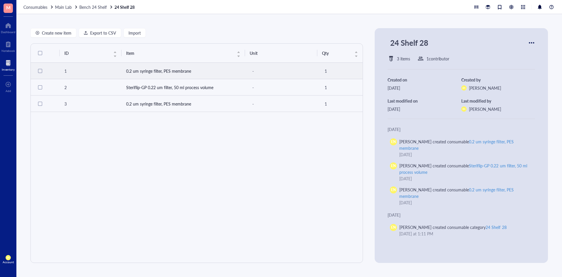
click at [163, 71] on td "0.2 um syringe filter, PES membrane" at bounding box center [183, 71] width 124 height 16
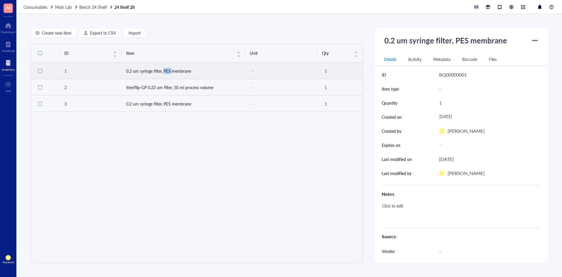
click at [163, 71] on td "0.2 um syringe filter, PES membrane" at bounding box center [183, 71] width 124 height 16
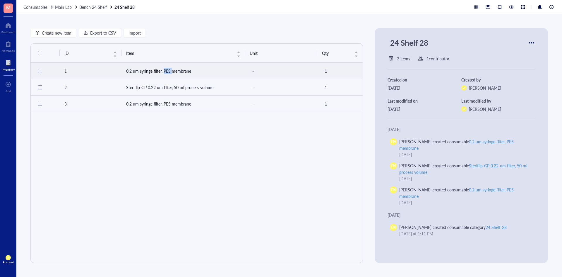
click at [163, 71] on td "0.2 um syringe filter, PES membrane" at bounding box center [183, 71] width 124 height 16
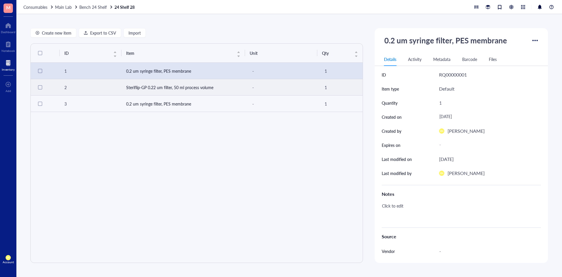
click at [177, 91] on td "Steriflip-GP 0.22 um filter, 50 ml process volume" at bounding box center [183, 87] width 124 height 16
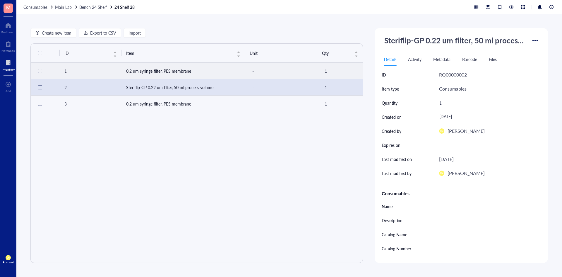
click at [198, 71] on td "0.2 um syringe filter, PES membrane" at bounding box center [183, 71] width 124 height 16
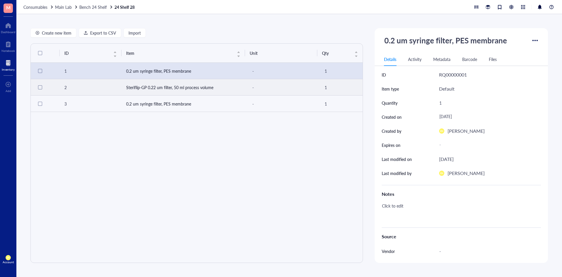
click at [205, 85] on td "Steriflip-GP 0.22 um filter, 50 ml process volume" at bounding box center [183, 87] width 124 height 16
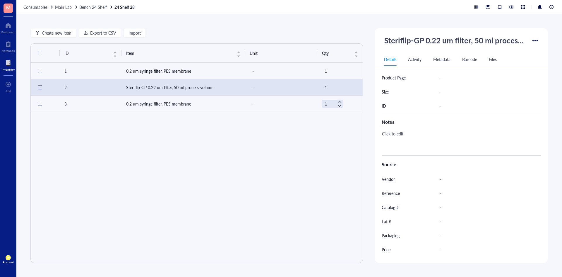
scroll to position [247, 0]
click at [159, 106] on td "0.2 um syringe filter, PES membrane" at bounding box center [183, 103] width 124 height 16
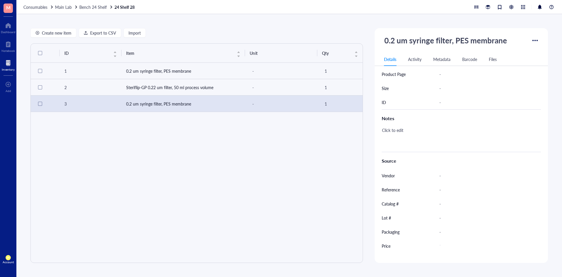
click at [410, 58] on div "Activity" at bounding box center [414, 59] width 13 height 6
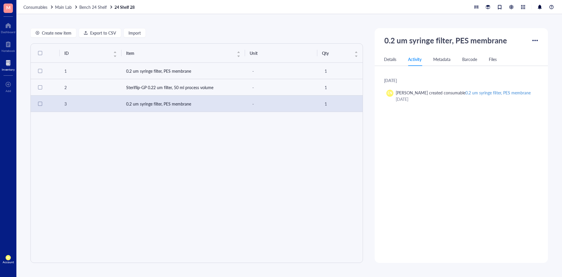
click at [443, 59] on div "Metadata" at bounding box center [441, 59] width 17 height 6
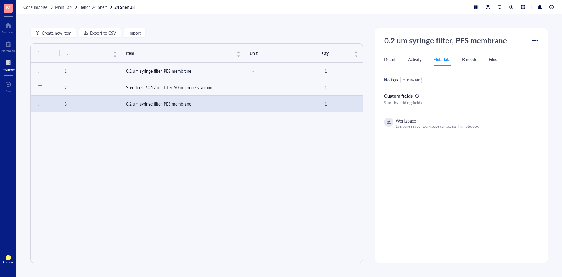
click at [464, 58] on div "Barcode" at bounding box center [469, 59] width 15 height 6
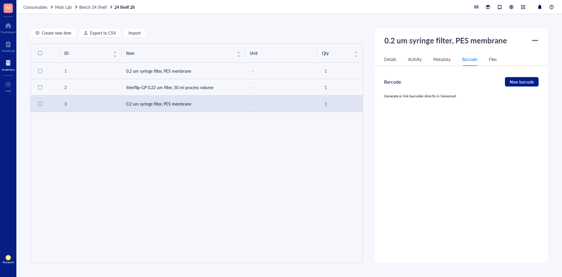
click at [492, 56] on div "Details Activity Metadata Barcode Files" at bounding box center [461, 59] width 173 height 13
click at [492, 58] on div "Files" at bounding box center [493, 59] width 8 height 6
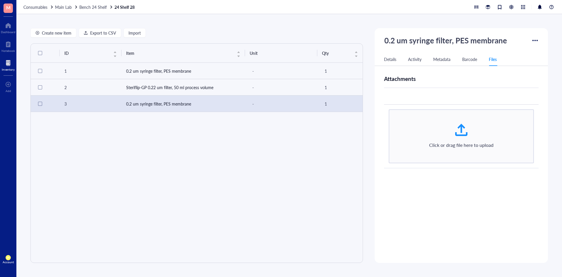
click at [414, 58] on div "Activity" at bounding box center [414, 59] width 13 height 6
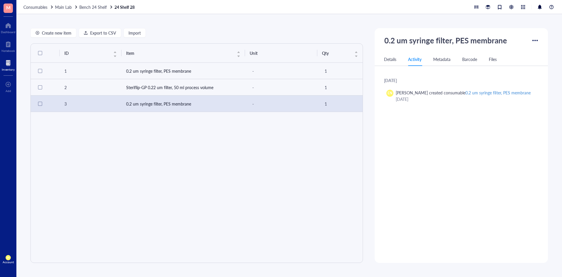
click at [441, 60] on div "Metadata" at bounding box center [441, 59] width 17 height 6
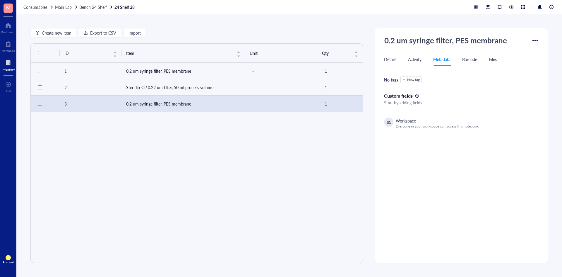
click at [391, 61] on div "Details" at bounding box center [390, 59] width 12 height 6
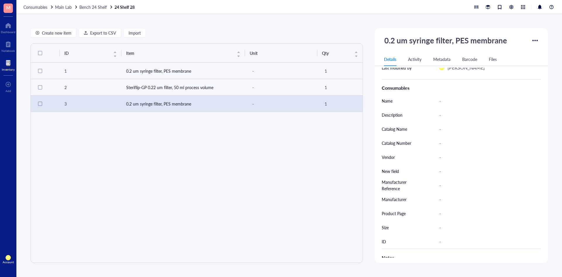
scroll to position [117, 0]
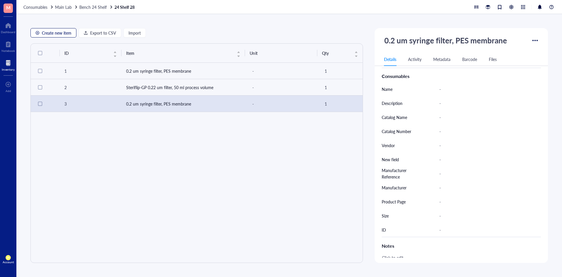
click at [63, 30] on button "Create new item" at bounding box center [53, 32] width 46 height 9
type textarea "Keep everyone on the same page..."
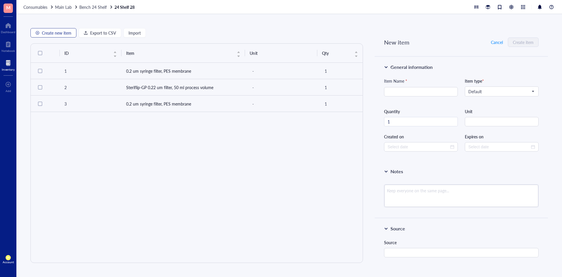
type input "[DATE]"
click at [494, 42] on span "Cancel" at bounding box center [497, 42] width 12 height 5
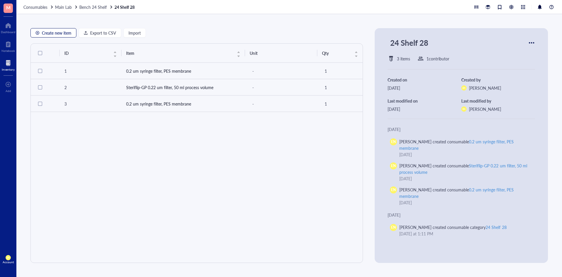
click at [40, 32] on button "Create new item" at bounding box center [53, 32] width 46 height 9
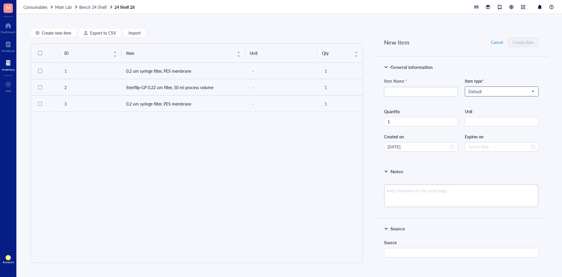
click at [497, 93] on span "Default" at bounding box center [501, 91] width 66 height 5
click at [492, 103] on div "Consumables" at bounding box center [500, 102] width 65 height 6
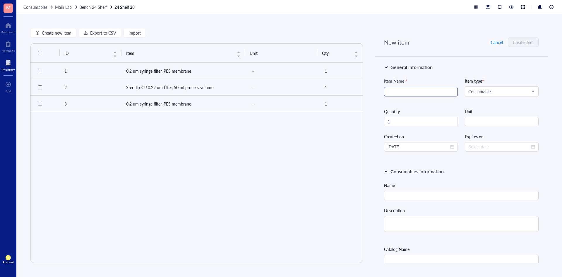
click at [430, 93] on input "search" at bounding box center [420, 91] width 67 height 9
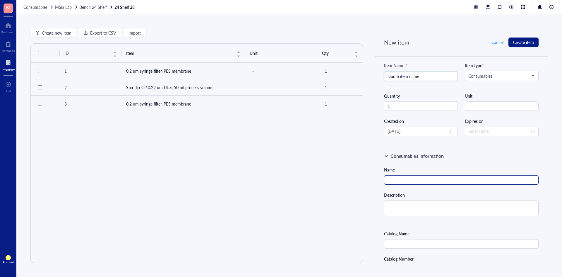
scroll to position [29, 0]
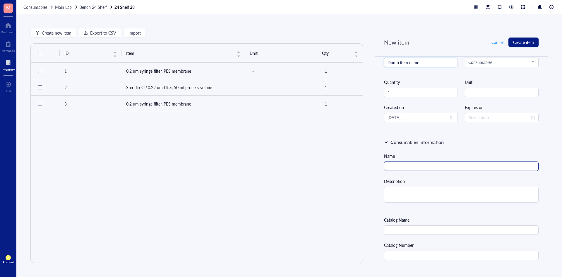
type input "Dumb item name"
click at [428, 166] on input "text" at bounding box center [461, 165] width 154 height 9
type input "Test"
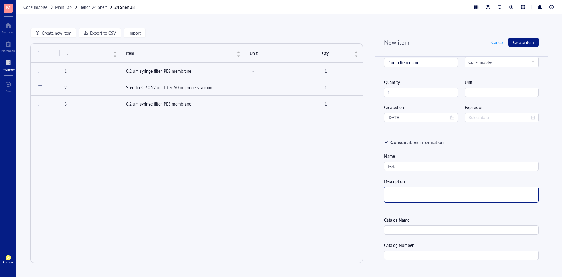
click at [437, 194] on textarea at bounding box center [461, 194] width 154 height 16
type textarea "T"
type textarea "Te"
type textarea "Tes"
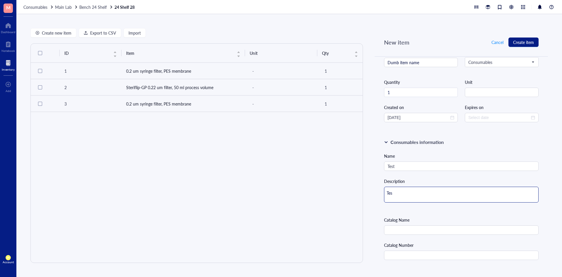
type textarea "Test"
click at [436, 229] on input "text" at bounding box center [461, 229] width 154 height 9
type input "t"
type input "R"
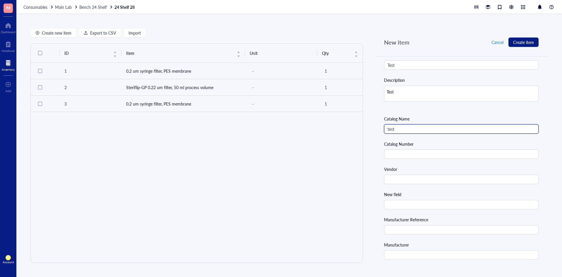
scroll to position [146, 0]
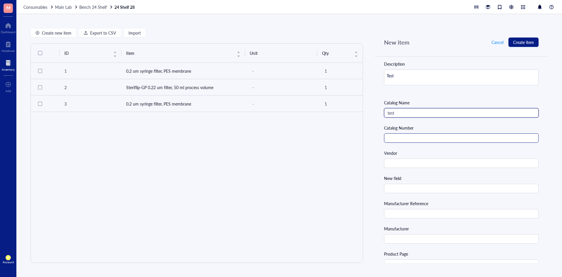
type input "test"
click at [422, 138] on input "text" at bounding box center [461, 137] width 154 height 9
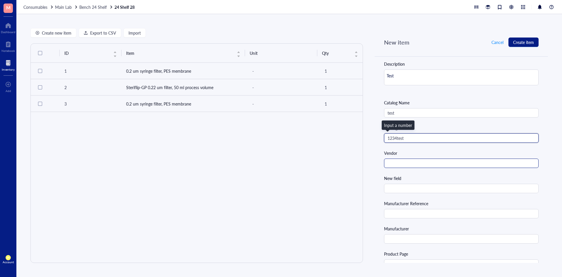
type input "1234test"
click at [428, 162] on input "text" at bounding box center [461, 162] width 154 height 9
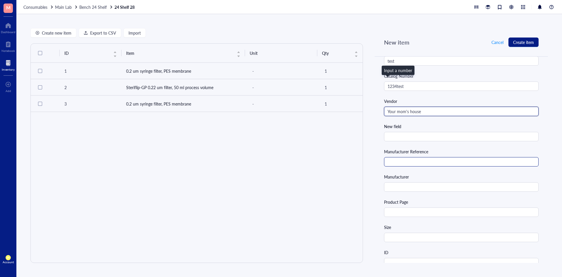
scroll to position [205, 0]
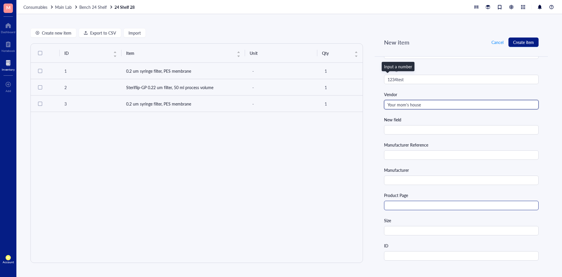
type input "Your mom's house"
click at [428, 206] on input "text" at bounding box center [461, 204] width 154 height 9
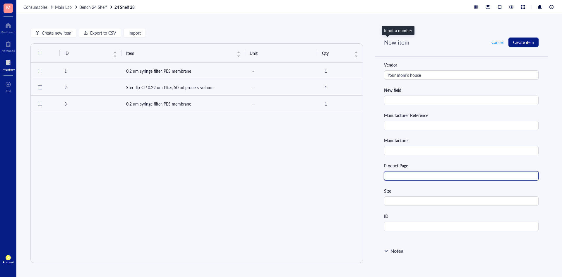
scroll to position [263, 0]
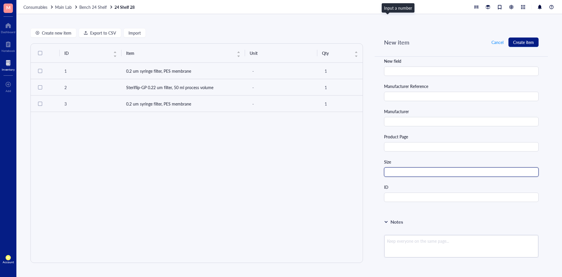
click at [437, 171] on input "text" at bounding box center [461, 171] width 154 height 9
type input "t"
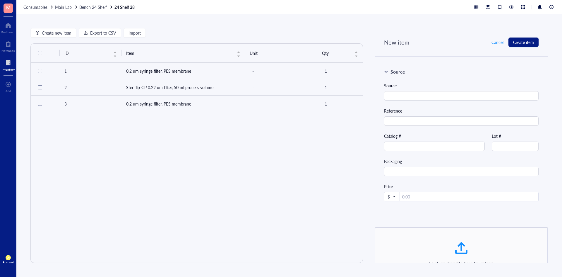
scroll to position [462, 0]
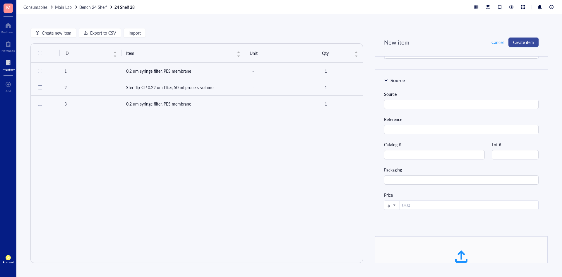
click at [514, 42] on span "Create item" at bounding box center [523, 42] width 21 height 5
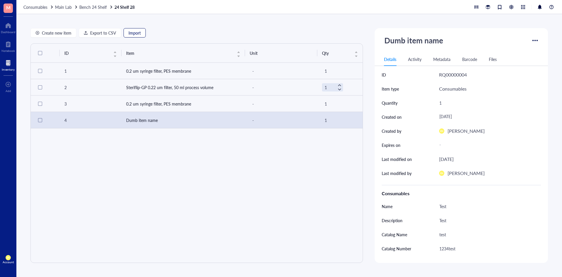
click at [139, 32] on span "Import" at bounding box center [134, 32] width 12 height 5
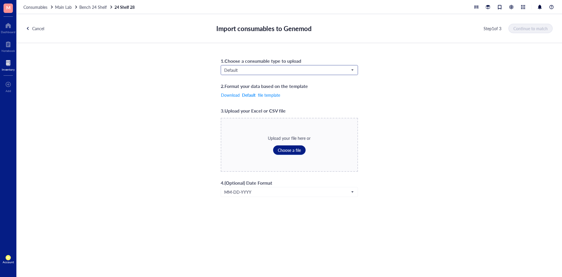
click at [259, 70] on span "Default" at bounding box center [288, 69] width 129 height 5
click at [231, 72] on span "Default" at bounding box center [288, 69] width 129 height 5
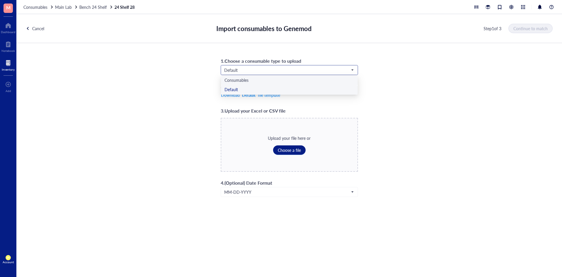
click at [242, 77] on div "Consumables" at bounding box center [289, 80] width 137 height 9
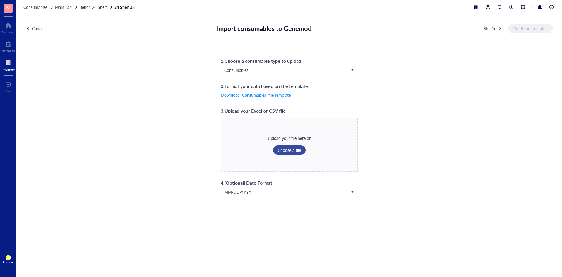
click at [289, 148] on span "Choose a file" at bounding box center [289, 149] width 23 height 5
click at [522, 26] on span "Continue to match" at bounding box center [531, 28] width 34 height 5
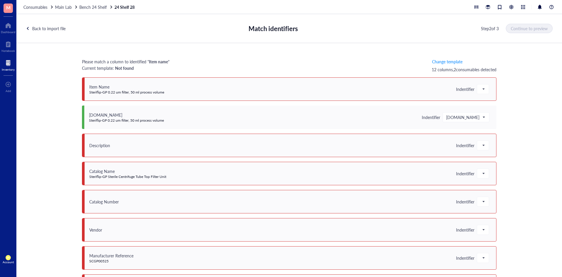
click at [32, 25] on div "Back to import file" at bounding box center [46, 28] width 40 height 10
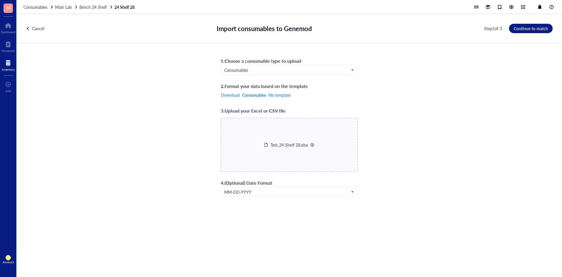
click at [312, 143] on div at bounding box center [312, 145] width 4 height 4
click at [300, 151] on span "Choose a file" at bounding box center [289, 149] width 23 height 5
click at [521, 30] on span "Continue to match" at bounding box center [531, 28] width 34 height 5
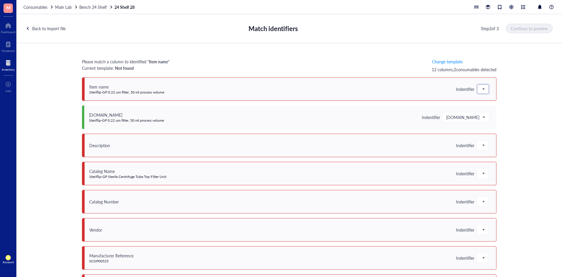
click at [477, 88] on div at bounding box center [483, 88] width 12 height 9
click at [485, 116] on div "Item name" at bounding box center [517, 118] width 75 height 6
click at [477, 90] on span "Item name" at bounding box center [472, 88] width 25 height 5
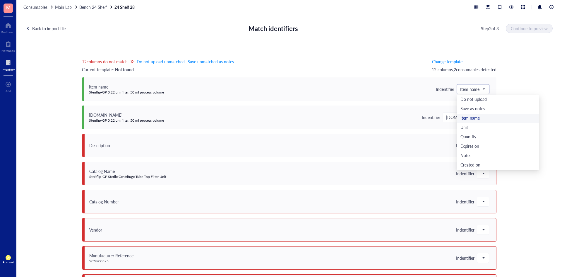
click at [477, 90] on span "Item name" at bounding box center [472, 88] width 25 height 5
click at [467, 143] on div "Indentifier" at bounding box center [465, 145] width 18 height 5
click at [477, 147] on div at bounding box center [483, 144] width 12 height 9
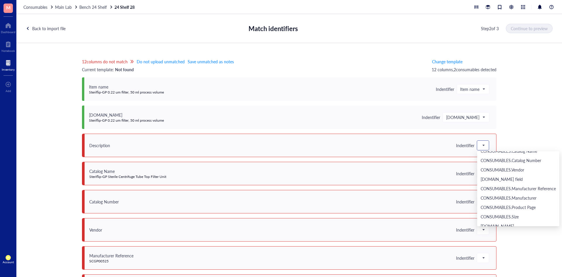
scroll to position [159, 0]
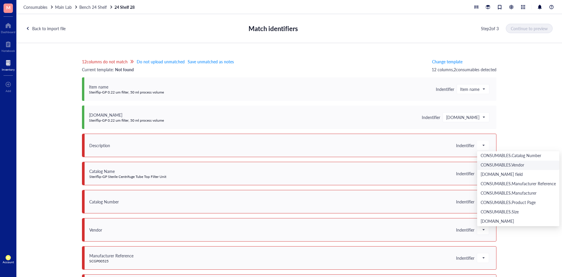
click at [503, 101] on div "12 columns do not match Do not upload unmatched Save unmatched as notes Current…" at bounding box center [288, 163] width 545 height 241
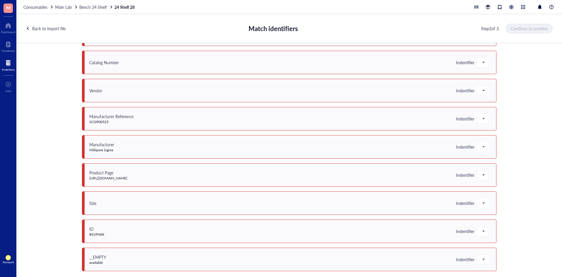
scroll to position [0, 0]
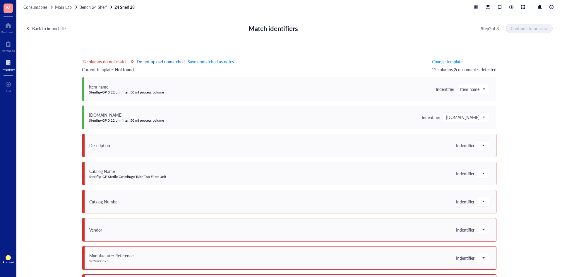
click at [175, 62] on span "Do not upload unmatched" at bounding box center [161, 61] width 48 height 5
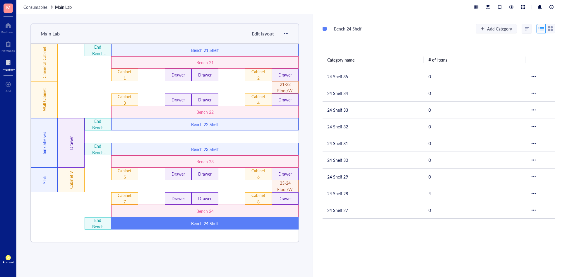
click at [172, 221] on div "Bench 24 Shelf" at bounding box center [205, 223] width 112 height 6
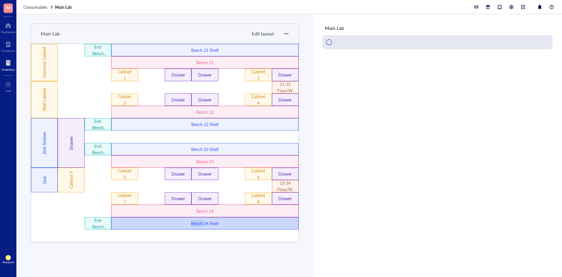
click at [172, 221] on div "Bench 24 Shelf" at bounding box center [205, 223] width 112 height 6
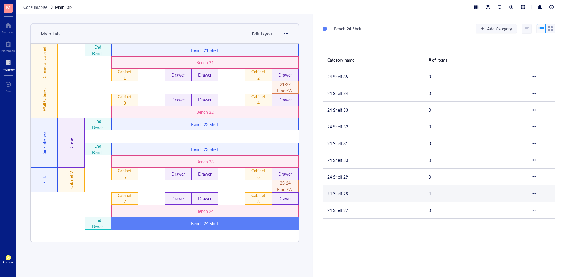
click at [342, 194] on td "24 Shelf 28" at bounding box center [372, 193] width 101 height 17
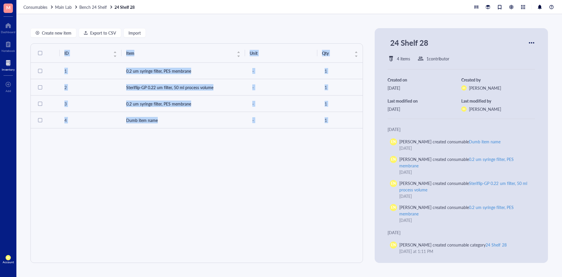
click at [280, 166] on div "ID Item Unit Qty 1 0.2 um syringe filter, PES membrane - 1 2 Steriflip-GP 0.22 …" at bounding box center [196, 152] width 332 height 219
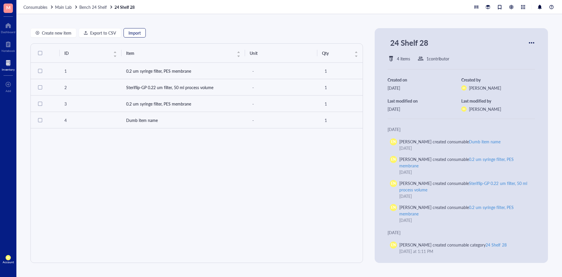
click at [133, 32] on span "Import" at bounding box center [134, 32] width 12 height 5
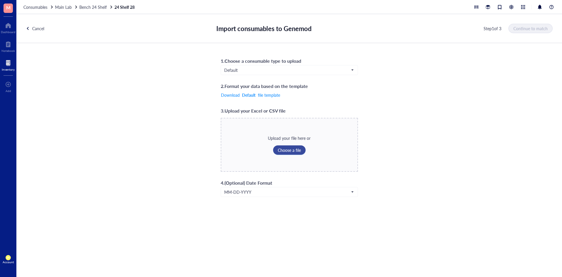
click at [280, 148] on span "Choose a file" at bounding box center [289, 149] width 23 height 5
click at [264, 70] on span "Default" at bounding box center [288, 69] width 129 height 5
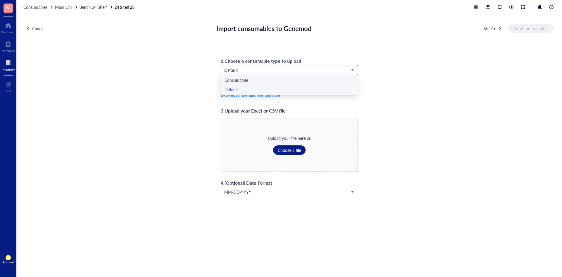
click at [263, 79] on div "Consumables" at bounding box center [289, 80] width 130 height 6
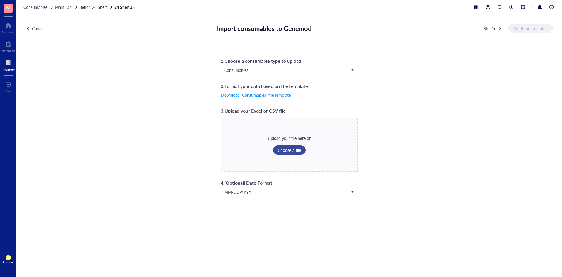
click at [289, 148] on span "Choose a file" at bounding box center [289, 149] width 23 height 5
click at [524, 26] on span "Continue to match" at bounding box center [531, 28] width 34 height 5
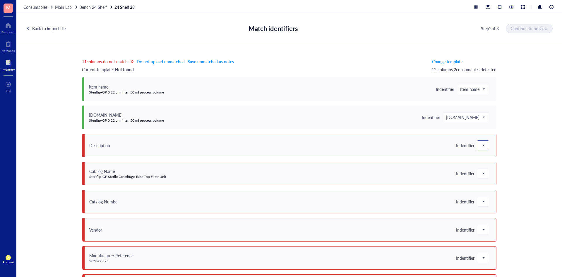
click at [481, 149] on span at bounding box center [482, 145] width 5 height 9
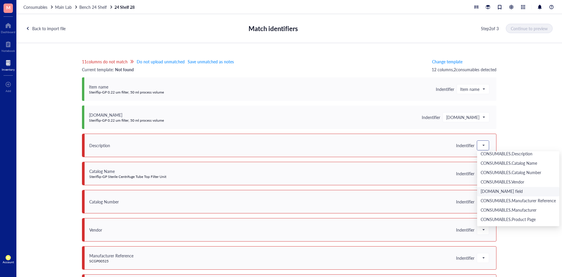
scroll to position [146, 0]
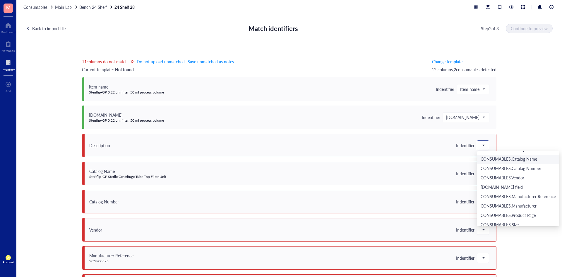
click at [499, 159] on div "CONSUMABLES.Catalog Name" at bounding box center [517, 159] width 75 height 6
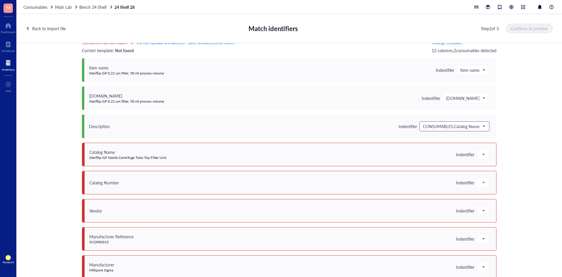
scroll to position [29, 0]
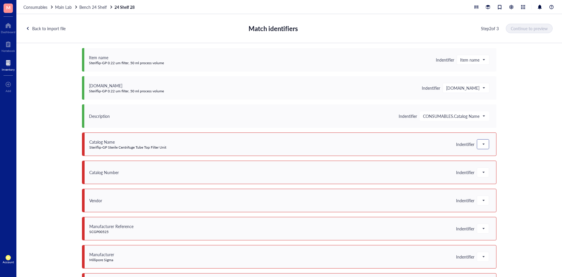
click at [477, 141] on div at bounding box center [483, 143] width 12 height 9
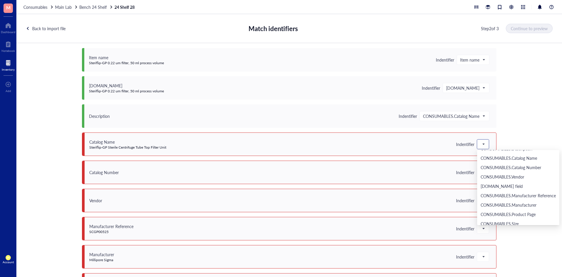
scroll to position [146, 0]
click at [493, 159] on div "CONSUMABLES.Catalog Name" at bounding box center [517, 158] width 75 height 6
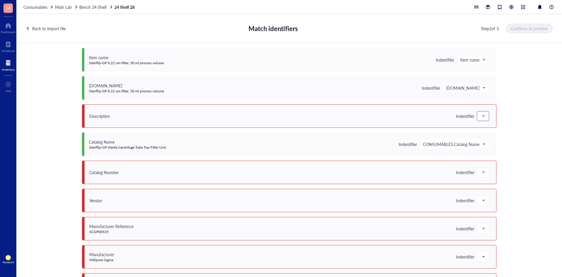
click at [477, 117] on div at bounding box center [483, 115] width 12 height 9
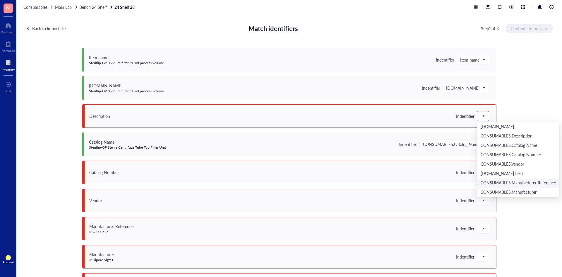
scroll to position [117, 0]
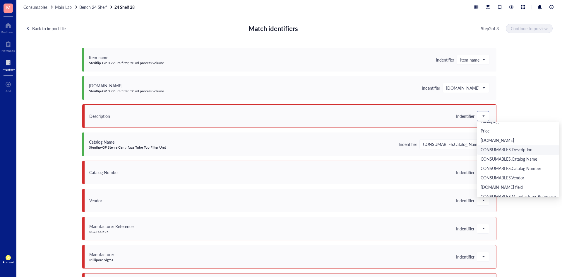
click at [492, 148] on div "CONSUMABLES.Description" at bounding box center [517, 150] width 75 height 6
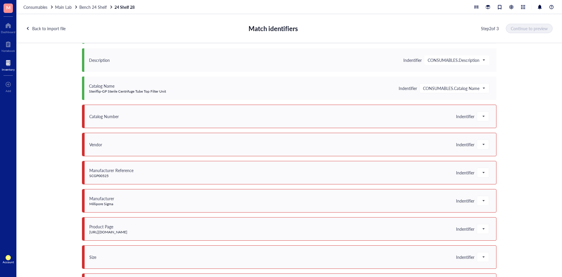
scroll to position [88, 0]
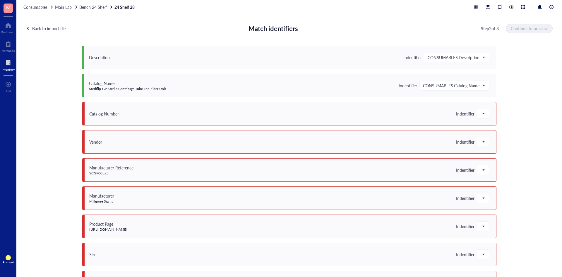
click at [463, 112] on div "Indentifier" at bounding box center [465, 113] width 18 height 5
click at [480, 111] on span at bounding box center [482, 113] width 5 height 9
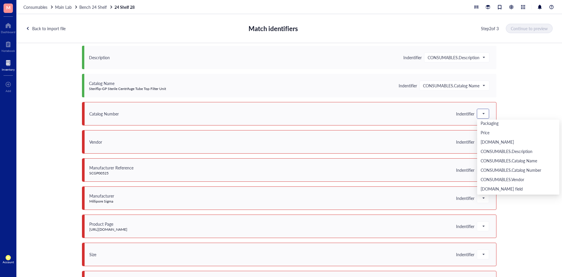
scroll to position [117, 0]
click at [492, 164] on div "CONSUMABLES.Catalog Number" at bounding box center [517, 166] width 75 height 6
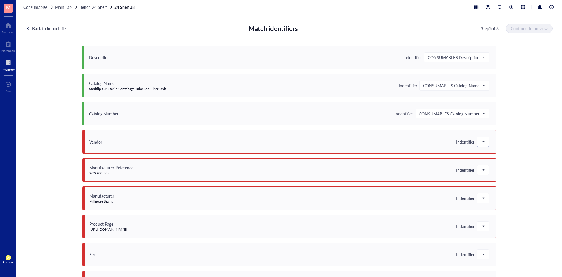
click at [482, 141] on span at bounding box center [482, 141] width 5 height 9
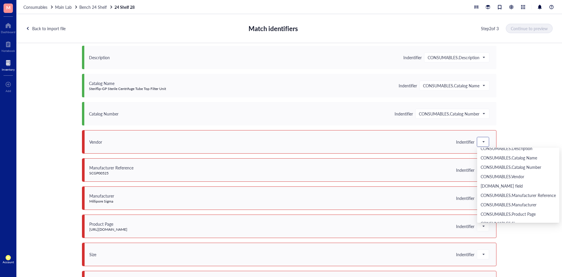
scroll to position [130, 0]
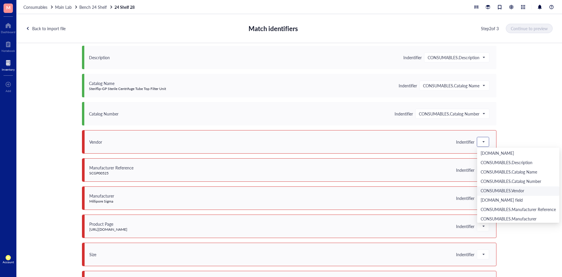
click at [480, 189] on div "CONSUMABLES.Vendor" at bounding box center [517, 191] width 75 height 6
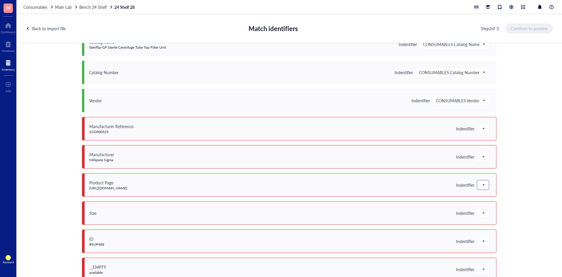
scroll to position [139, 0]
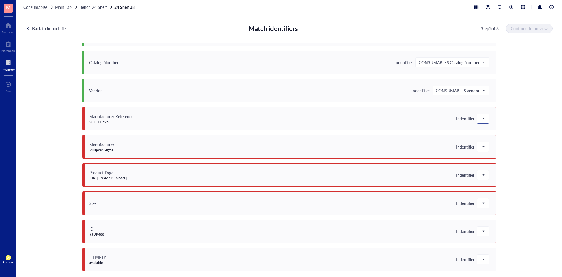
click at [480, 119] on span at bounding box center [482, 118] width 5 height 9
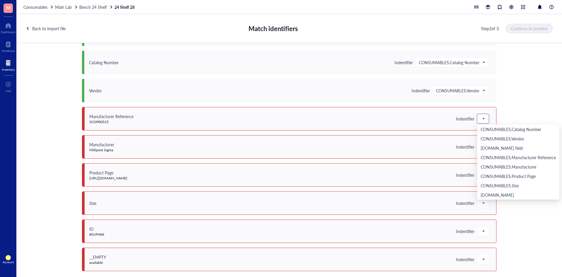
scroll to position [159, 0]
click at [485, 155] on div "CONSUMABLES.Manufacturer Reference" at bounding box center [517, 157] width 75 height 6
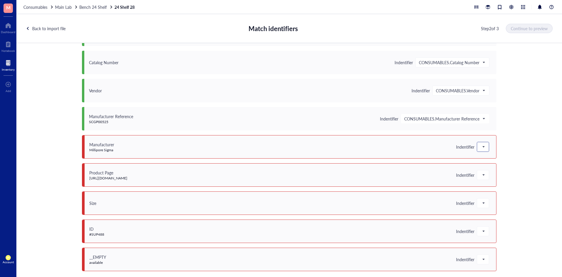
click at [483, 144] on span at bounding box center [482, 146] width 5 height 9
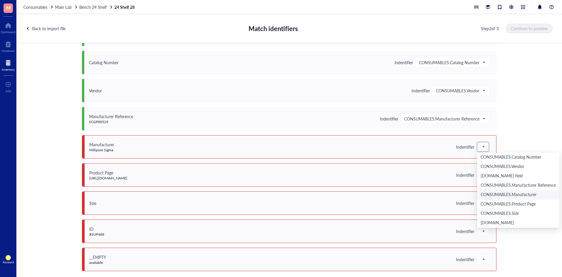
click at [481, 193] on div "CONSUMABLES.Manufacturer" at bounding box center [517, 194] width 75 height 6
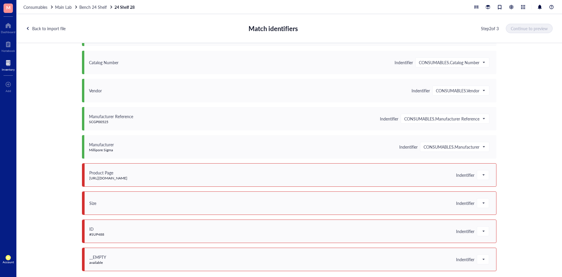
click at [472, 176] on div "Indentifier" at bounding box center [465, 174] width 18 height 5
click at [484, 173] on div at bounding box center [483, 174] width 12 height 9
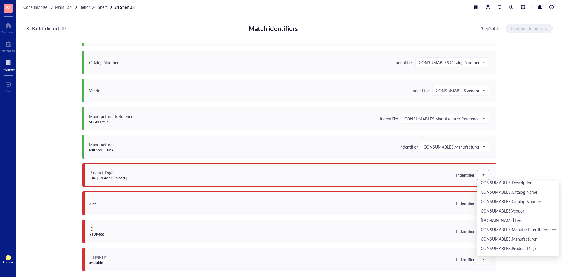
scroll to position [146, 0]
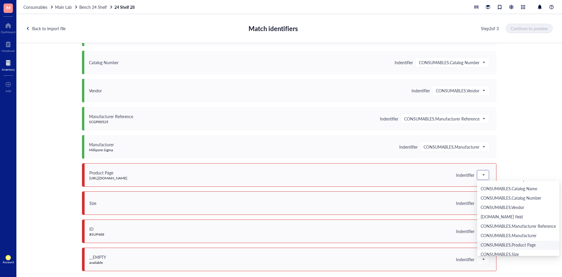
click at [492, 244] on div "CONSUMABLES.Product Page" at bounding box center [517, 245] width 75 height 6
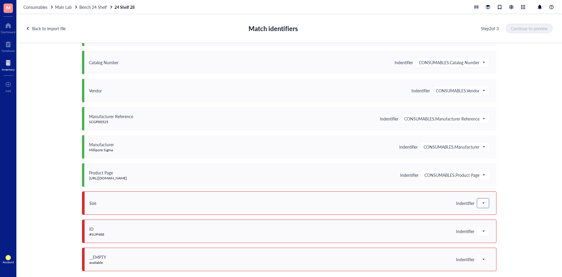
click at [480, 203] on span at bounding box center [482, 202] width 5 height 9
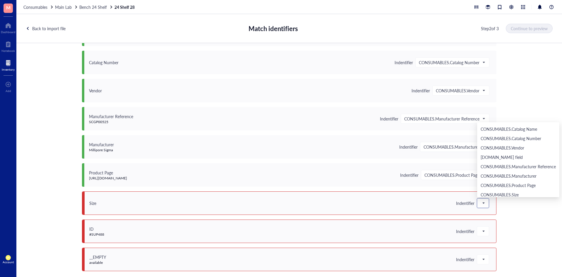
scroll to position [159, 0]
click at [482, 182] on div "CONSUMABLES.Size" at bounding box center [517, 183] width 75 height 6
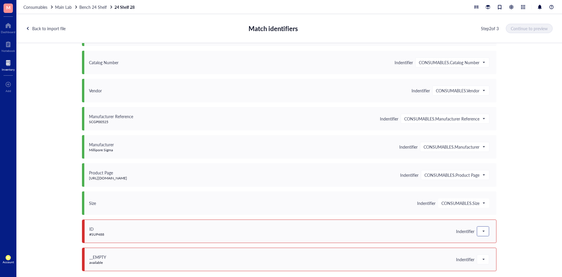
click at [481, 232] on span at bounding box center [482, 230] width 5 height 9
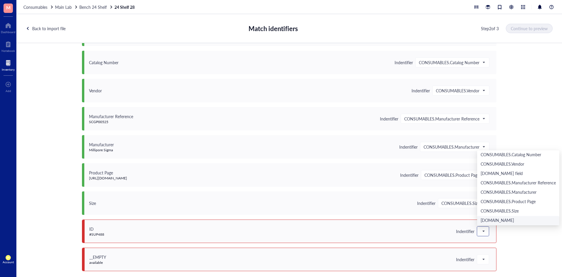
click at [484, 219] on div "[DOMAIN_NAME]" at bounding box center [517, 220] width 75 height 6
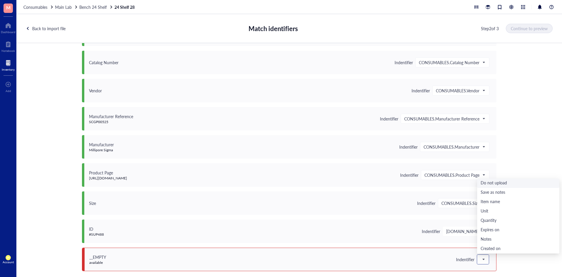
click at [481, 255] on span at bounding box center [482, 259] width 5 height 9
click at [495, 183] on div "Do not upload" at bounding box center [517, 183] width 75 height 6
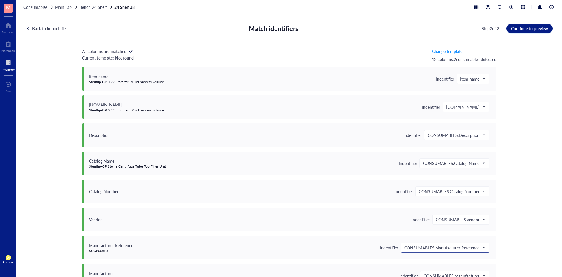
scroll to position [0, 0]
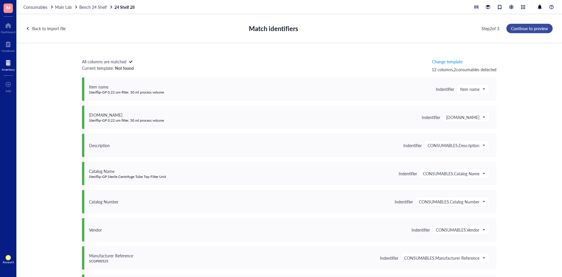
click at [529, 26] on span "Continue to preview" at bounding box center [529, 28] width 37 height 5
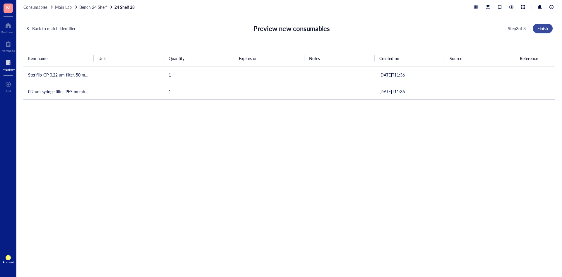
click at [546, 27] on span "Finish" at bounding box center [542, 28] width 11 height 5
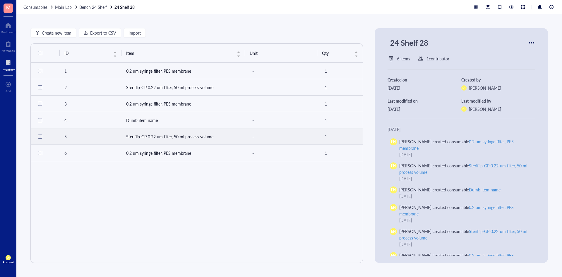
click at [157, 132] on td "Steriflip-GP 0.22 um filter, 50 ml process volume" at bounding box center [183, 136] width 124 height 16
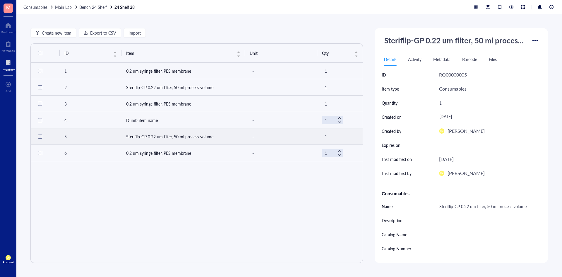
click at [158, 138] on td "Steriflip-GP 0.22 um filter, 50 ml process volume" at bounding box center [183, 136] width 124 height 16
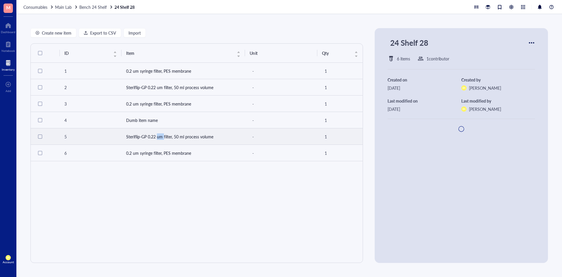
click at [158, 138] on td "Steriflip-GP 0.22 um filter, 50 ml process volume" at bounding box center [183, 136] width 124 height 16
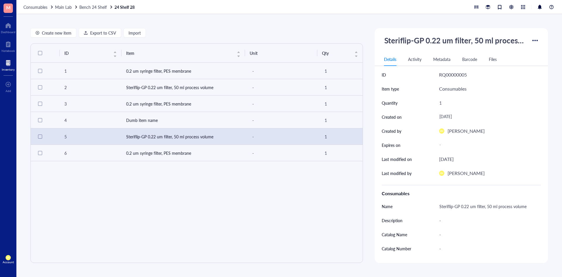
click at [531, 42] on div at bounding box center [534, 40] width 9 height 9
click at [519, 68] on span "Generate Barcode" at bounding box center [513, 69] width 36 height 6
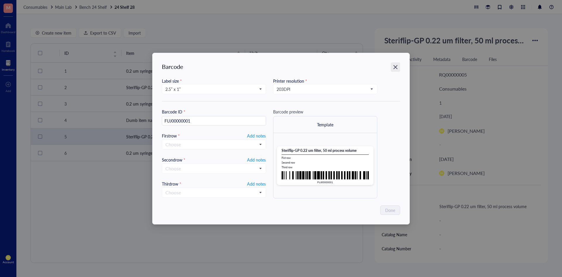
click at [394, 68] on icon "Close" at bounding box center [396, 67] width 6 height 6
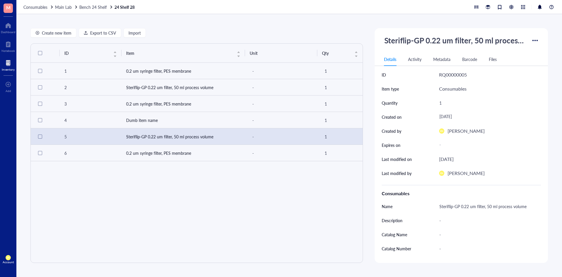
click at [534, 40] on div at bounding box center [534, 40] width 9 height 9
click at [522, 78] on span "Request order" at bounding box center [513, 78] width 36 height 6
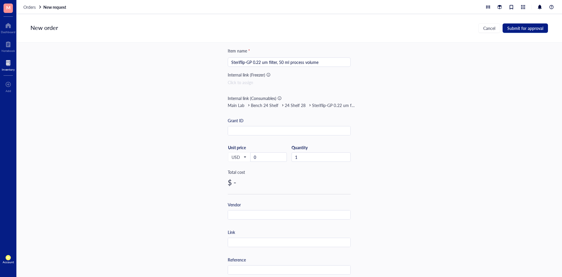
scroll to position [29, 0]
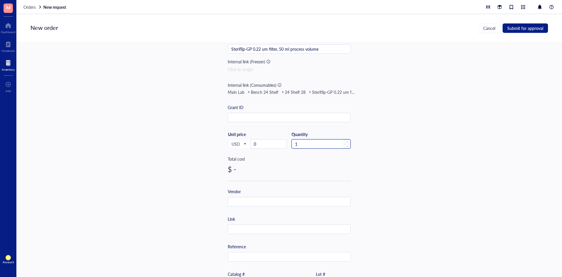
click at [322, 145] on input "1" at bounding box center [321, 143] width 59 height 9
click at [346, 143] on span "up" at bounding box center [347, 142] width 2 height 2
type input "4"
click at [346, 143] on span "up" at bounding box center [347, 142] width 2 height 2
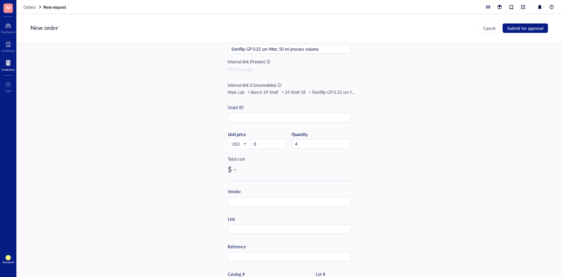
click at [9, 59] on div at bounding box center [8, 62] width 13 height 9
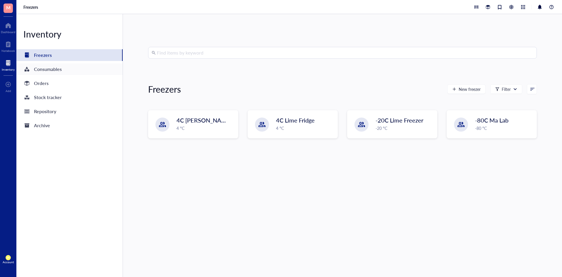
click at [50, 73] on div "Consumables" at bounding box center [69, 69] width 106 height 12
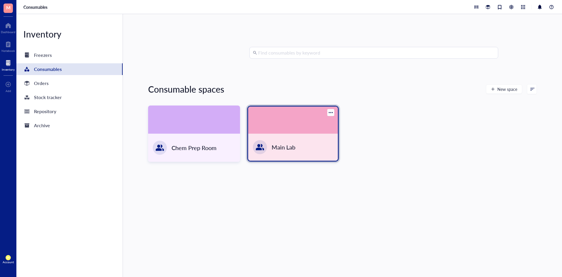
click at [318, 149] on div "Main Lab" at bounding box center [293, 146] width 90 height 27
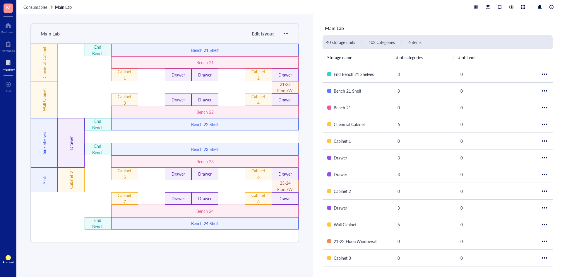
click at [9, 59] on div at bounding box center [8, 62] width 13 height 9
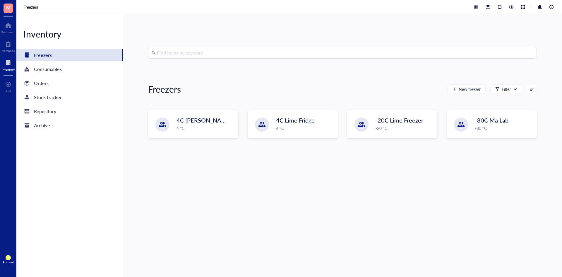
click at [253, 52] on input "search" at bounding box center [345, 52] width 376 height 11
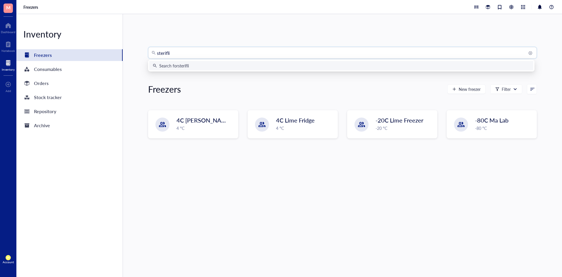
type input "steriflip"
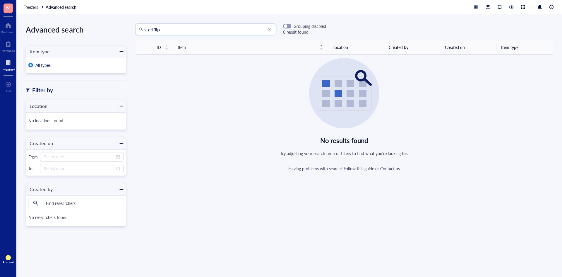
drag, startPoint x: 172, startPoint y: 32, endPoint x: 125, endPoint y: 33, distance: 47.1
click at [125, 33] on div "Advanced search Item type All types Filter by Location No locations found Creat…" at bounding box center [288, 145] width 545 height 262
type input "Steriflip"
click at [206, 30] on input "Steriflip" at bounding box center [208, 29] width 128 height 11
click at [268, 27] on input "Steriflip" at bounding box center [208, 29] width 128 height 11
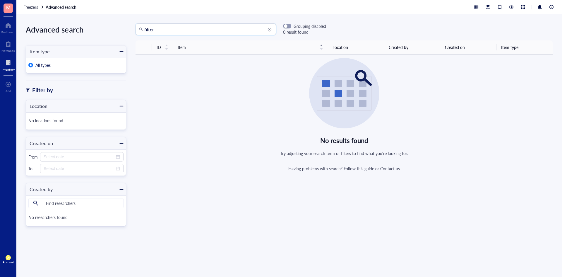
type input "Steriflip"
click at [10, 61] on div at bounding box center [8, 62] width 13 height 9
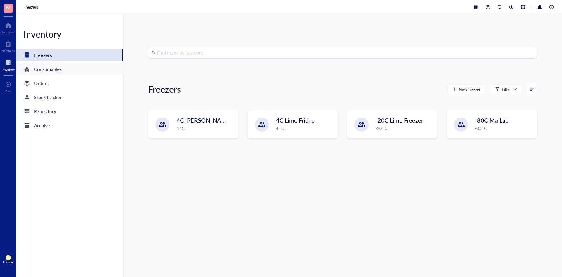
click at [40, 67] on div "Consumables" at bounding box center [48, 69] width 28 height 8
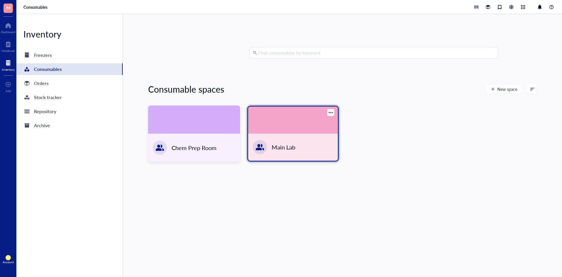
click at [291, 141] on div "Main Lab" at bounding box center [293, 146] width 90 height 27
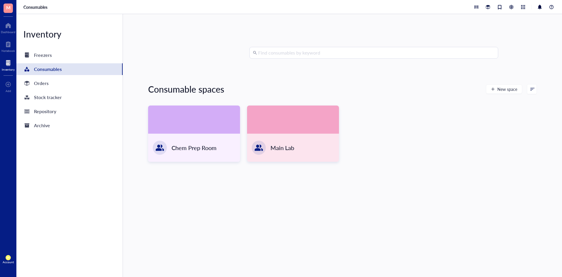
click at [314, 49] on input "search" at bounding box center [376, 52] width 236 height 11
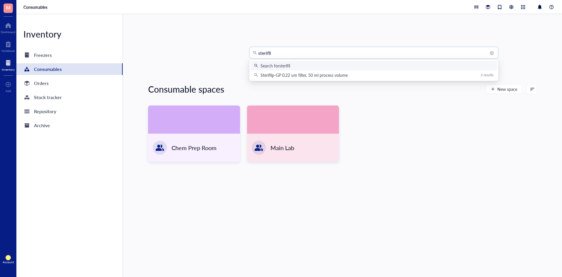
type input "steriflip"
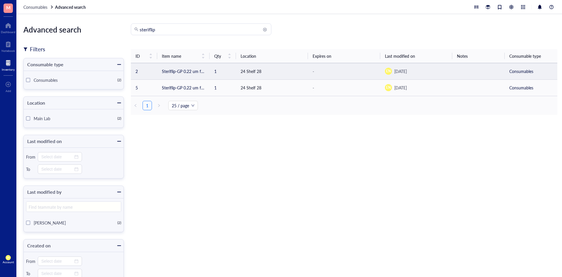
click at [198, 72] on td "Steriflip-GP 0.22 um filter, 50 ml process volume" at bounding box center [183, 71] width 53 height 16
drag, startPoint x: 164, startPoint y: 68, endPoint x: 332, endPoint y: 139, distance: 182.5
click at [332, 139] on div "steriflip ID Item name Qty Location Expires on Last modified on Notes Consumabl…" at bounding box center [344, 204] width 426 height 363
click at [230, 71] on td "1" at bounding box center [223, 71] width 26 height 16
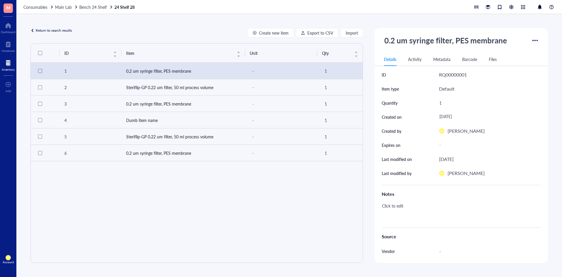
click at [408, 59] on div "Activity" at bounding box center [414, 59] width 13 height 6
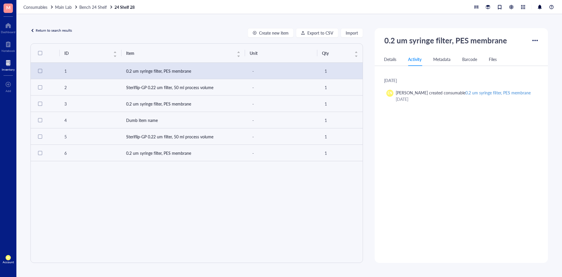
click at [443, 59] on div "Metadata" at bounding box center [441, 59] width 17 height 6
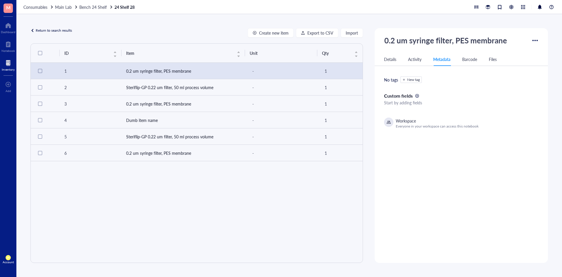
click at [468, 60] on div "Barcode" at bounding box center [469, 59] width 15 height 6
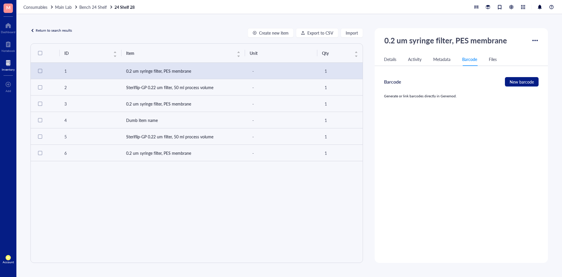
click at [489, 59] on div "Files" at bounding box center [493, 59] width 8 height 6
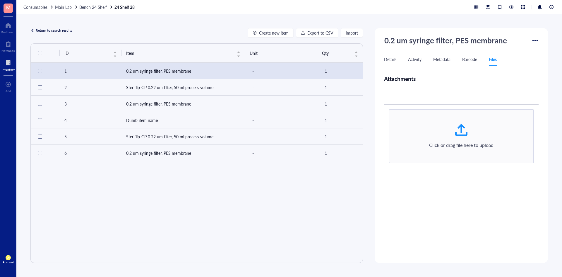
click at [384, 57] on div "Details" at bounding box center [390, 59] width 12 height 6
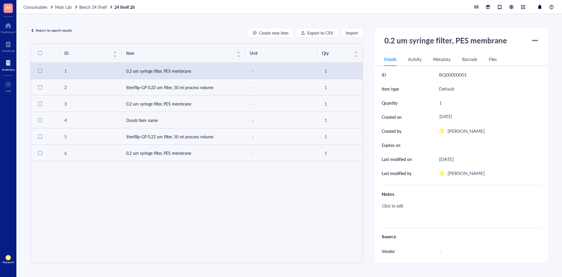
click at [534, 41] on div at bounding box center [534, 40] width 9 height 9
click at [452, 107] on div "1" at bounding box center [488, 102] width 102 height 9
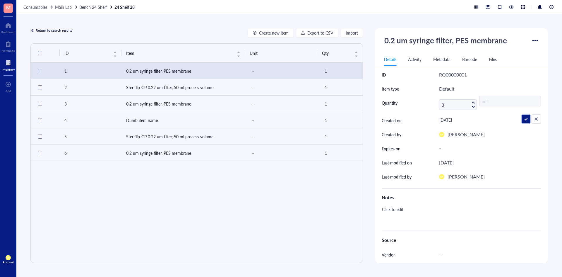
type input "04"
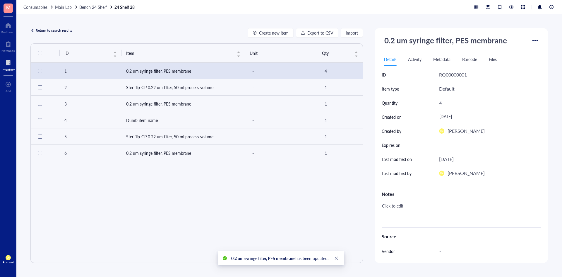
click at [445, 91] on div "Default" at bounding box center [447, 89] width 16 height 8
click at [452, 90] on div "Default" at bounding box center [490, 89] width 102 height 14
click at [440, 104] on div "4" at bounding box center [488, 102] width 102 height 9
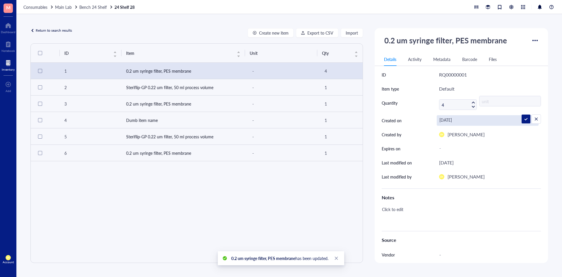
click at [451, 119] on div "[DATE]" at bounding box center [488, 120] width 102 height 11
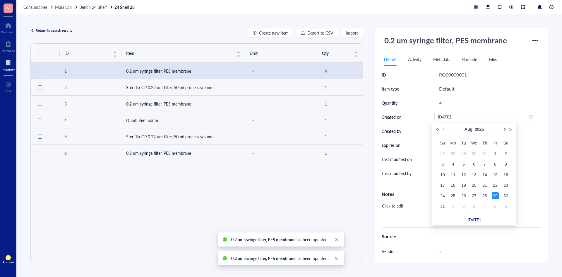
click at [548, 123] on div "Return to search results Create new item Export to CSV Import ID Item Unit Qty …" at bounding box center [288, 145] width 545 height 262
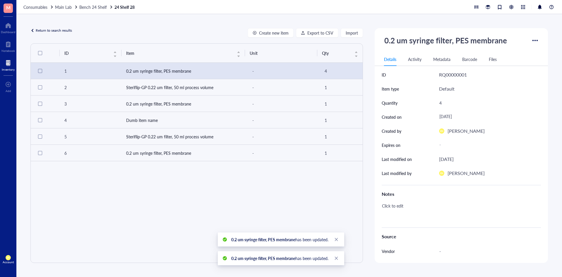
click at [476, 130] on div "EN [PERSON_NAME]" at bounding box center [490, 131] width 102 height 14
click at [462, 133] on div "[PERSON_NAME]" at bounding box center [465, 131] width 37 height 8
click at [454, 156] on div "[DATE]" at bounding box center [446, 159] width 15 height 8
click at [456, 173] on div "[PERSON_NAME]" at bounding box center [465, 173] width 37 height 8
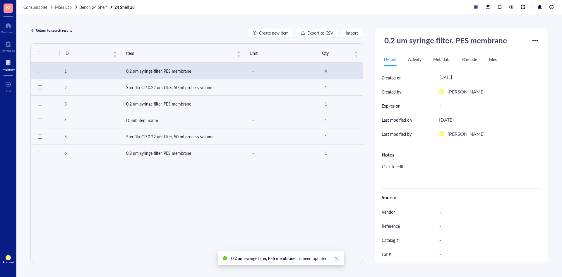
scroll to position [78, 0]
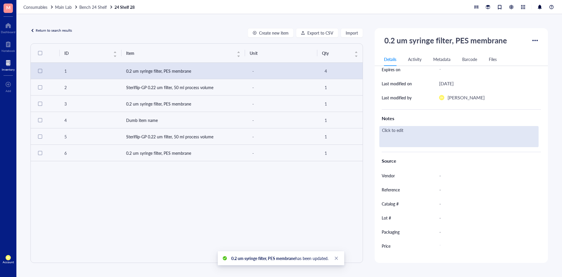
click at [401, 131] on div "Click to edit" at bounding box center [458, 136] width 159 height 21
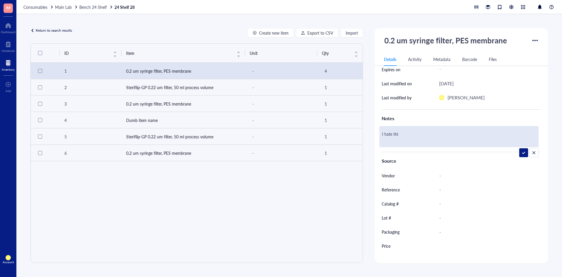
type textarea "I hate this"
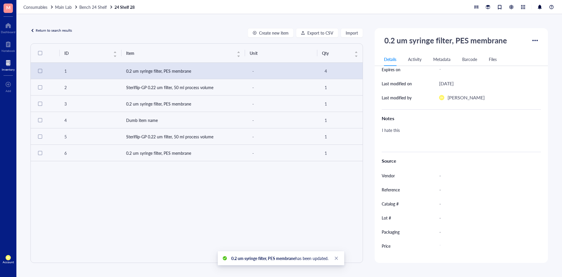
click at [390, 174] on div "Vendor" at bounding box center [388, 175] width 13 height 6
click at [391, 188] on div "Reference" at bounding box center [391, 189] width 18 height 6
click at [392, 200] on div "Catalog #" at bounding box center [390, 203] width 17 height 6
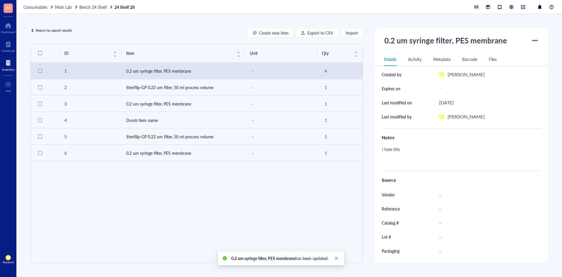
scroll to position [0, 0]
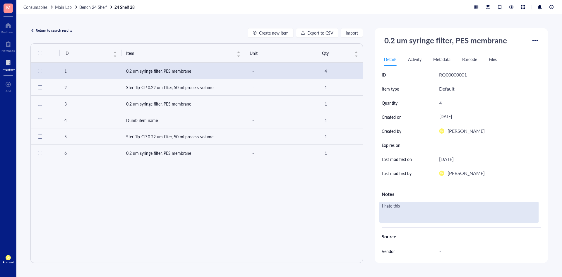
click at [405, 203] on div "I hate this" at bounding box center [458, 211] width 159 height 21
click at [421, 203] on div "I hate this" at bounding box center [458, 211] width 159 height 21
drag, startPoint x: 435, startPoint y: 202, endPoint x: 402, endPoint y: 211, distance: 34.2
click at [513, 211] on div "I hate this" at bounding box center [458, 211] width 159 height 21
drag, startPoint x: 396, startPoint y: 209, endPoint x: 377, endPoint y: 211, distance: 19.1
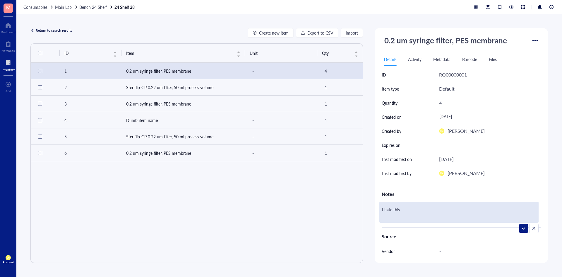
click at [369, 211] on div "Return to search results Create new item Export to CSV Import ID Item Unit Qty …" at bounding box center [288, 145] width 545 height 262
drag, startPoint x: 397, startPoint y: 211, endPoint x: 373, endPoint y: 211, distance: 23.7
click at [375, 211] on div "ID RQ00000001 Item type Default Quantity 4 Created on [DATE] Created by EN [PER…" at bounding box center [461, 198] width 173 height 260
click at [445, 206] on div "I hate this" at bounding box center [458, 211] width 159 height 21
drag, startPoint x: 429, startPoint y: 208, endPoint x: 366, endPoint y: 209, distance: 62.3
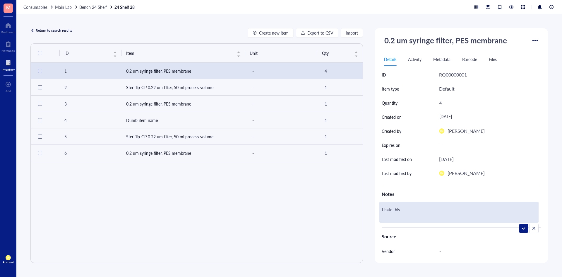
click at [366, 209] on div "Return to search results Create new item Export to CSV Import ID Item Unit Qty …" at bounding box center [288, 145] width 545 height 262
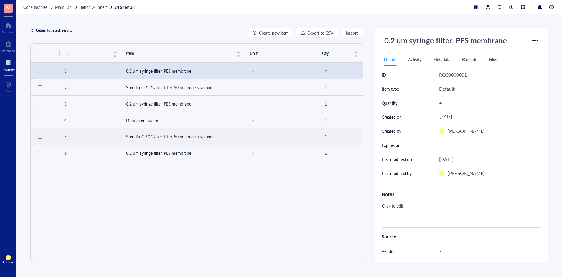
click at [163, 130] on td "Steriflip-GP 0.22 um filter, 50 ml process volume" at bounding box center [183, 136] width 124 height 16
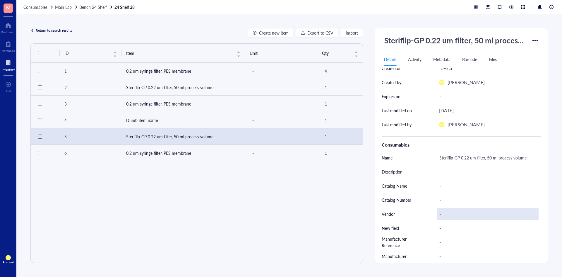
scroll to position [29, 0]
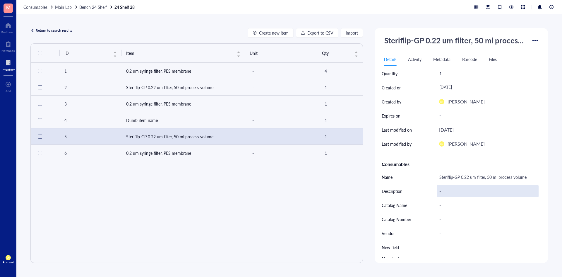
click at [437, 190] on div "-" at bounding box center [488, 191] width 102 height 12
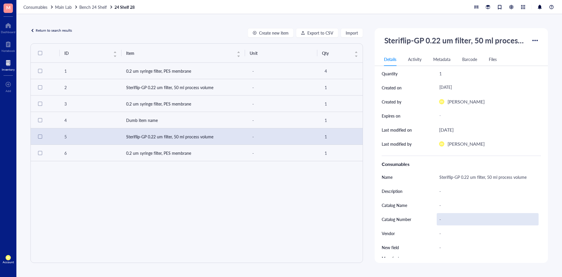
click at [458, 213] on div "Consumables Name Steriflip-GP 0.22 um filter, 50 ml process volume Description …" at bounding box center [461, 239] width 159 height 169
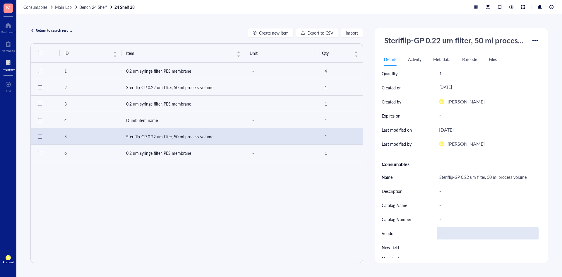
click at [452, 230] on div "-" at bounding box center [488, 233] width 102 height 12
click at [441, 77] on div "1" at bounding box center [488, 73] width 102 height 9
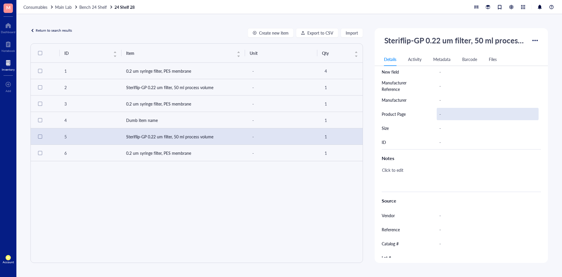
scroll to position [247, 0]
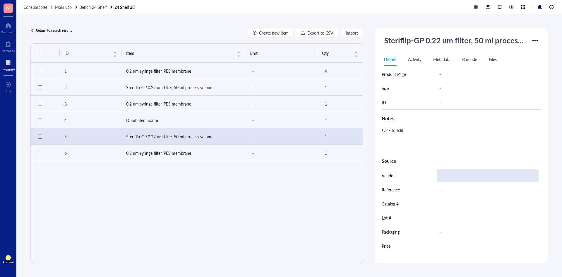
click at [440, 174] on div "-" at bounding box center [488, 175] width 102 height 12
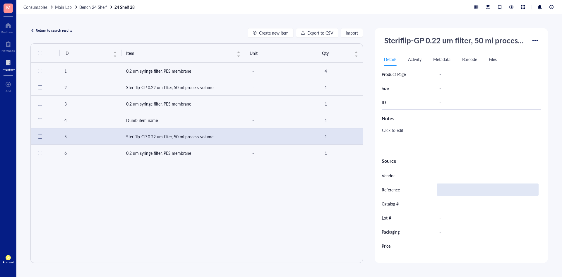
click at [442, 185] on div "-" at bounding box center [488, 189] width 102 height 12
click at [441, 197] on div "-" at bounding box center [488, 203] width 102 height 12
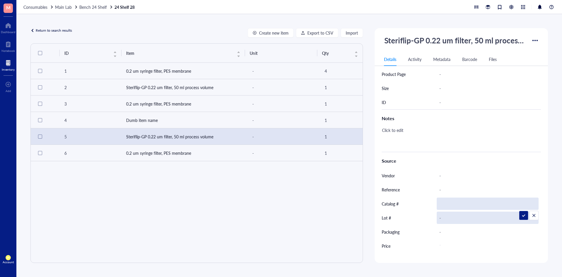
click at [442, 212] on div "-" at bounding box center [488, 217] width 102 height 12
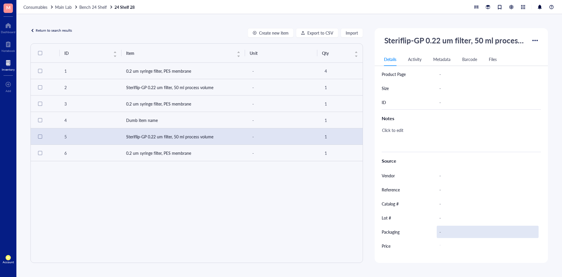
click at [442, 228] on div "-" at bounding box center [488, 231] width 102 height 12
click at [439, 241] on div "-" at bounding box center [486, 245] width 99 height 11
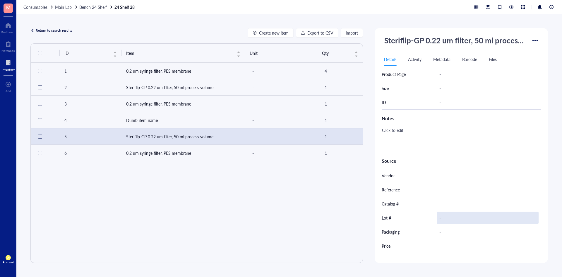
click at [471, 214] on div "-" at bounding box center [488, 217] width 102 height 12
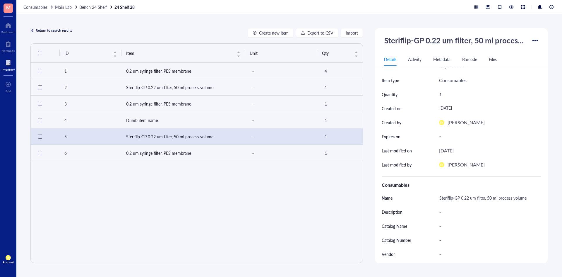
scroll to position [0, 0]
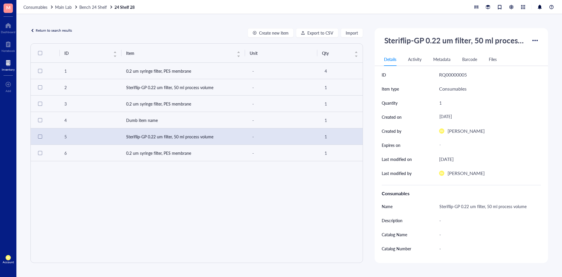
drag, startPoint x: 380, startPoint y: 76, endPoint x: 511, endPoint y: 174, distance: 163.6
click at [511, 174] on div "ID RQ00000005 Item type Consumables Quantity 1 Created on [DATE] Created by EN …" at bounding box center [461, 124] width 159 height 112
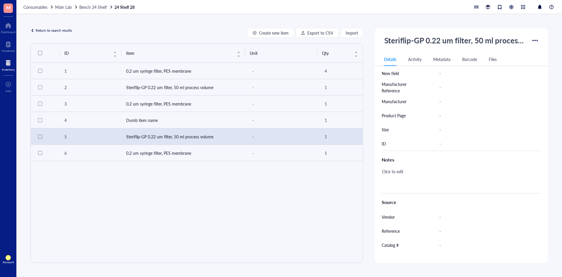
scroll to position [247, 0]
click at [384, 157] on div "Source" at bounding box center [461, 161] width 159 height 8
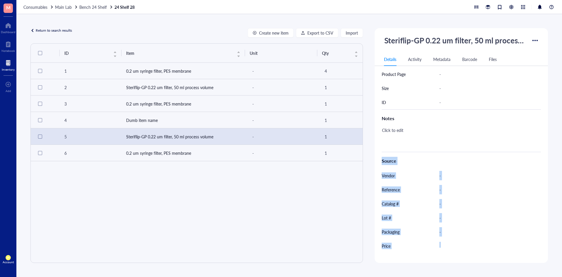
drag, startPoint x: 380, startPoint y: 156, endPoint x: 464, endPoint y: 257, distance: 130.7
click at [464, 257] on div "Steriflip-GP 0.22 um filter, 50 ml process volume Details Activity Metadata Bar…" at bounding box center [461, 145] width 173 height 234
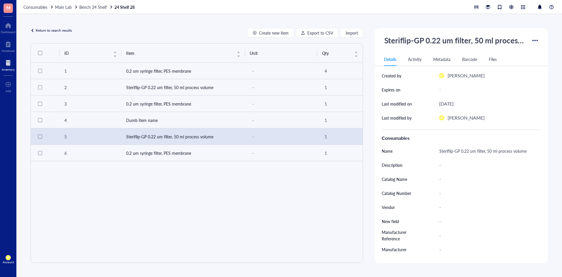
scroll to position [0, 0]
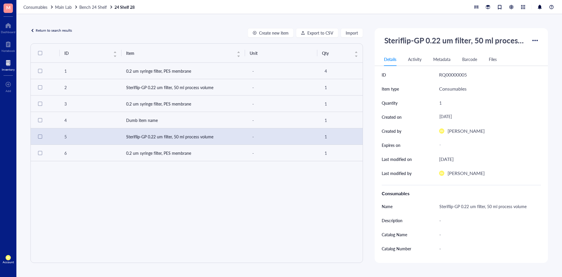
click at [468, 186] on div "Consumables" at bounding box center [461, 192] width 159 height 14
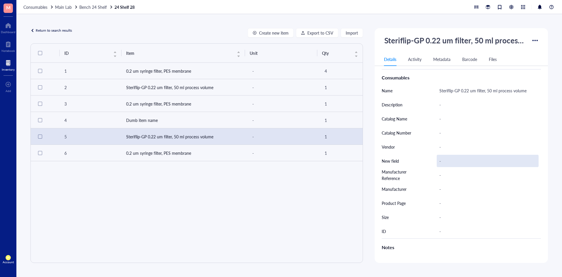
scroll to position [88, 0]
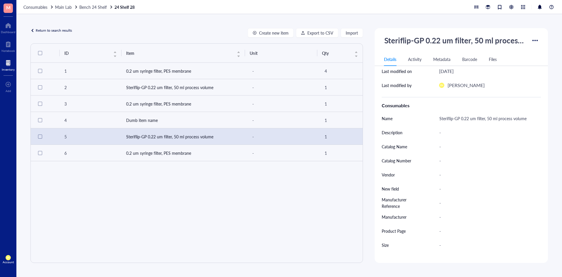
click at [289, 176] on div "ID Item Unit Qty 1 0.2 um syringe filter, PES membrane - 4 2 Steriflip-GP 0.22 …" at bounding box center [196, 152] width 332 height 219
click at [263, 156] on div "-" at bounding box center [281, 153] width 63 height 8
click at [201, 157] on td "0.2 um syringe filter, PES membrane" at bounding box center [183, 153] width 124 height 16
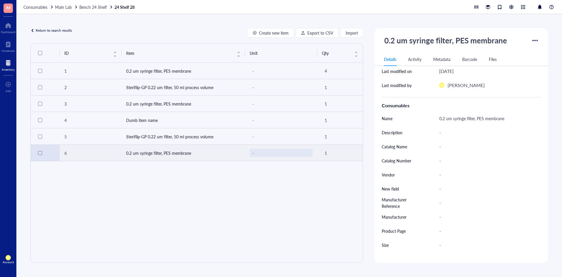
click at [272, 150] on div "-" at bounding box center [281, 153] width 63 height 8
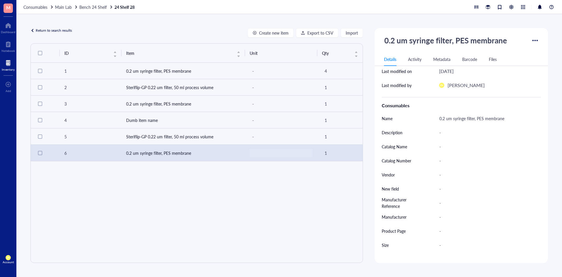
click at [271, 183] on div "ID Item Unit Qty 1 0.2 um syringe filter, PES membrane - 4 2 Steriflip-GP 0.22 …" at bounding box center [196, 152] width 332 height 219
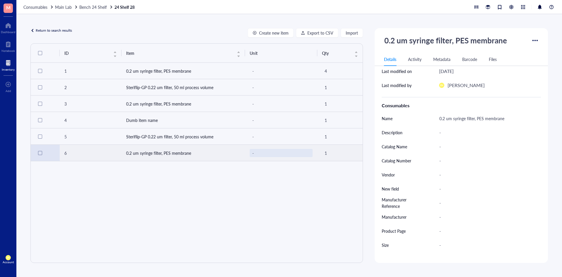
click at [257, 154] on div "-" at bounding box center [281, 153] width 63 height 8
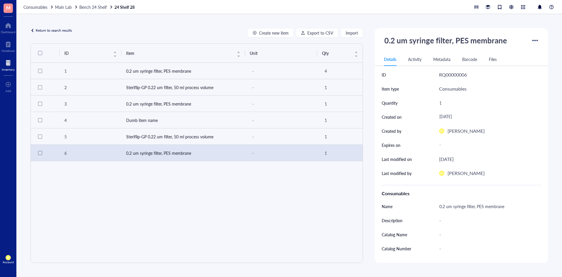
click at [350, 198] on div "ID Item Unit Qty 1 0.2 um syringe filter, PES membrane - 4 2 Steriflip-GP 0.22 …" at bounding box center [196, 152] width 332 height 219
click at [381, 22] on div "Return to search results Create new item Export to CSV Import ID Item Unit Qty …" at bounding box center [288, 145] width 545 height 262
